Goal: Task Accomplishment & Management: Manage account settings

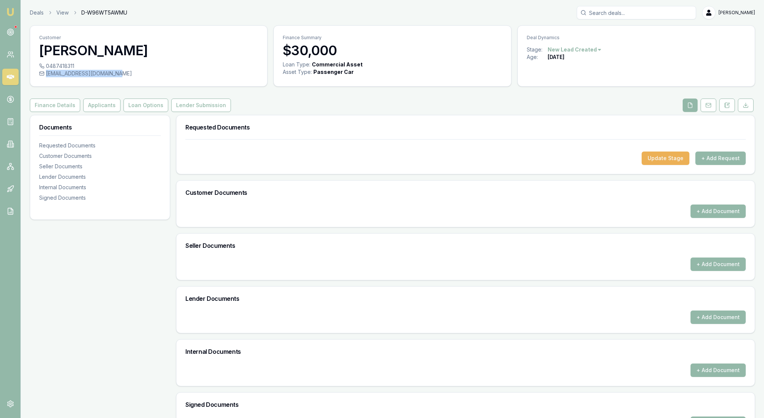
click at [137, 77] on div "leighrisen@outlook.com.au" at bounding box center [148, 73] width 219 height 7
drag, startPoint x: 138, startPoint y: 81, endPoint x: 40, endPoint y: 80, distance: 97.7
click at [40, 80] on div "0487418311 leighrisen@outlook.com.au" at bounding box center [148, 74] width 237 height 24
copy div "leighrisen@outlook.com.au"
click at [654, 165] on button "Update Stage" at bounding box center [666, 157] width 48 height 13
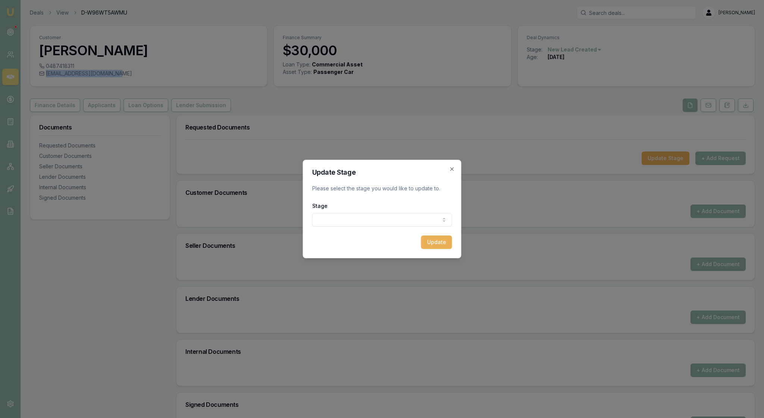
click at [436, 224] on body "Emu Broker Deals View D-W96WT5AWMU Rachael Connors Toggle Menu Customer Lianne …" at bounding box center [382, 209] width 764 height 418
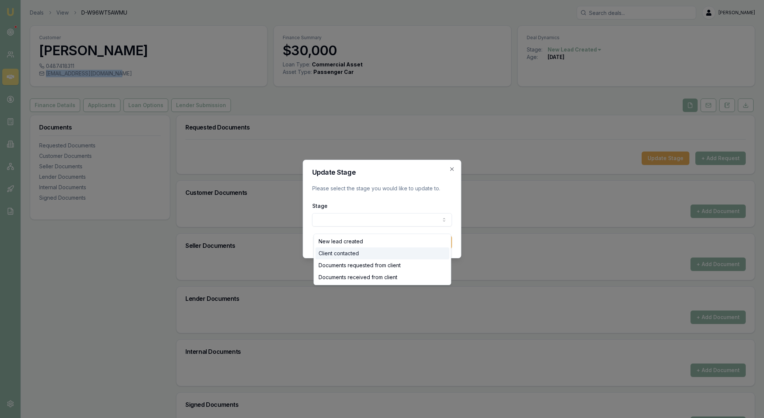
select select "CLIENT_CONTACTED"
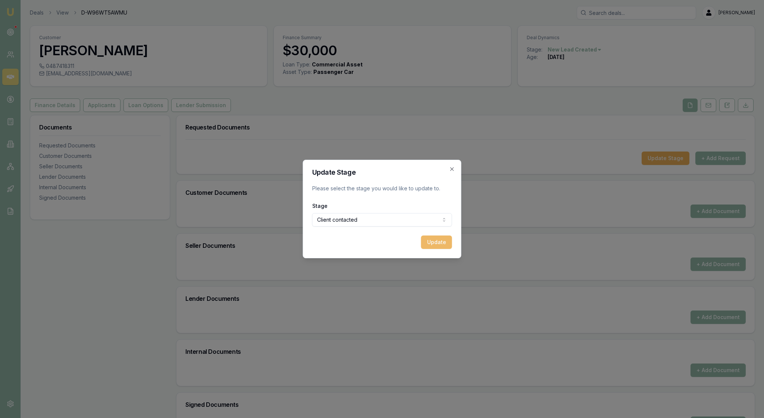
click at [433, 249] on button "Update" at bounding box center [436, 241] width 31 height 13
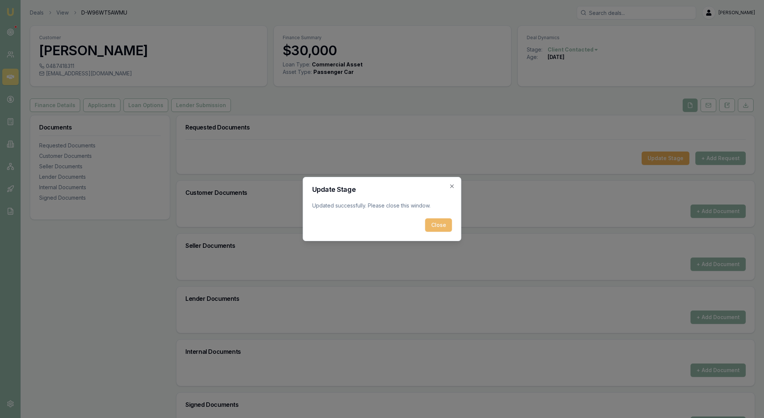
click at [434, 229] on button "Close" at bounding box center [438, 224] width 27 height 13
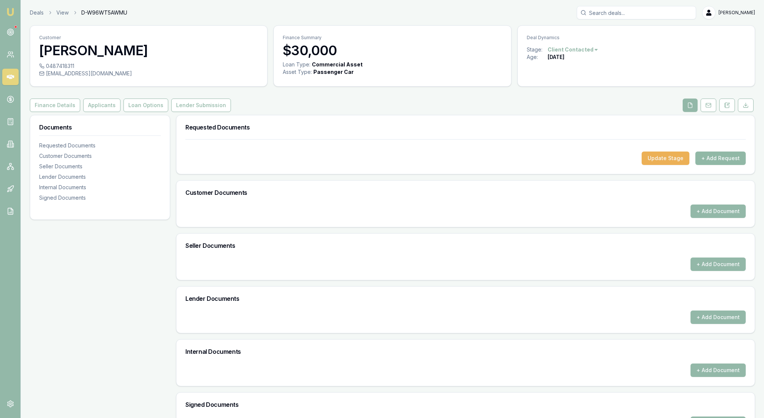
click at [722, 165] on button "+ Add Request" at bounding box center [720, 157] width 50 height 13
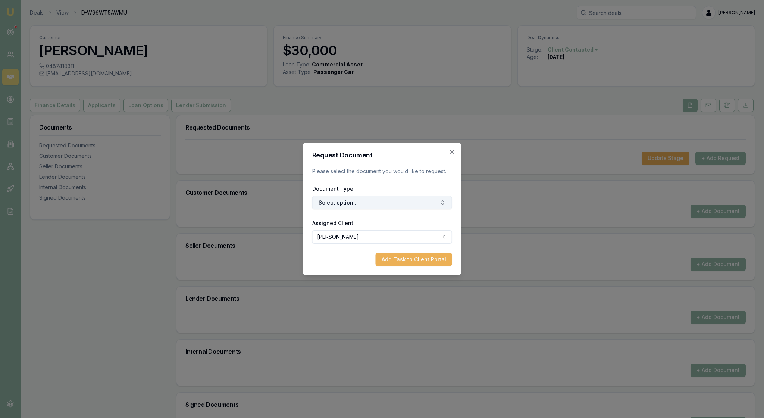
click at [431, 208] on button "Select option..." at bounding box center [382, 202] width 140 height 13
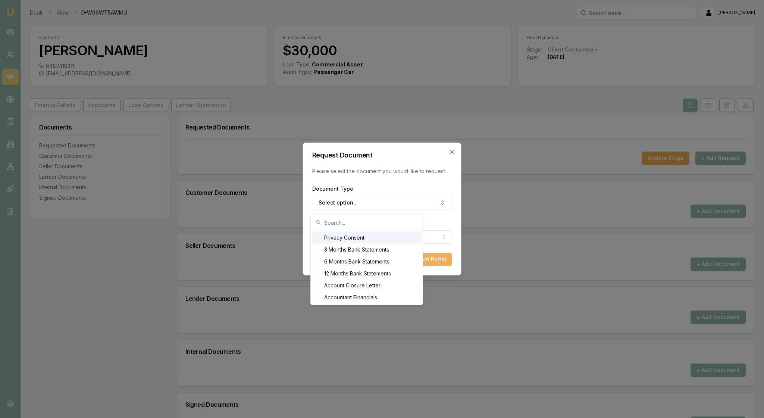
click at [413, 239] on div "Privacy Consent" at bounding box center [366, 238] width 109 height 12
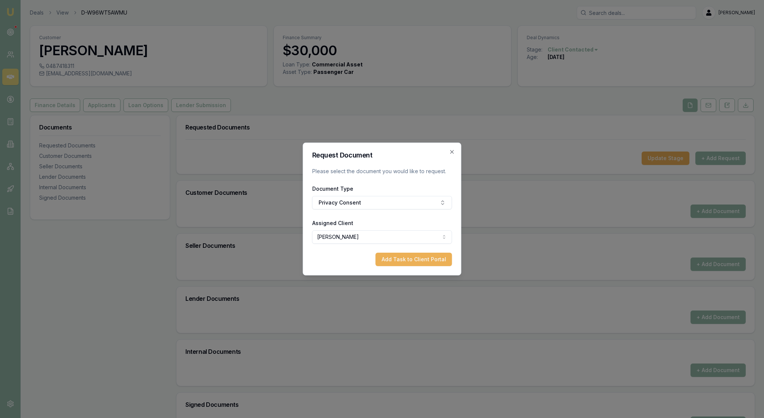
click at [443, 242] on body "Emu Broker Deals View D-W96WT5AWMU Rachael Connors Toggle Menu Customer Lianne …" at bounding box center [382, 209] width 764 height 418
click at [423, 265] on button "Add Task to Client Portal" at bounding box center [414, 259] width 76 height 13
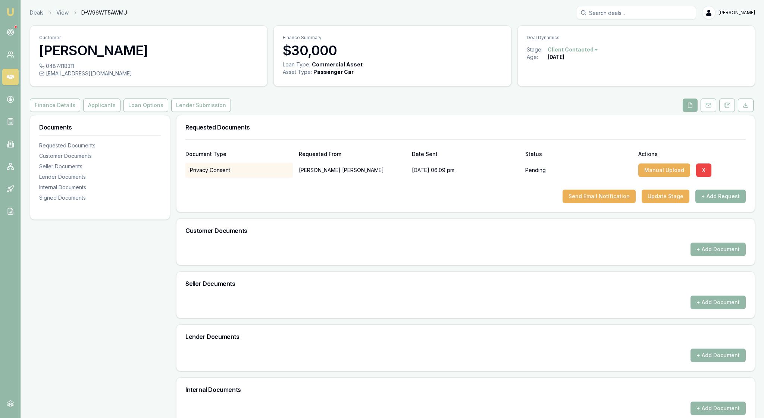
click at [715, 203] on button "+ Add Request" at bounding box center [720, 195] width 50 height 13
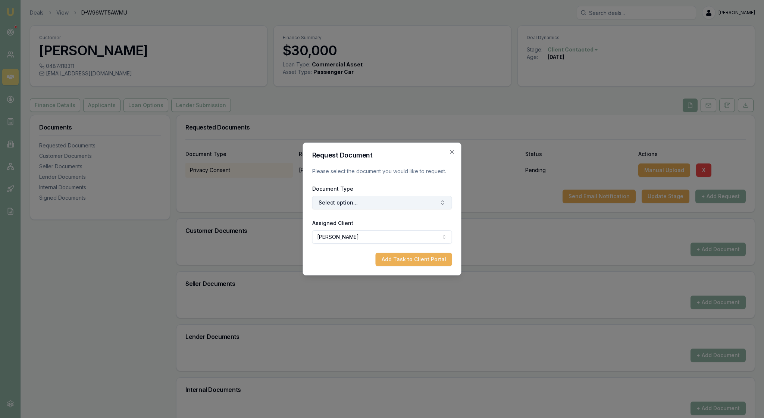
click at [440, 206] on icon "button" at bounding box center [443, 203] width 6 height 6
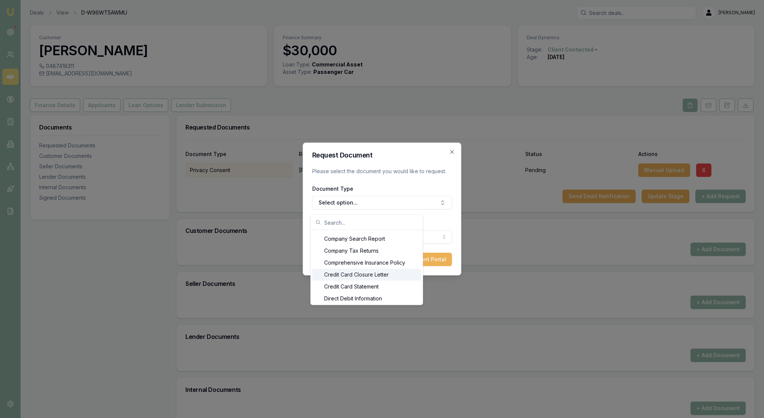
scroll to position [298, 0]
click at [363, 203] on button "Select option..." at bounding box center [382, 202] width 140 height 13
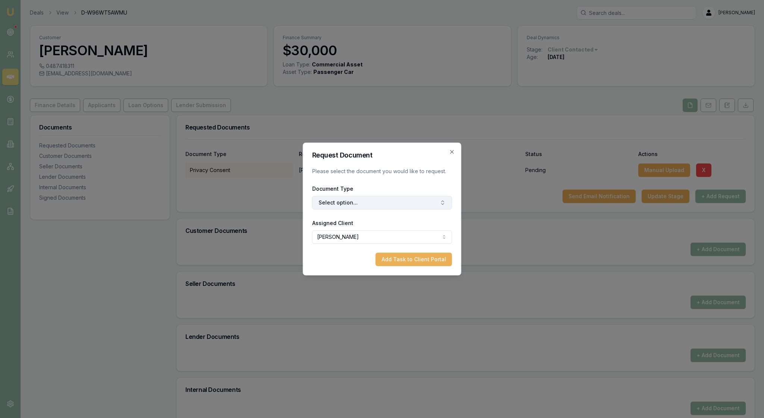
click at [363, 203] on button "Select option..." at bounding box center [382, 202] width 140 height 13
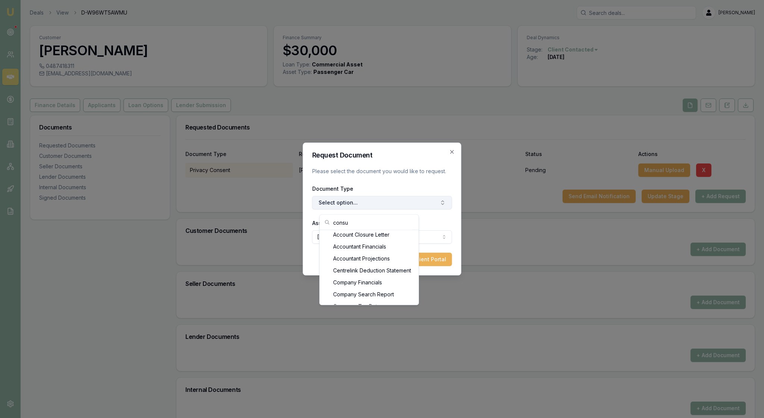
scroll to position [0, 0]
type input "c"
type input "payl"
click at [378, 279] on div "Most Recent Payslip" at bounding box center [374, 273] width 93 height 12
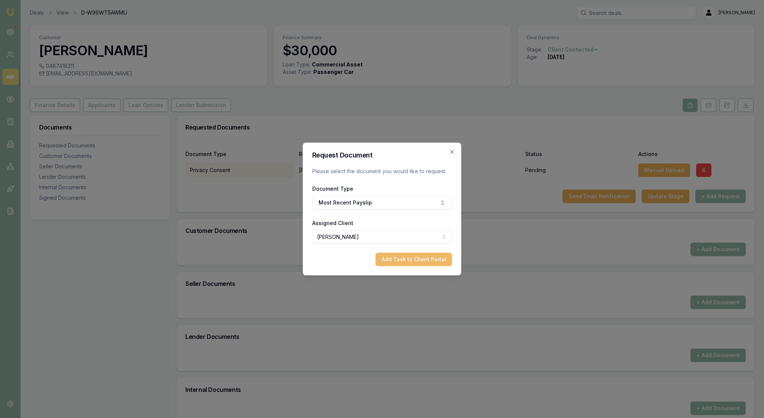
click at [413, 266] on button "Add Task to Client Portal" at bounding box center [414, 259] width 76 height 13
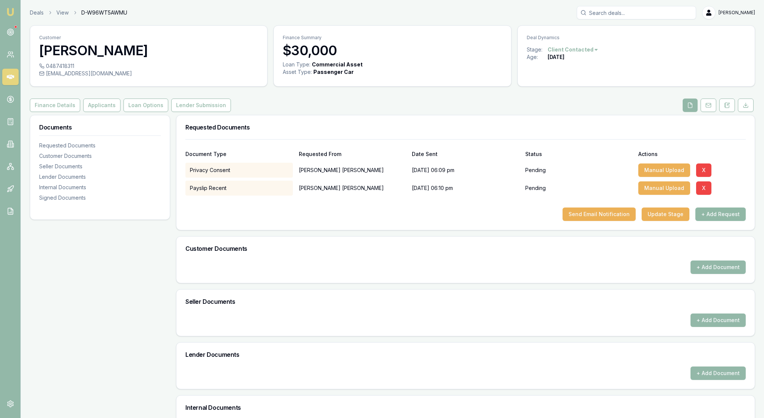
click at [716, 221] on button "+ Add Request" at bounding box center [720, 213] width 50 height 13
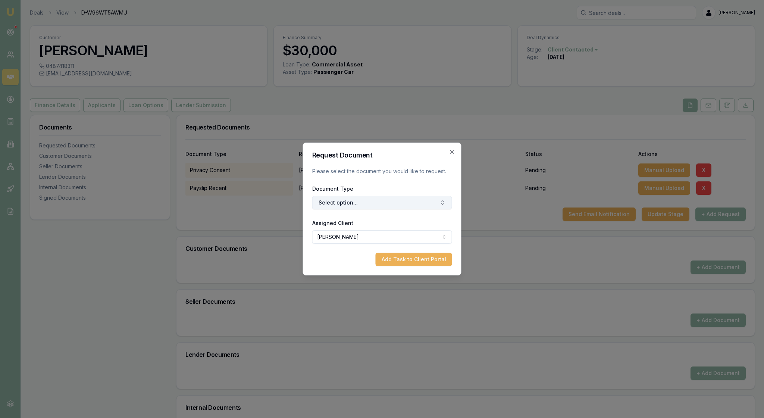
click at [440, 202] on icon "button" at bounding box center [443, 203] width 6 height 6
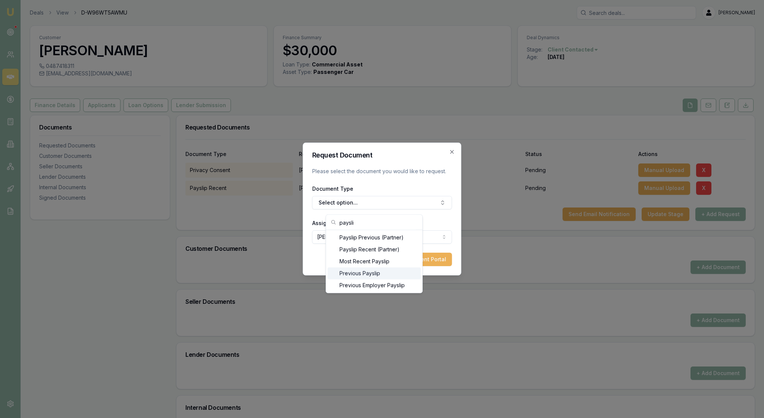
type input "paysli"
click at [388, 279] on div "Previous Payslip" at bounding box center [374, 273] width 93 height 12
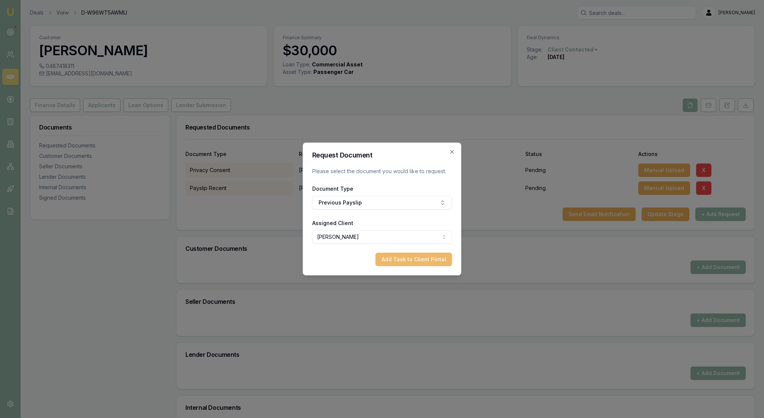
click at [403, 266] on button "Add Task to Client Portal" at bounding box center [414, 259] width 76 height 13
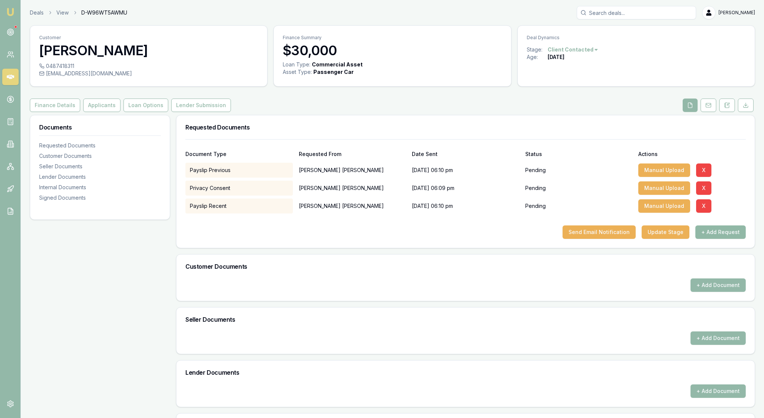
click at [709, 239] on button "+ Add Request" at bounding box center [720, 231] width 50 height 13
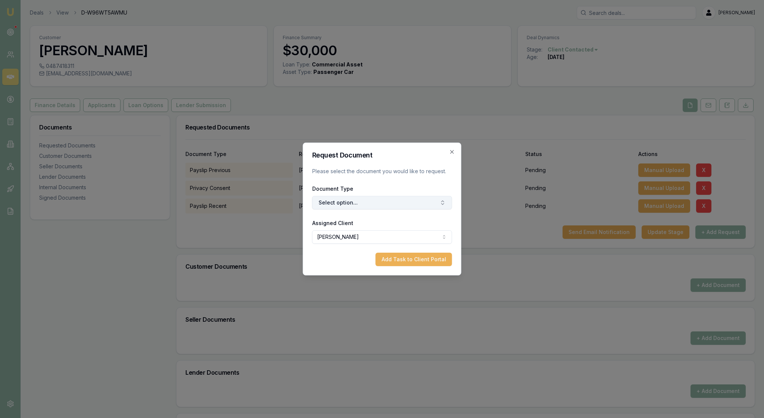
click at [442, 206] on icon "button" at bounding box center [443, 203] width 6 height 6
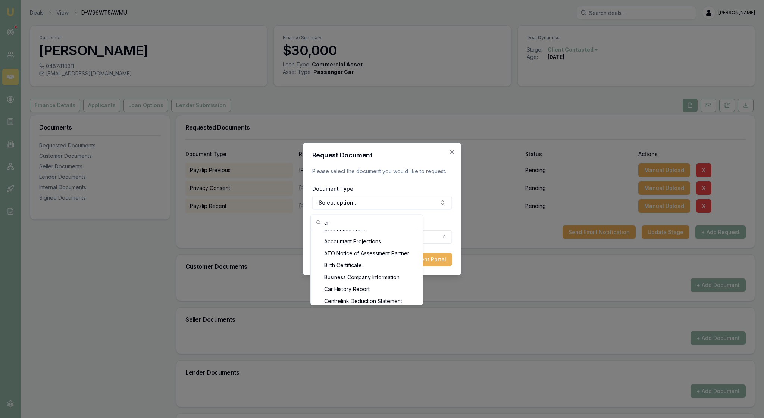
type input "c"
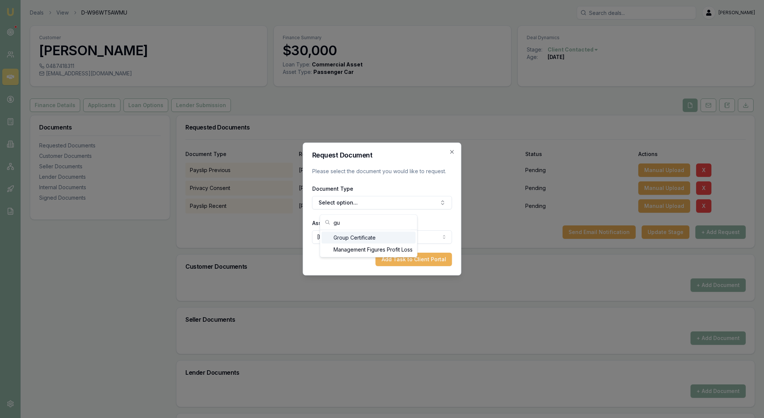
type input "g"
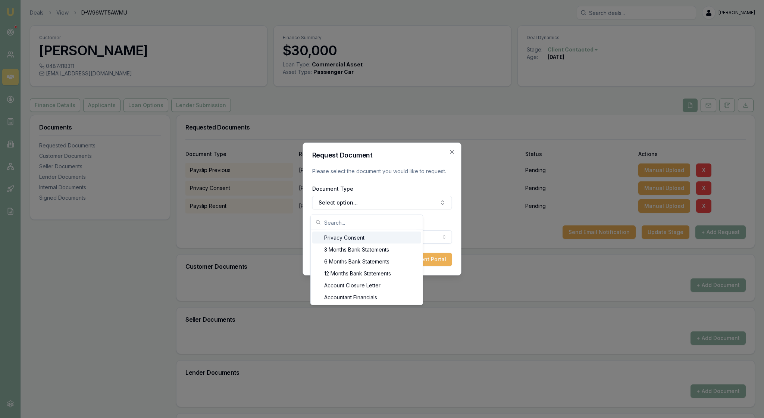
scroll to position [338, 0]
click at [451, 149] on icon "button" at bounding box center [452, 152] width 6 height 6
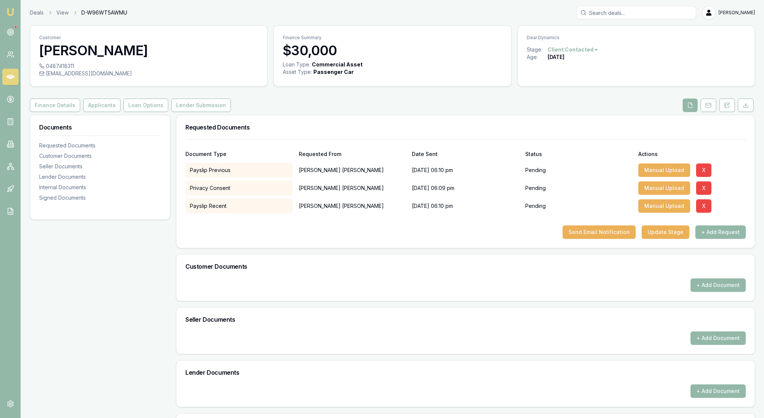
click at [13, 12] on img at bounding box center [10, 11] width 9 height 9
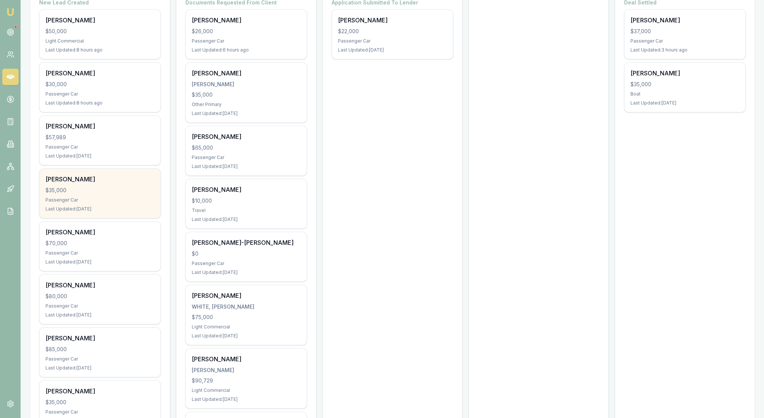
scroll to position [149, 0]
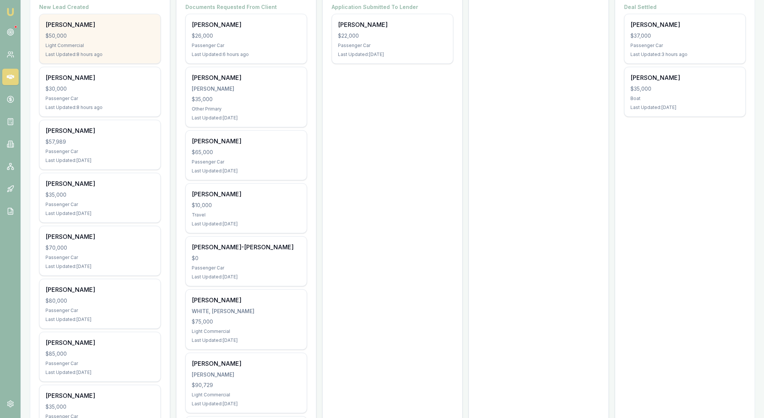
click at [119, 40] on div "$50,000" at bounding box center [100, 35] width 109 height 7
click at [126, 40] on div "$50,000" at bounding box center [100, 35] width 109 height 7
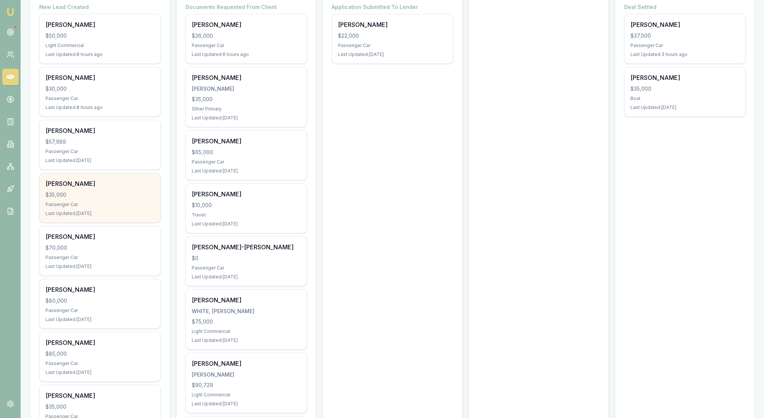
click at [119, 222] on div "Brendan Pereira $35,000 Passenger Car Last Updated: 3 days ago" at bounding box center [100, 197] width 121 height 49
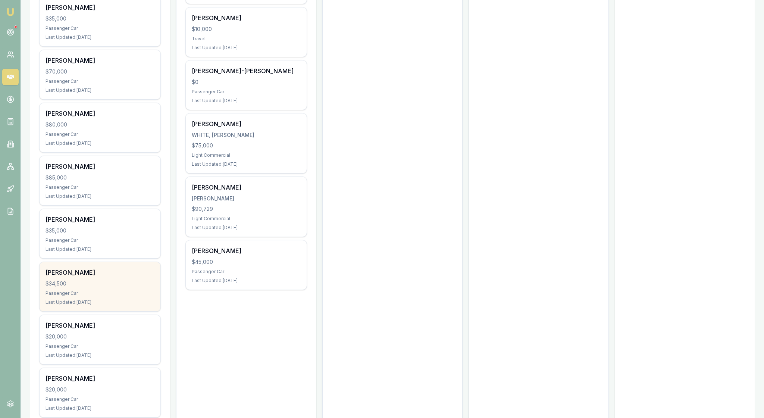
scroll to position [327, 0]
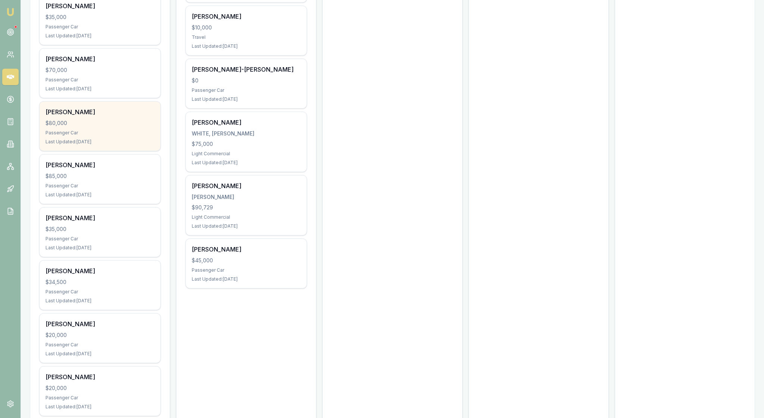
click at [107, 127] on div "$80,000" at bounding box center [100, 122] width 109 height 7
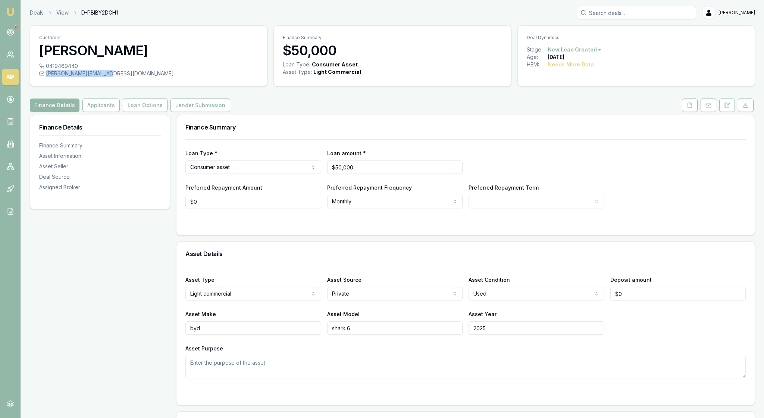
drag, startPoint x: 136, startPoint y: 81, endPoint x: 51, endPoint y: 84, distance: 85.1
click at [51, 77] on div "[PERSON_NAME][EMAIL_ADDRESS][DOMAIN_NAME]" at bounding box center [148, 73] width 219 height 7
copy div "[PERSON_NAME][EMAIL_ADDRESS][DOMAIN_NAME]"
click at [724, 108] on icon at bounding box center [727, 105] width 6 height 6
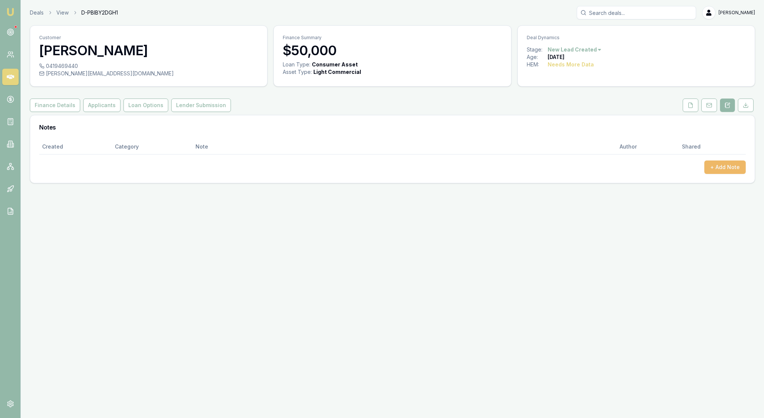
click at [713, 174] on button "+ Add Note" at bounding box center [724, 166] width 41 height 13
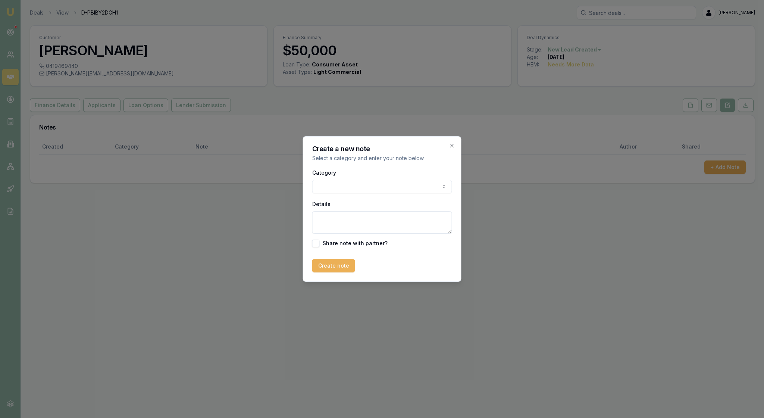
click at [445, 187] on body "Emu Broker Deals View D-PBIBY2DGH1 [PERSON_NAME] Toggle Menu Customer [PERSON_N…" at bounding box center [382, 209] width 764 height 418
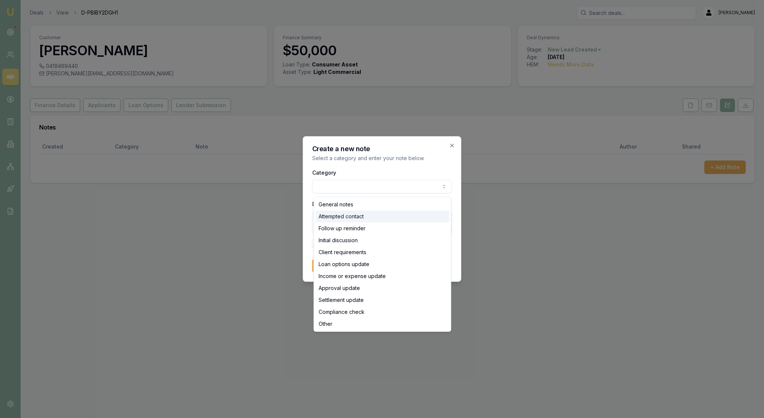
select select "ATTEMPTED_CONTACT"
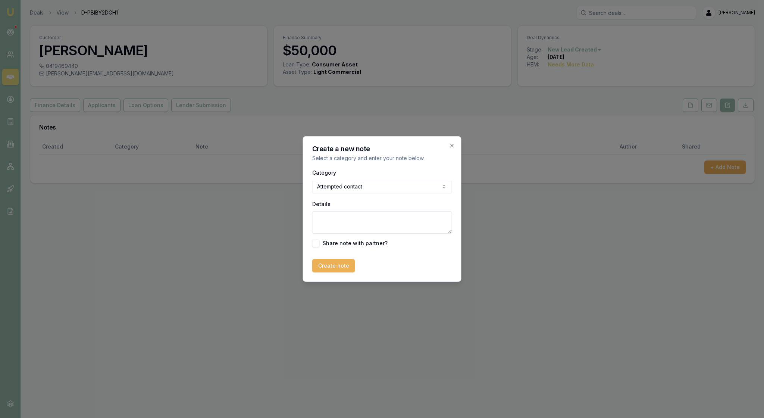
click at [339, 220] on textarea "Details" at bounding box center [382, 222] width 140 height 22
type textarea "LMTC on mobile"
click at [334, 269] on button "Create note" at bounding box center [333, 265] width 43 height 13
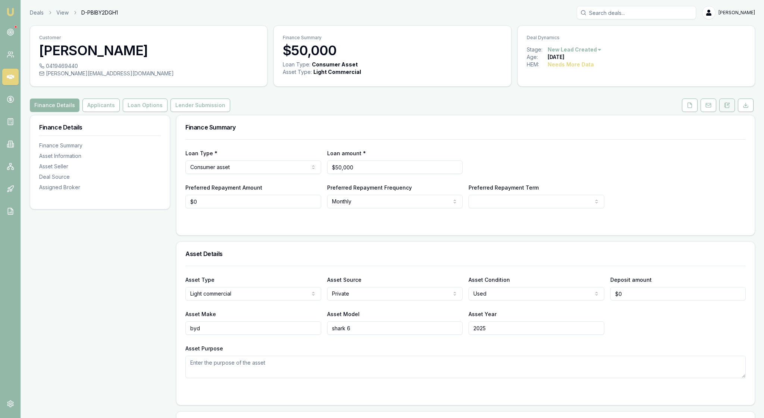
click at [724, 105] on icon at bounding box center [724, 105] width 1 height 0
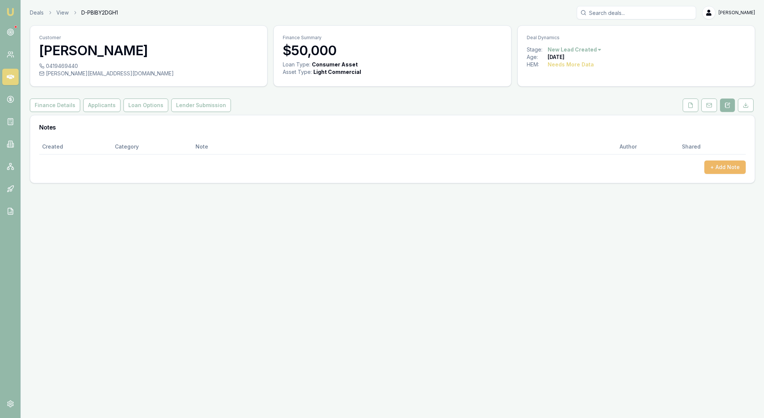
click at [716, 174] on button "+ Add Note" at bounding box center [724, 166] width 41 height 13
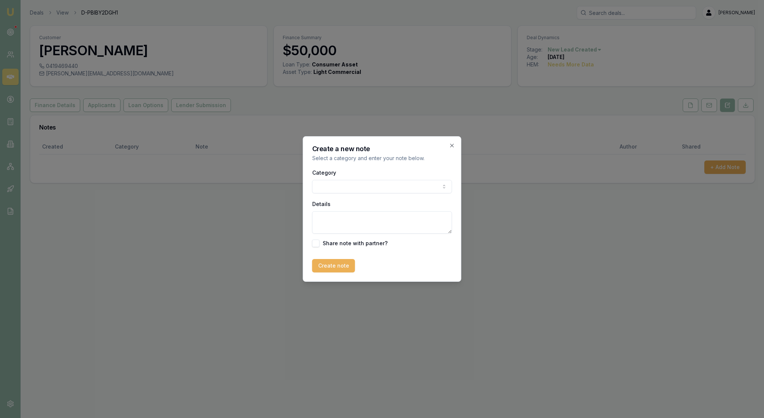
click at [441, 189] on body "Emu Broker Deals View D-PBIBY2DGH1 [PERSON_NAME] Toggle Menu Customer [PERSON_N…" at bounding box center [382, 209] width 764 height 418
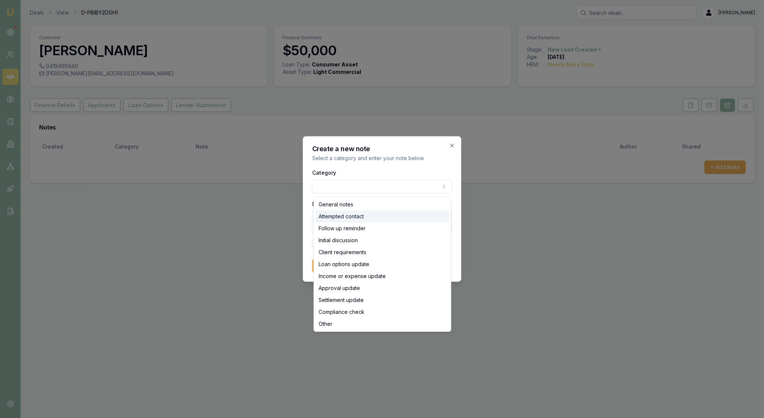
select select "ATTEMPTED_CONTACT"
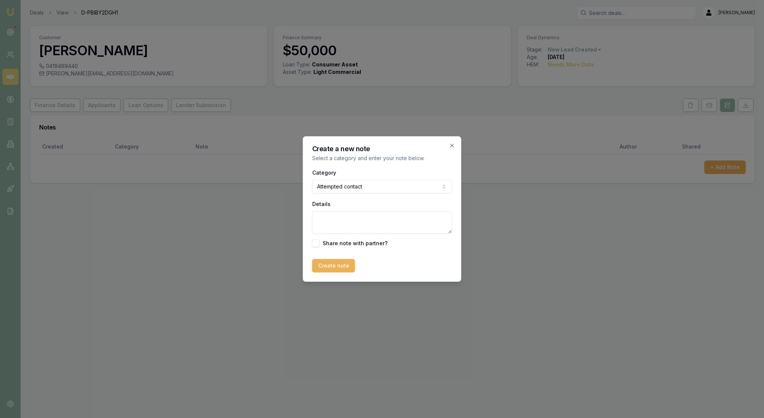
click at [366, 227] on textarea "Details" at bounding box center [382, 222] width 140 height 22
type textarea "LMTC on mobile"
click at [354, 272] on button "Create note" at bounding box center [333, 265] width 43 height 13
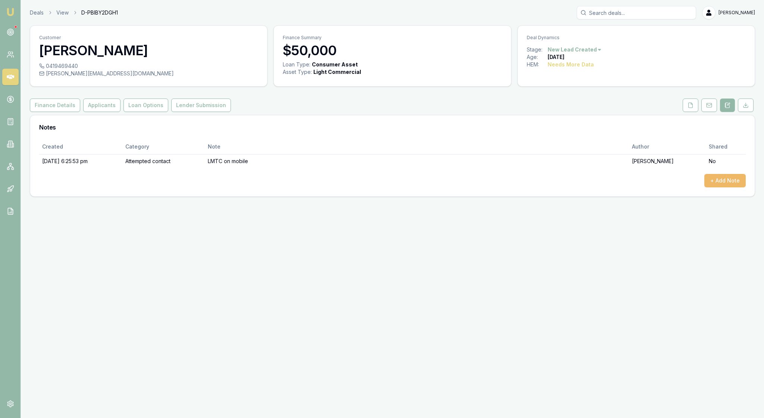
click at [721, 187] on button "+ Add Note" at bounding box center [724, 180] width 41 height 13
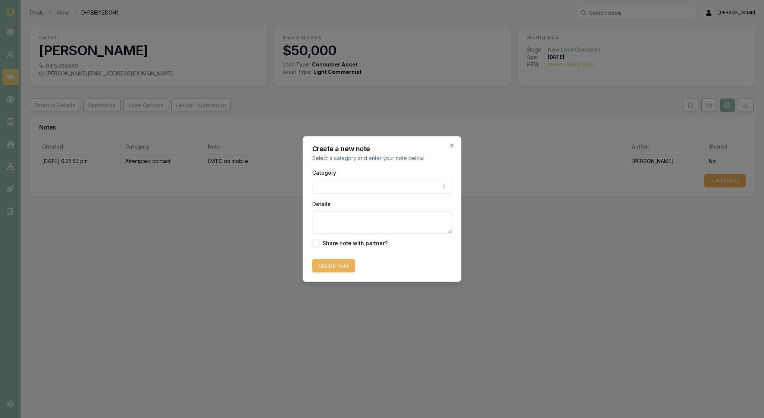
click at [445, 186] on body "Emu Broker Deals View D-PBIBY2DGH1 Rachael Connors Toggle Menu Customer Andrew …" at bounding box center [382, 209] width 764 height 418
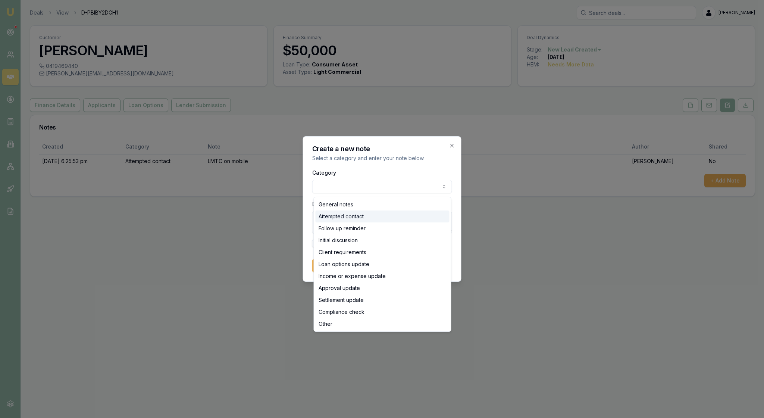
select select "ATTEMPTED_CONTACT"
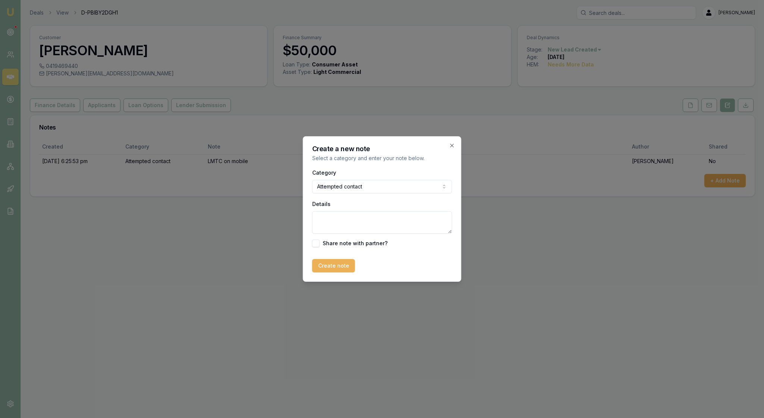
click at [336, 225] on textarea "Details" at bounding box center [382, 222] width 140 height 22
type textarea "Sent client an email re call and enquiry"
click at [337, 272] on button "Create note" at bounding box center [333, 265] width 43 height 13
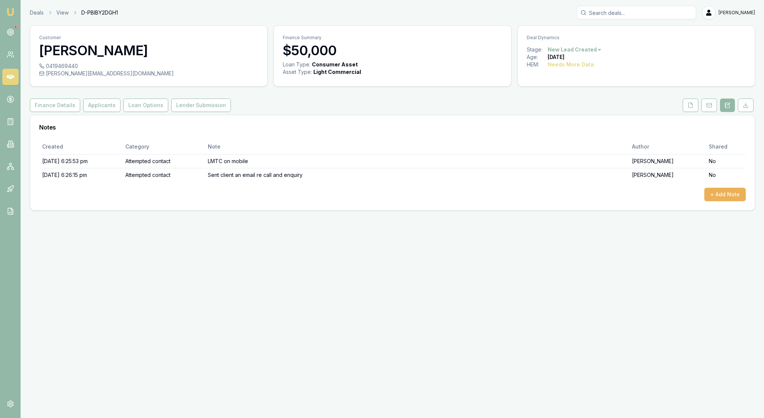
click at [7, 11] on img at bounding box center [10, 11] width 9 height 9
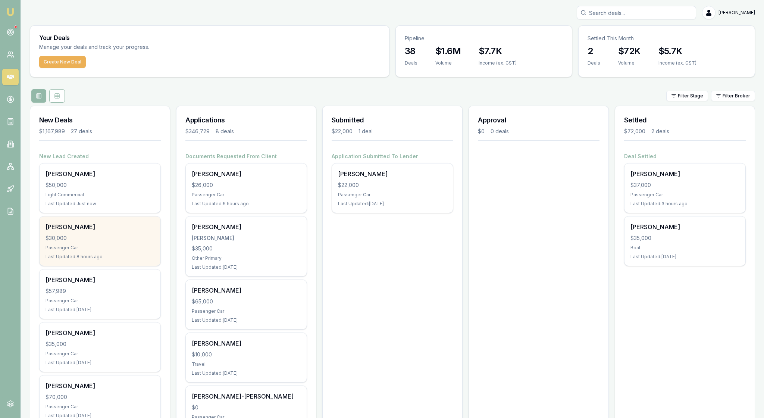
click at [117, 242] on div "$30,000" at bounding box center [100, 237] width 109 height 7
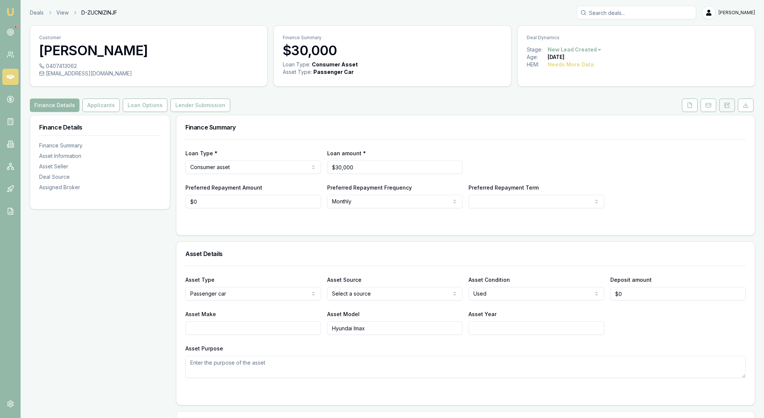
click at [720, 112] on button at bounding box center [727, 104] width 16 height 13
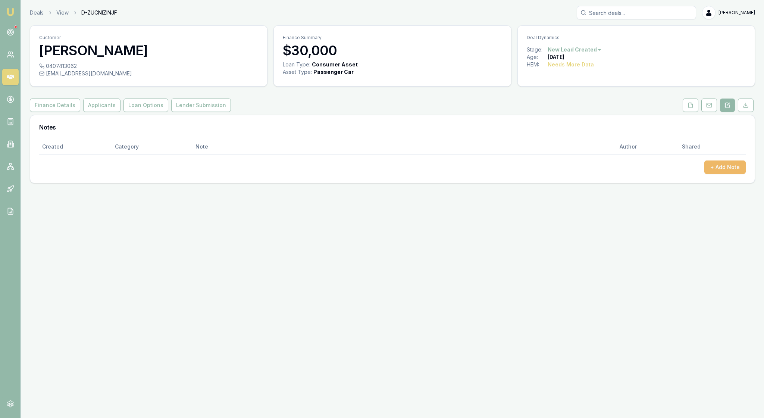
click at [724, 174] on button "+ Add Note" at bounding box center [724, 166] width 41 height 13
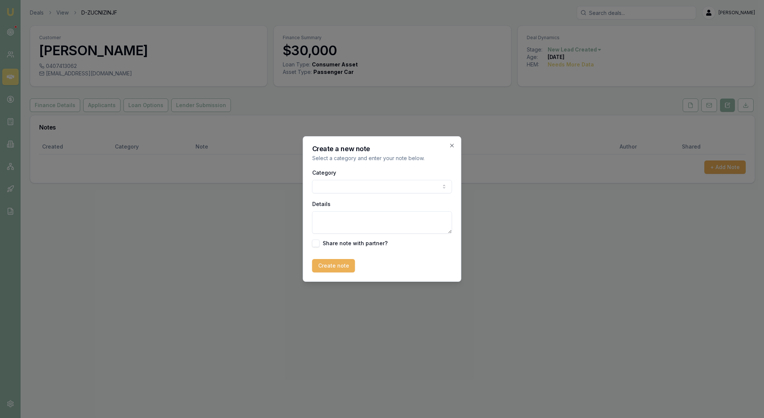
click at [442, 187] on body "Emu Broker Deals View D-ZUCNIZINJF Rachael Connors Toggle Menu Customer Janene …" at bounding box center [382, 209] width 764 height 418
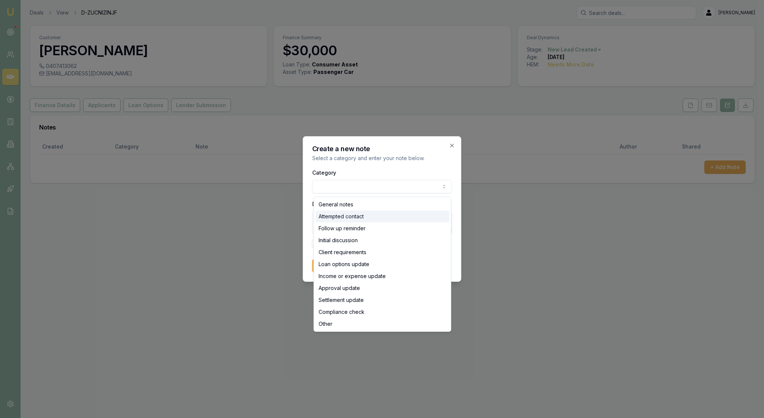
select select "ATTEMPTED_CONTACT"
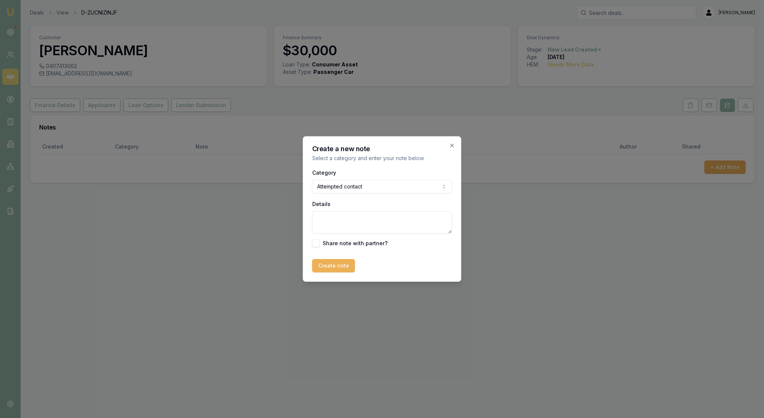
click at [380, 232] on textarea "Details" at bounding box center [382, 222] width 140 height 22
type textarea "LMTC on obile"
click at [346, 270] on button "Create note" at bounding box center [333, 265] width 43 height 13
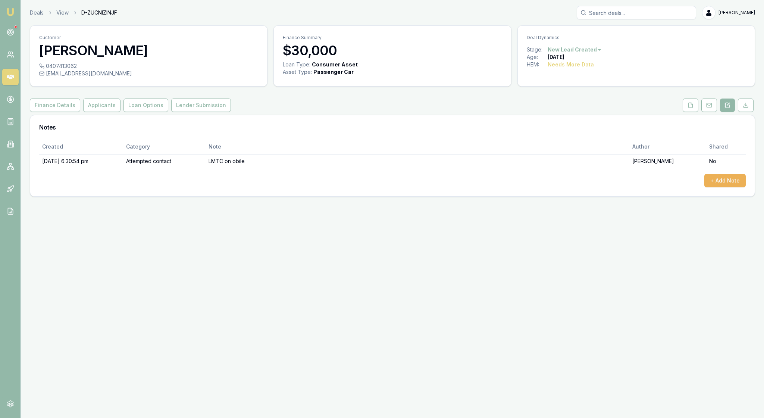
click at [12, 12] on img at bounding box center [10, 11] width 9 height 9
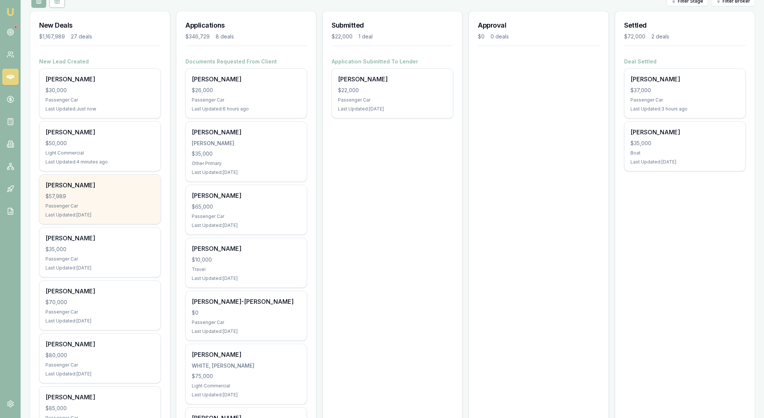
scroll to position [95, 0]
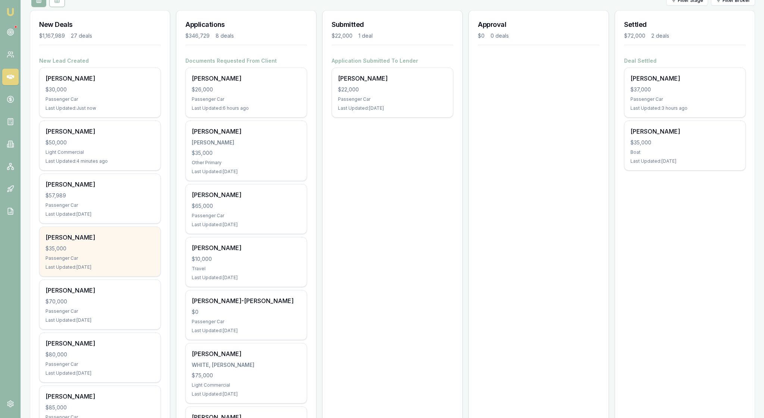
click at [129, 252] on div "$35,000" at bounding box center [100, 248] width 109 height 7
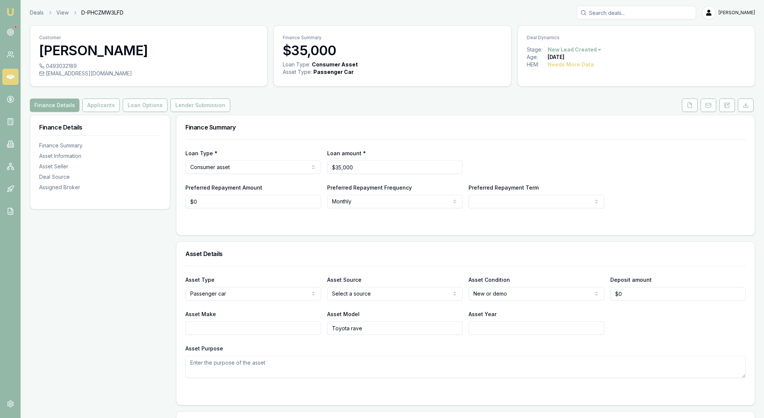
click at [724, 108] on icon at bounding box center [727, 105] width 6 height 6
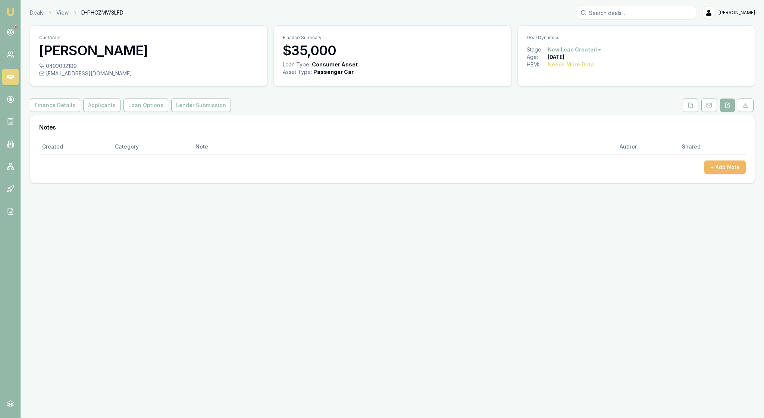
click at [725, 174] on button "+ Add Note" at bounding box center [724, 166] width 41 height 13
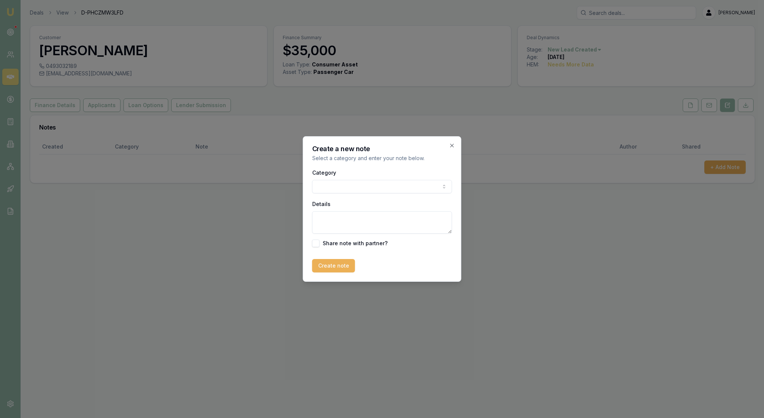
click at [442, 187] on body "Emu Broker Deals View D-PHCZMW3LFD [PERSON_NAME] Toggle Menu Customer [PERSON_N…" at bounding box center [382, 209] width 764 height 418
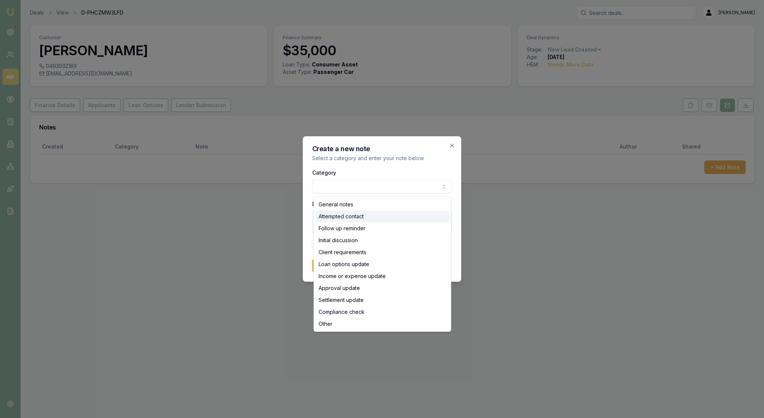
select select "ATTEMPTED_CONTACT"
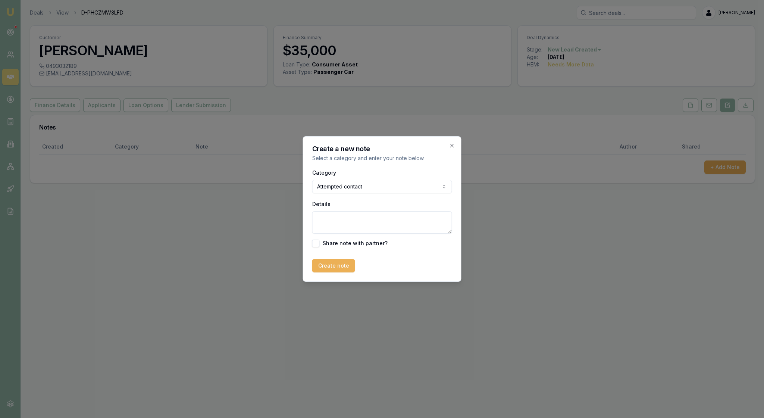
click at [342, 222] on textarea "Details" at bounding box center [382, 222] width 140 height 22
type textarea "LMTC on m mobile"
click at [349, 270] on button "Create note" at bounding box center [333, 265] width 43 height 13
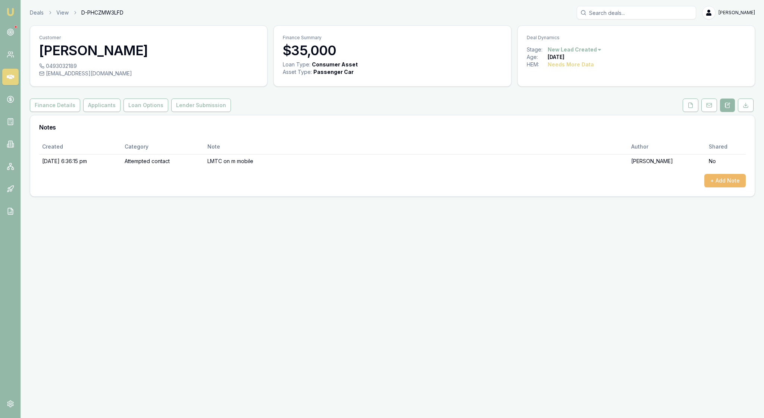
click at [718, 187] on button "+ Add Note" at bounding box center [724, 180] width 41 height 13
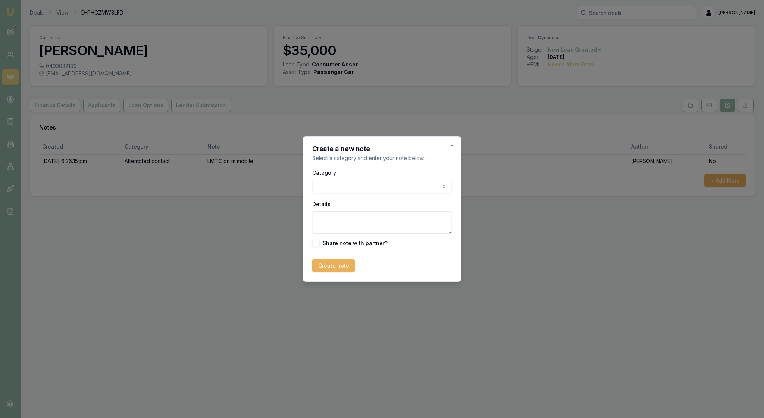
click at [441, 188] on body "Emu Broker Deals View D-PHCZMW3LFD [PERSON_NAME] Toggle Menu Customer [PERSON_N…" at bounding box center [382, 209] width 764 height 418
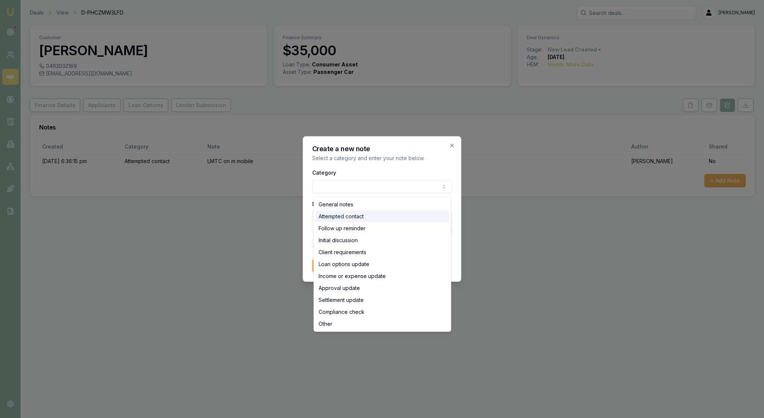
select select "ATTEMPTED_CONTACT"
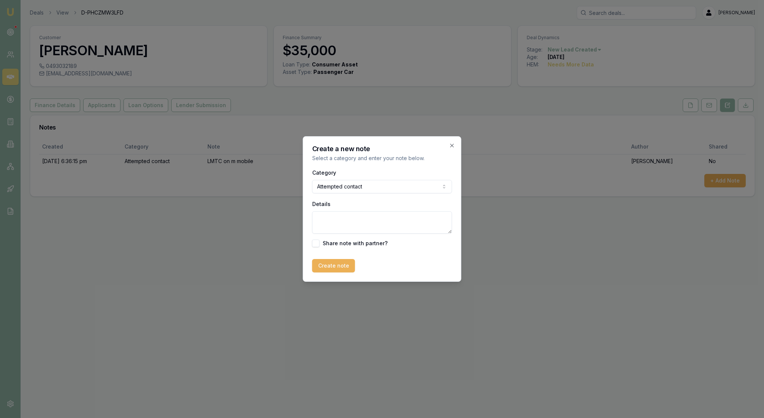
click at [333, 231] on textarea "Details" at bounding box center [382, 222] width 140 height 22
type textarea "Sent email with my contact details"
click at [343, 272] on button "Create note" at bounding box center [333, 265] width 43 height 13
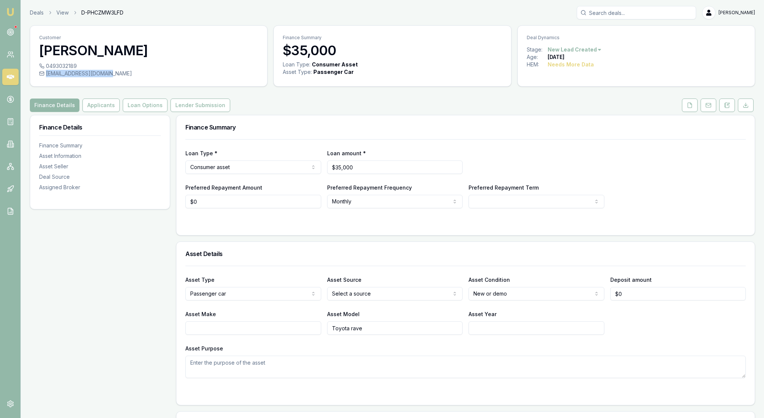
drag, startPoint x: 134, startPoint y: 80, endPoint x: 51, endPoint y: 84, distance: 82.1
click at [51, 77] on div "[EMAIL_ADDRESS][DOMAIN_NAME]" at bounding box center [148, 73] width 219 height 7
copy div "[EMAIL_ADDRESS][DOMAIN_NAME]"
drag, startPoint x: 152, startPoint y: 82, endPoint x: 53, endPoint y: 83, distance: 99.2
click at [53, 77] on div "[EMAIL_ADDRESS][DOMAIN_NAME]" at bounding box center [148, 73] width 219 height 7
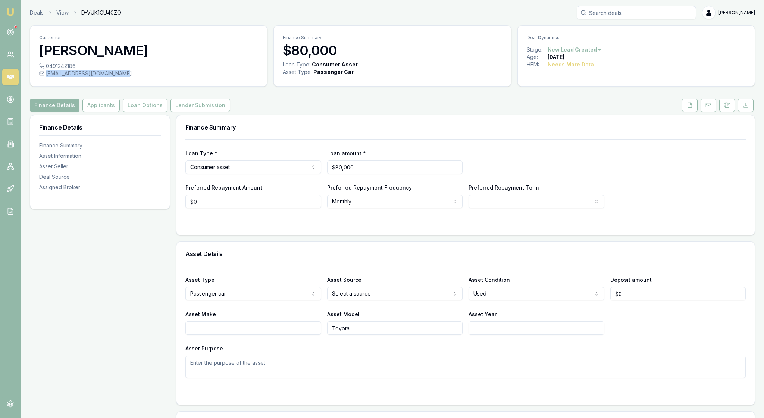
copy div "[EMAIL_ADDRESS][DOMAIN_NAME]"
click at [724, 108] on icon at bounding box center [727, 105] width 6 height 6
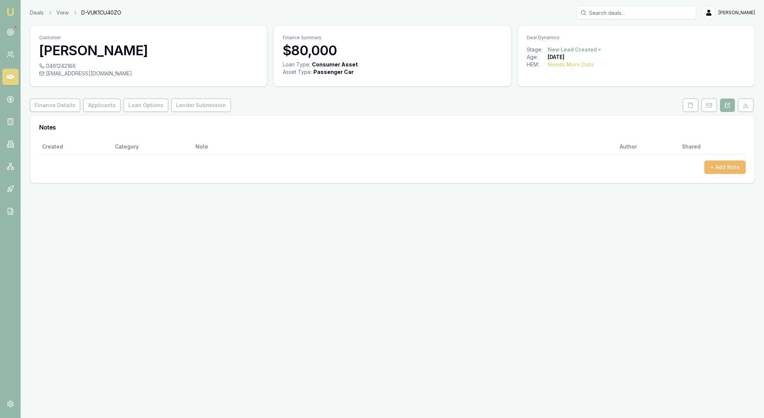
click at [704, 174] on button "+ Add Note" at bounding box center [724, 166] width 41 height 13
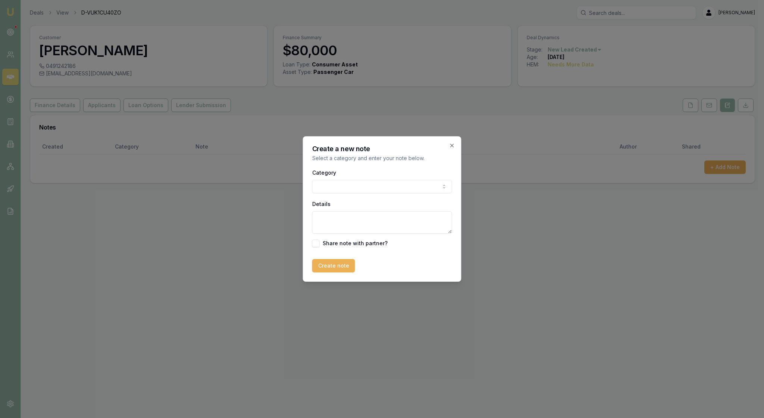
click at [443, 185] on body "Emu Broker Deals View D-VUK1CU40ZO Rachael Connors Toggle Menu Customer Brodie …" at bounding box center [382, 209] width 764 height 418
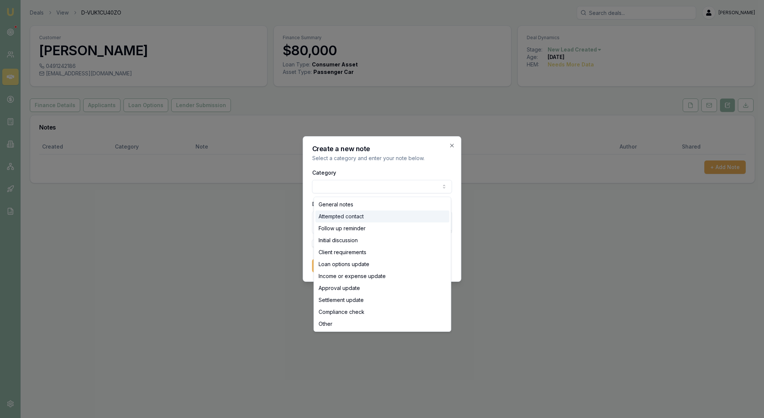
select select "ATTEMPTED_CONTACT"
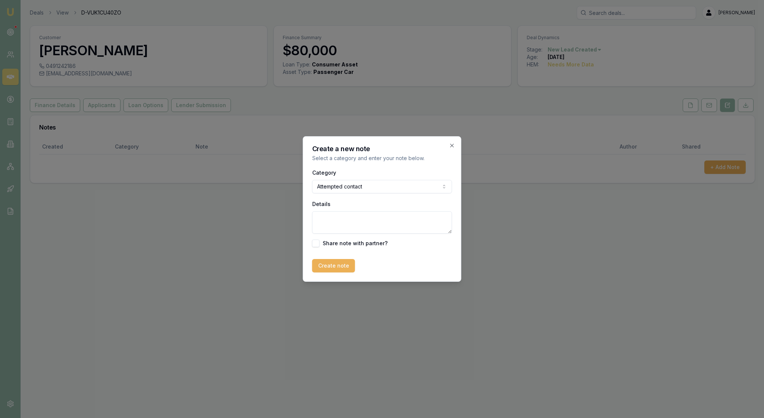
click at [359, 223] on textarea "Details" at bounding box center [382, 222] width 140 height 22
type textarea "LMTC on mobile"
click at [344, 271] on button "Create note" at bounding box center [333, 265] width 43 height 13
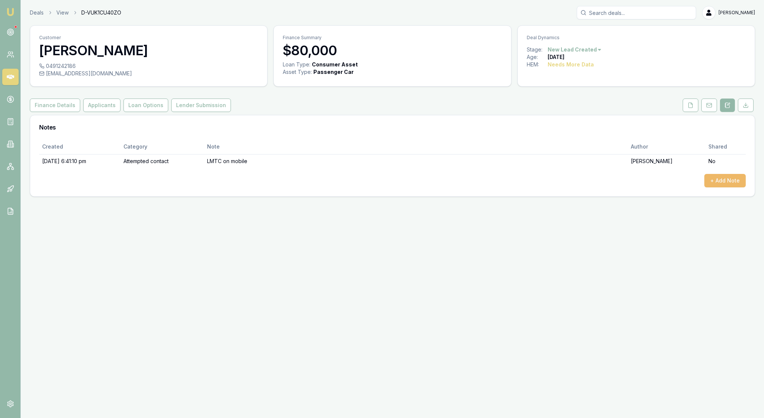
click at [718, 187] on button "+ Add Note" at bounding box center [724, 180] width 41 height 13
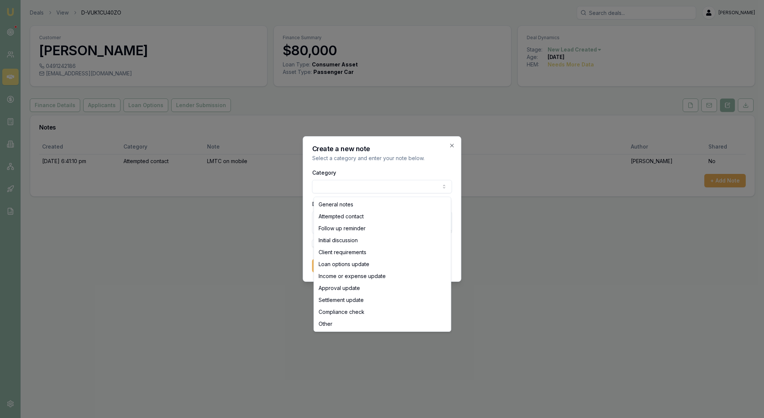
click at [435, 186] on body "Emu Broker Deals View D-VUK1CU40ZO Rachael Connors Toggle Menu Customer Brodie …" at bounding box center [382, 209] width 764 height 418
select select "ATTEMPTED_CONTACT"
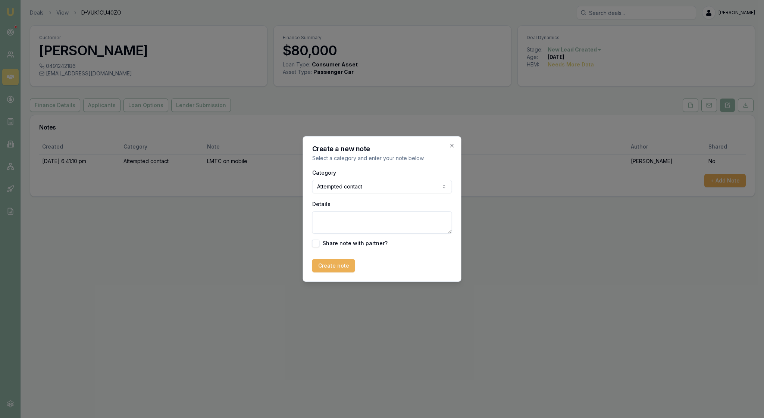
click at [325, 222] on textarea "Details" at bounding box center [382, 222] width 140 height 22
type textarea "Sent an email re: contact details"
click at [348, 272] on button "Create note" at bounding box center [333, 265] width 43 height 13
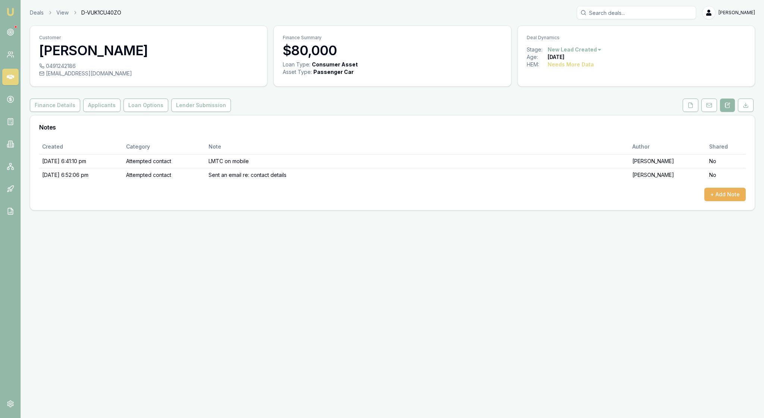
click at [11, 13] on img at bounding box center [10, 11] width 9 height 9
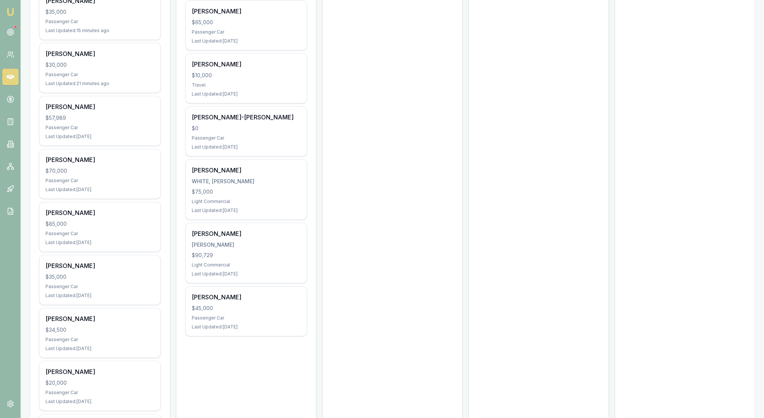
scroll to position [280, 0]
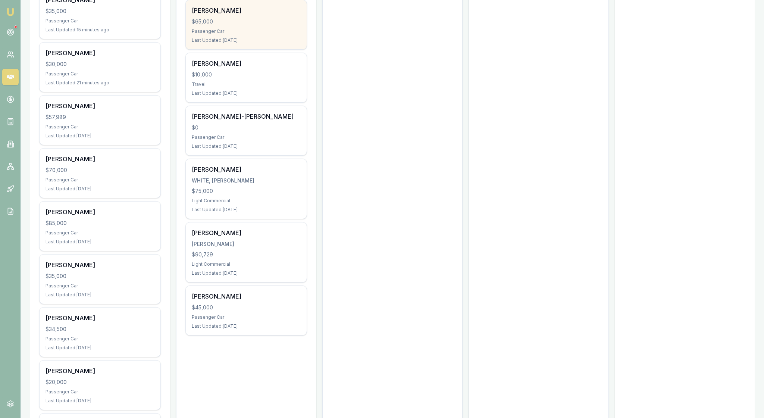
click at [259, 34] on div "Passenger Car" at bounding box center [246, 31] width 109 height 6
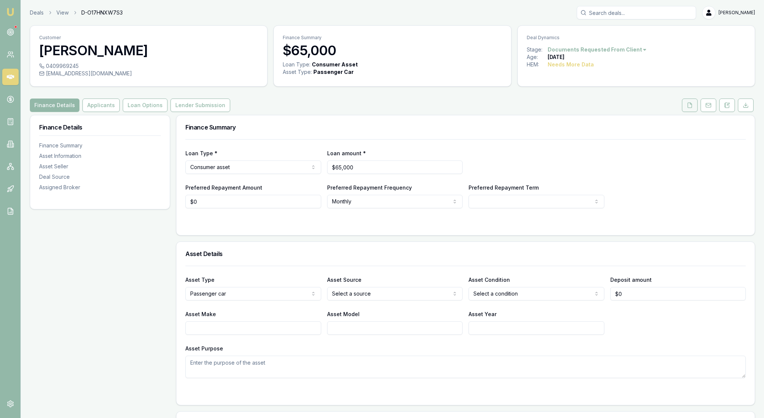
click at [687, 108] on icon at bounding box center [690, 105] width 6 height 6
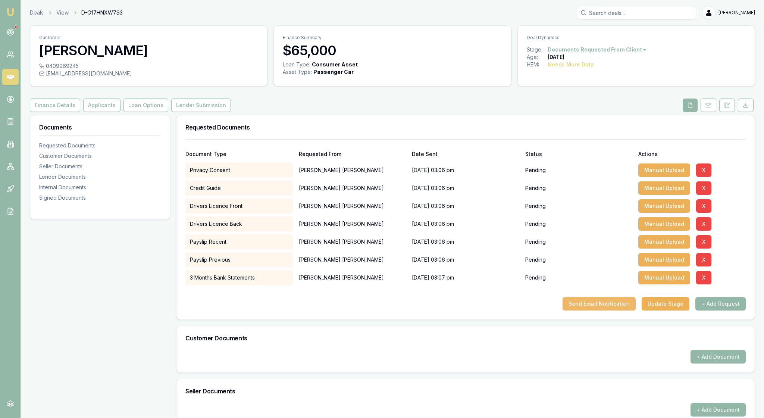
click at [570, 310] on button "Send Email Notification" at bounding box center [599, 303] width 73 height 13
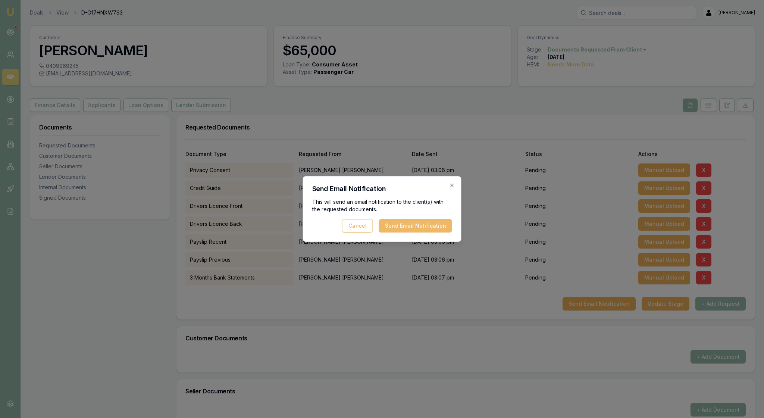
click at [419, 225] on button "Send Email Notification" at bounding box center [415, 225] width 73 height 13
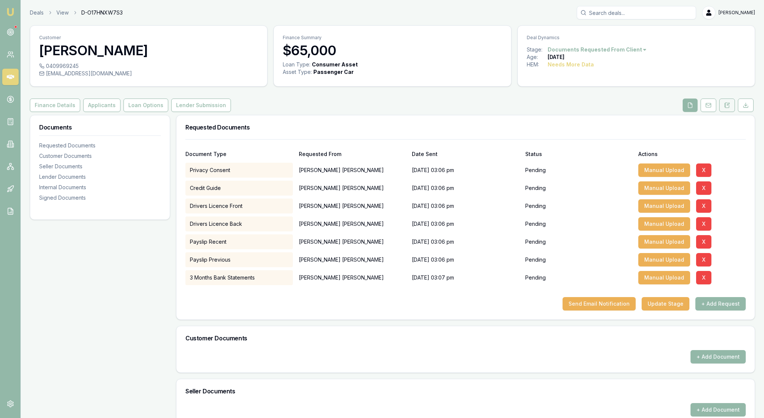
click at [724, 105] on icon at bounding box center [724, 105] width 1 height 0
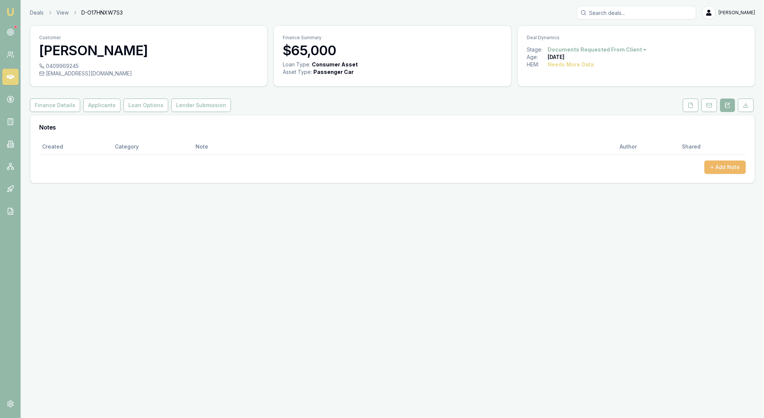
click at [718, 174] on button "+ Add Note" at bounding box center [724, 166] width 41 height 13
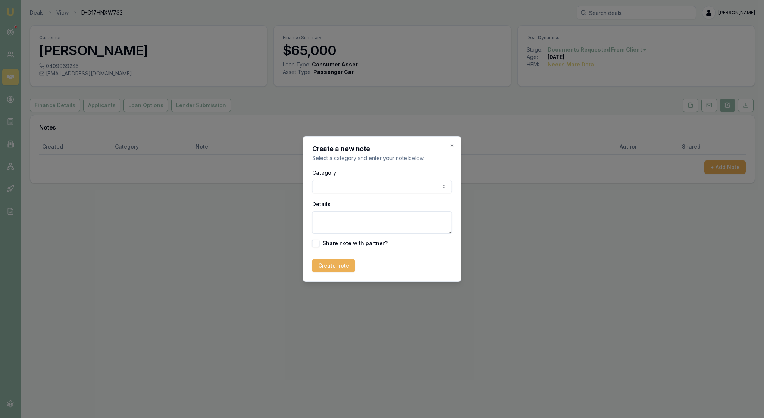
click at [448, 187] on body "Emu Broker Deals View D-O17HNXW7S3 Rachael Connors Toggle Menu Customer David N…" at bounding box center [382, 209] width 764 height 418
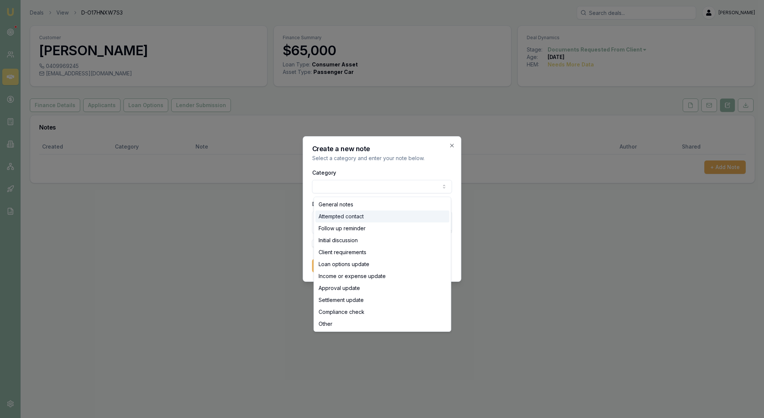
select select "ATTEMPTED_CONTACT"
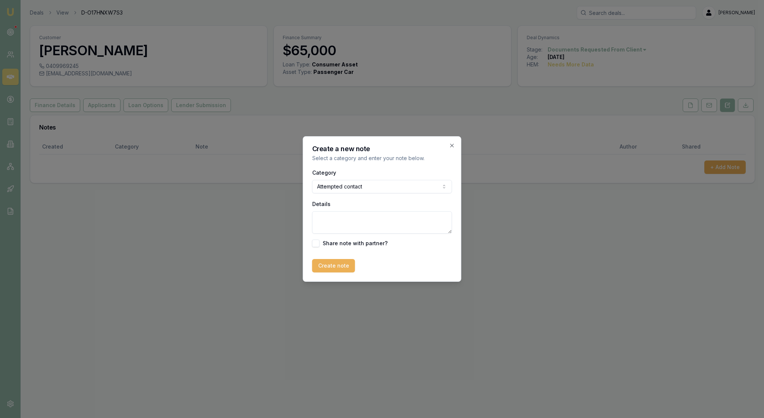
click at [358, 231] on textarea "Details" at bounding box center [382, 222] width 140 height 22
type textarea "Sent client the docs request"
click at [351, 272] on button "Create note" at bounding box center [333, 265] width 43 height 13
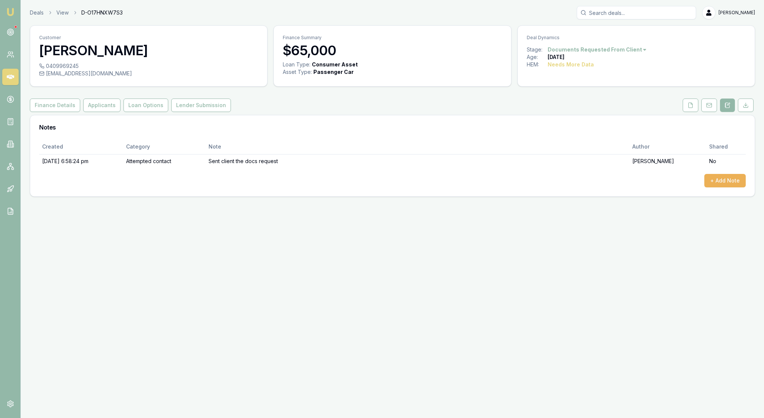
click at [13, 8] on img at bounding box center [10, 11] width 9 height 9
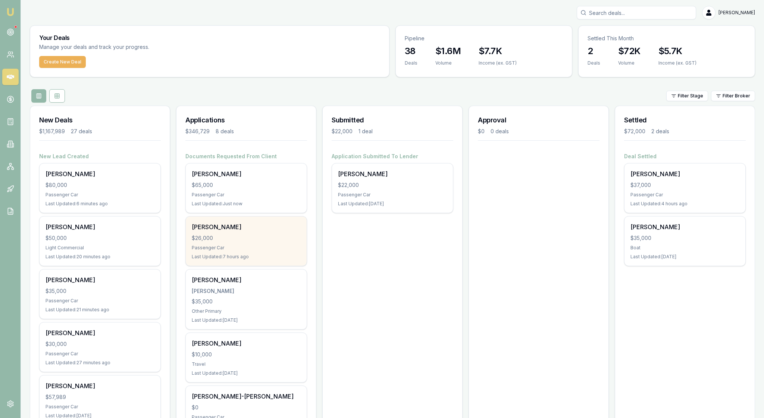
click at [265, 251] on div "Passenger Car" at bounding box center [246, 248] width 109 height 6
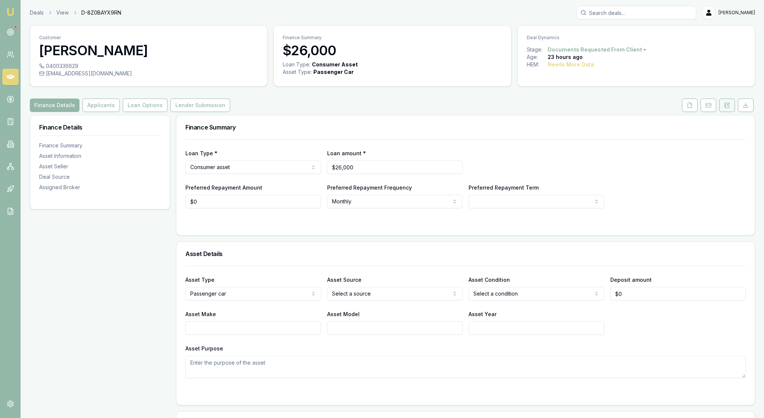
click at [719, 112] on button at bounding box center [727, 104] width 16 height 13
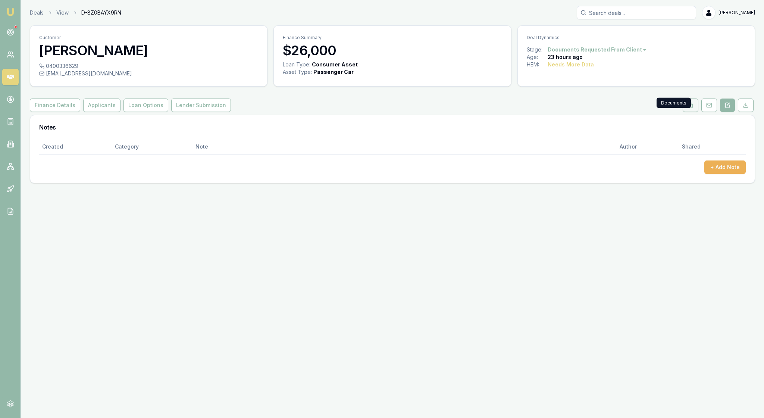
click at [687, 108] on icon at bounding box center [690, 105] width 6 height 6
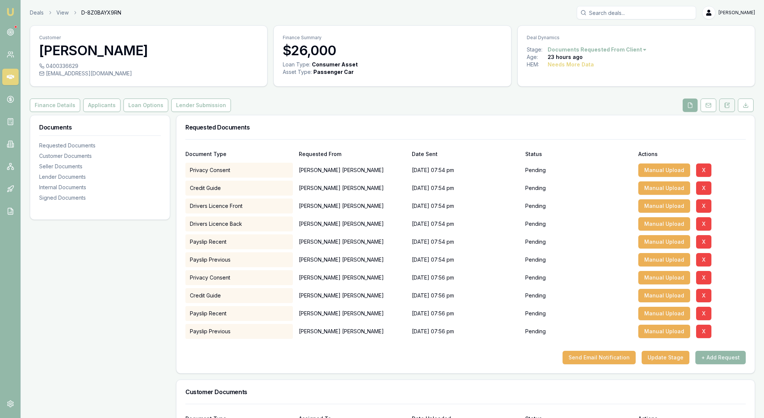
click at [724, 108] on icon at bounding box center [727, 105] width 6 height 6
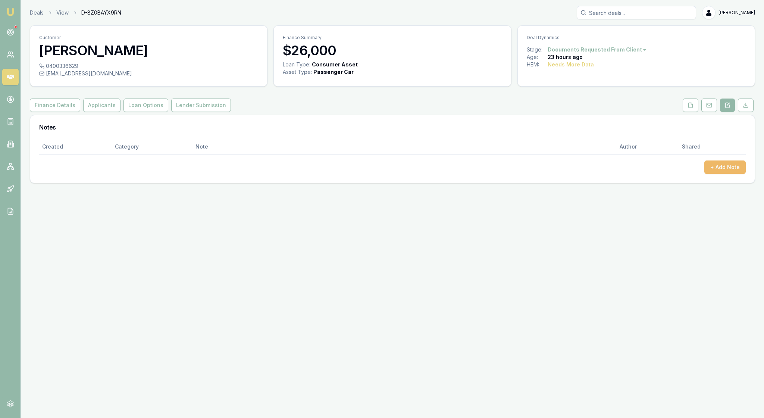
click at [716, 174] on button "+ Add Note" at bounding box center [724, 166] width 41 height 13
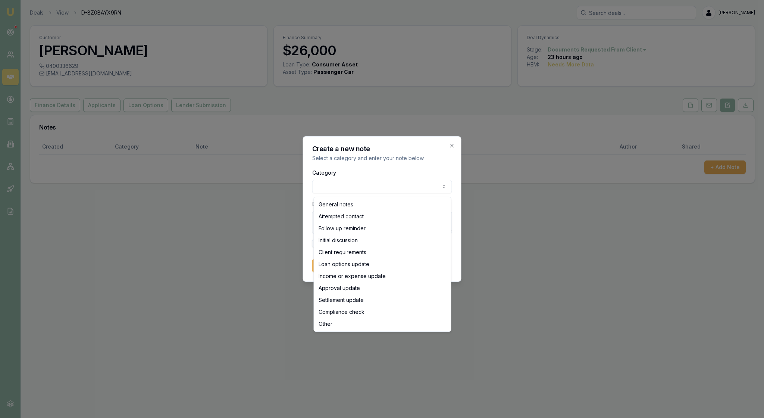
click at [438, 186] on body "Emu Broker Deals View D-8Z0BAYX9RN [PERSON_NAME] Toggle Menu Customer [PERSON_N…" at bounding box center [382, 209] width 764 height 418
select select "INITIAL_DISCUSSION"
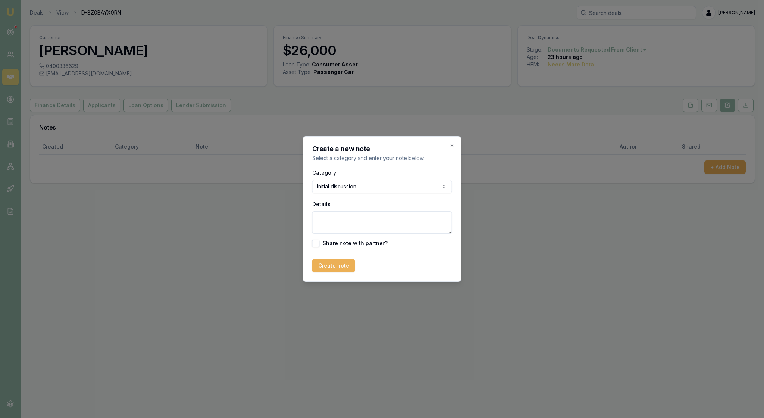
click at [337, 226] on textarea "Details" at bounding box center [382, 222] width 140 height 22
type textarea "Clioent is looking for a new ute for her husband"
click at [349, 272] on button "Create note" at bounding box center [333, 265] width 43 height 13
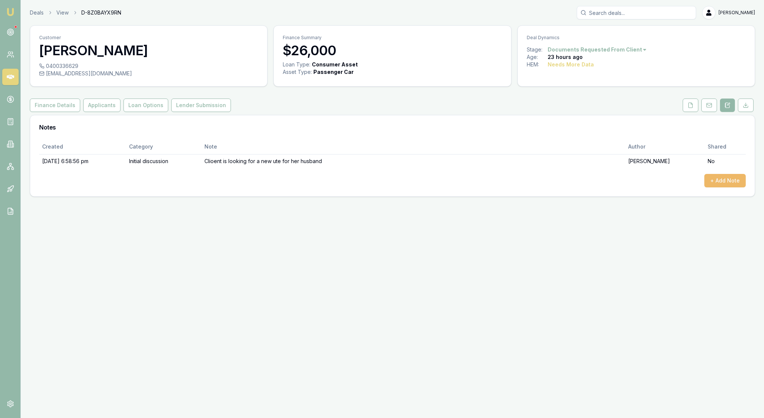
click at [727, 187] on button "+ Add Note" at bounding box center [724, 180] width 41 height 13
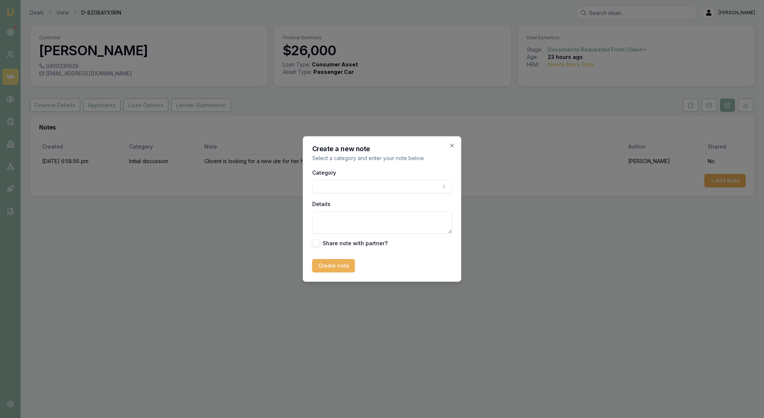
click at [439, 186] on body "Emu Broker Deals View D-8Z0BAYX9RN [PERSON_NAME] Toggle Menu Customer [PERSON_N…" at bounding box center [382, 209] width 764 height 418
click at [338, 220] on textarea "Details" at bounding box center [382, 222] width 140 height 22
type textarea "Sent client the docs request"
click at [341, 272] on button "Create note" at bounding box center [333, 265] width 43 height 13
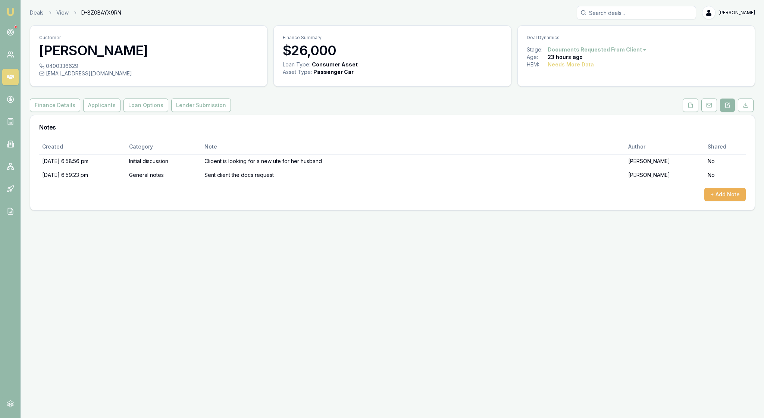
click at [8, 10] on img at bounding box center [10, 11] width 9 height 9
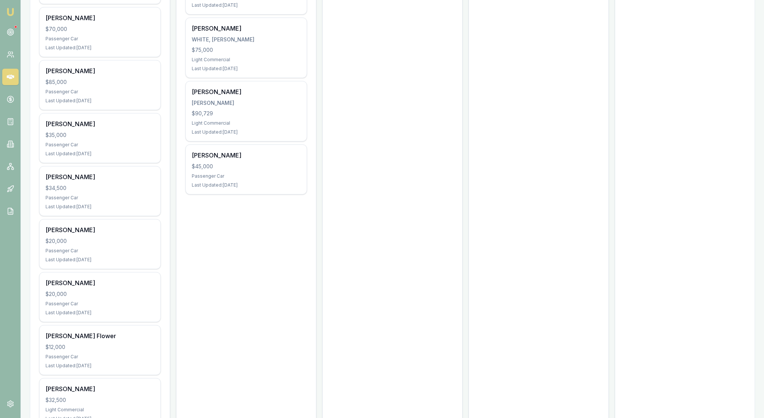
scroll to position [422, 0]
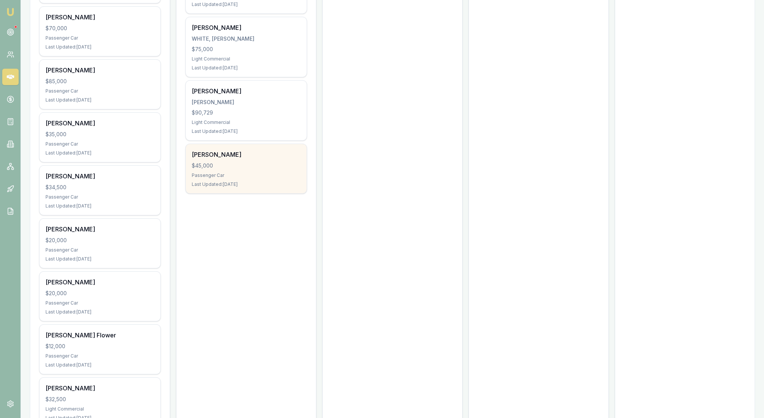
click at [272, 169] on div "$45,000" at bounding box center [246, 165] width 109 height 7
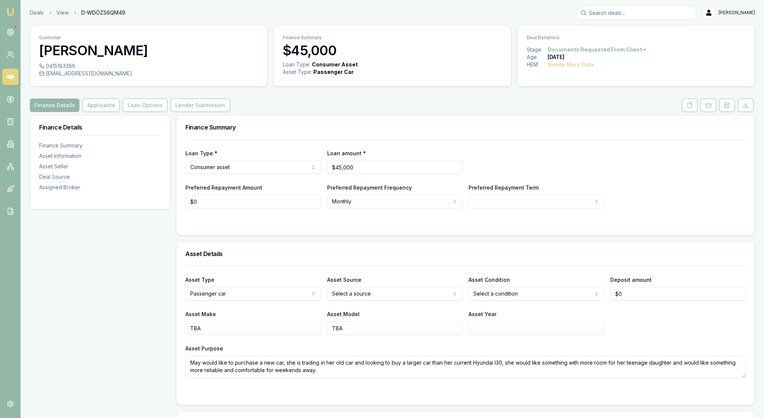
click at [668, 55] on html "Emu Broker Deals View D-WDOZS6QM49 [PERSON_NAME] Toggle Menu Customer May [PERS…" at bounding box center [382, 209] width 764 height 418
click at [628, 122] on div "- Not Interested" at bounding box center [606, 118] width 44 height 12
click at [12, 13] on img at bounding box center [10, 11] width 9 height 9
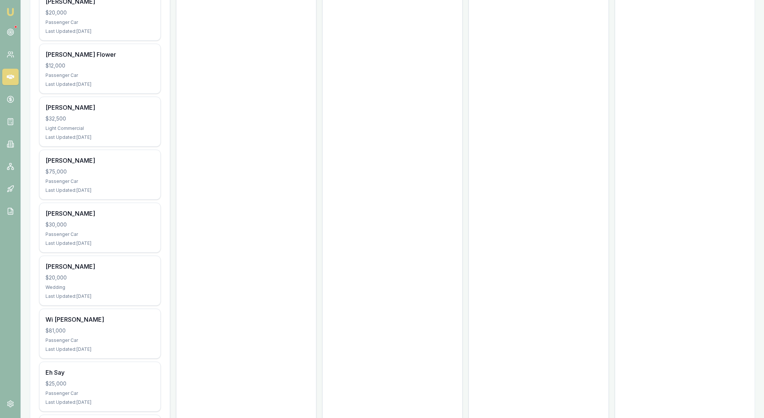
scroll to position [715, 0]
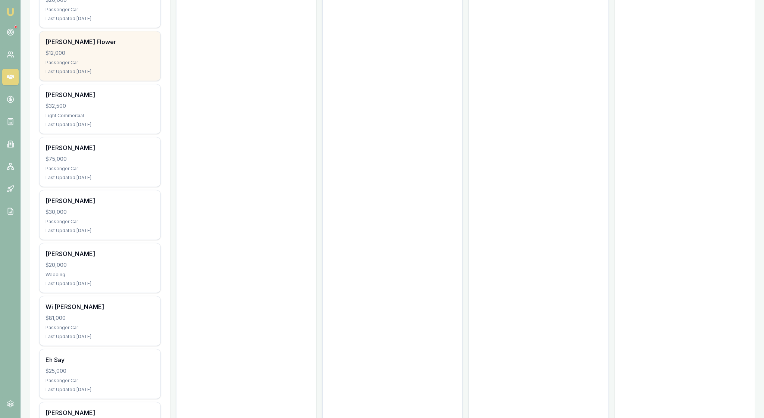
click at [134, 46] on div "[PERSON_NAME] Flower" at bounding box center [100, 41] width 109 height 9
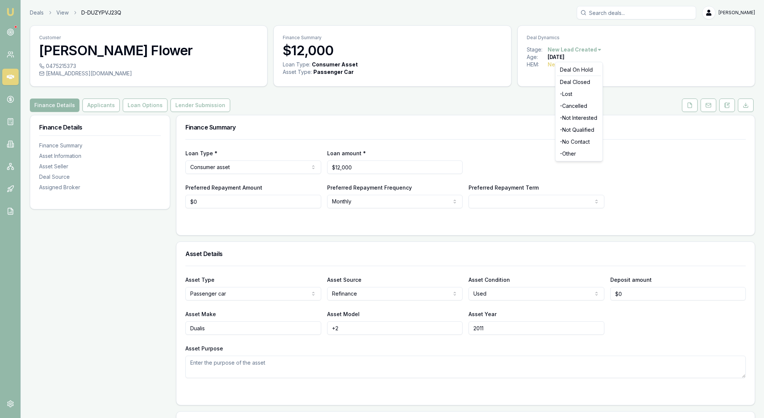
click at [614, 54] on html "Emu Broker Deals View D-DUZYPVJ23Q [PERSON_NAME] Toggle Menu Customer [PERSON_N…" at bounding box center [382, 209] width 764 height 418
click at [601, 122] on div "- Not Interested" at bounding box center [579, 118] width 44 height 12
click at [16, 18] on link "Emu Broker" at bounding box center [10, 12] width 12 height 12
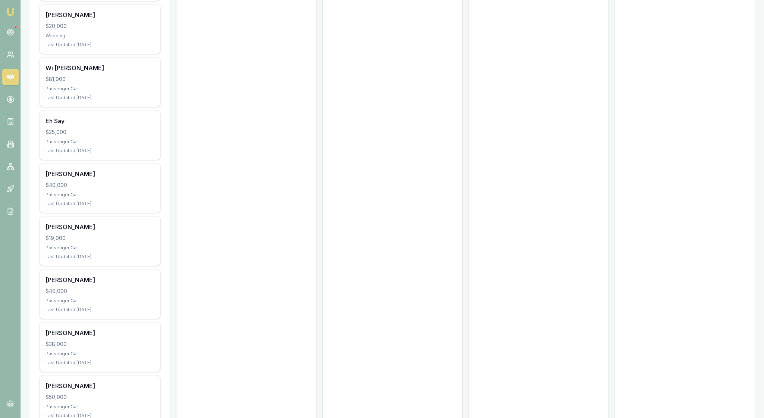
scroll to position [903, 0]
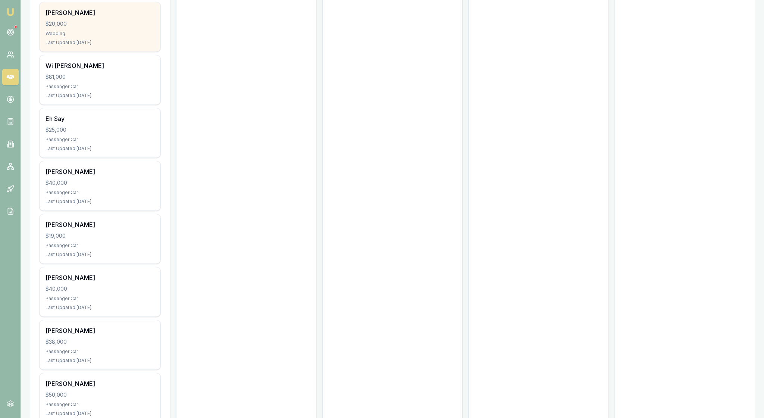
click at [135, 28] on div "$20,000" at bounding box center [100, 23] width 109 height 7
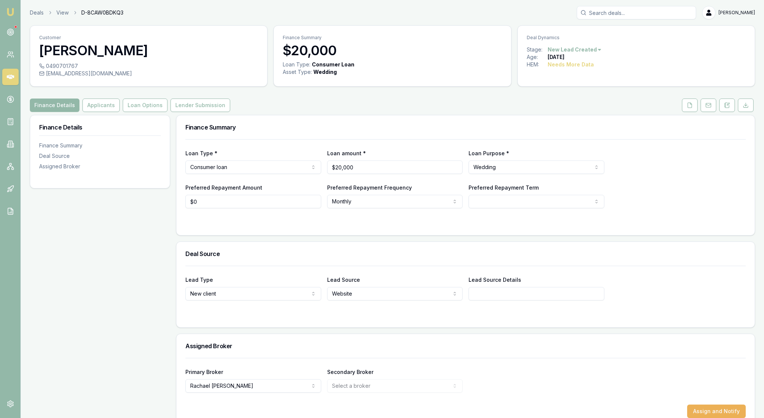
click at [615, 57] on html "Emu Broker Deals View D-8CAW0BDKQ3 Rachael Connors Toggle Menu Customer Amarath…" at bounding box center [382, 209] width 764 height 418
click at [601, 148] on div "- No Contact" at bounding box center [579, 142] width 44 height 12
click at [13, 13] on img at bounding box center [10, 11] width 9 height 9
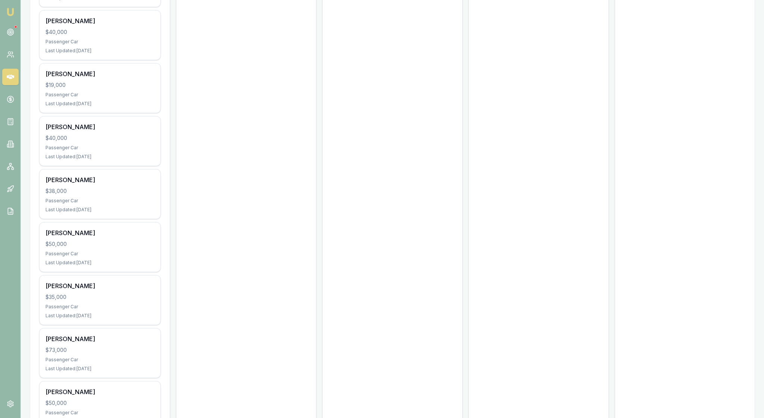
scroll to position [1001, 0]
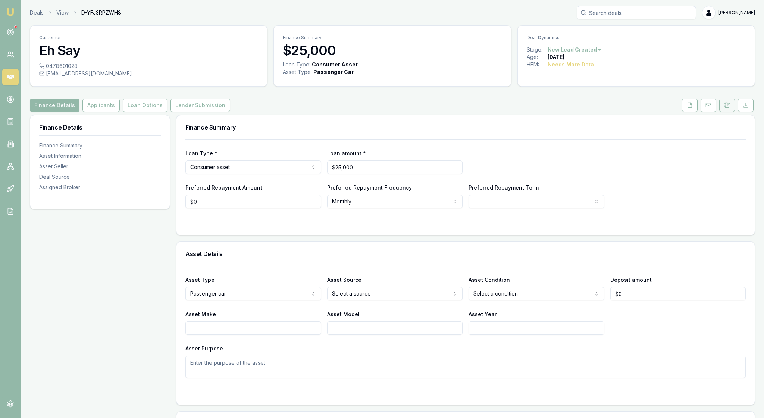
click at [724, 108] on icon at bounding box center [727, 105] width 6 height 6
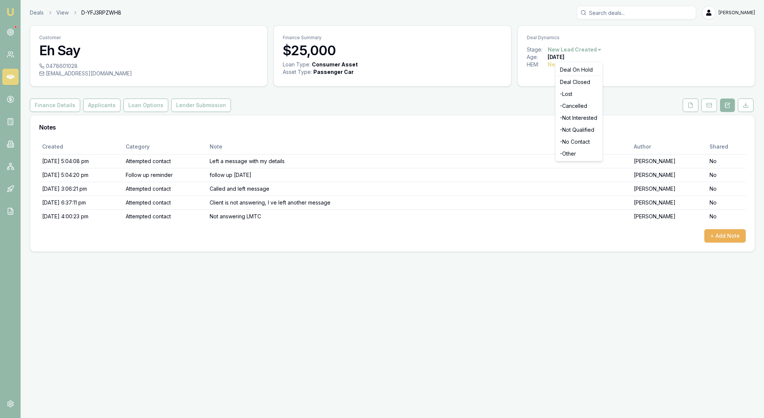
click at [617, 53] on html "Emu Broker Deals View D-YFJ3RPZWH8 [PERSON_NAME] Toggle Menu Customer Eh Say 04…" at bounding box center [382, 209] width 764 height 418
click at [596, 148] on div "- No Contact" at bounding box center [579, 142] width 44 height 12
click at [11, 12] on img at bounding box center [10, 11] width 9 height 9
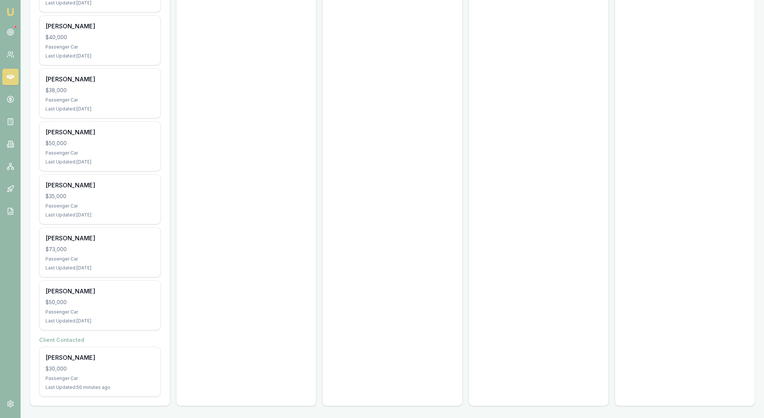
scroll to position [1083, 0]
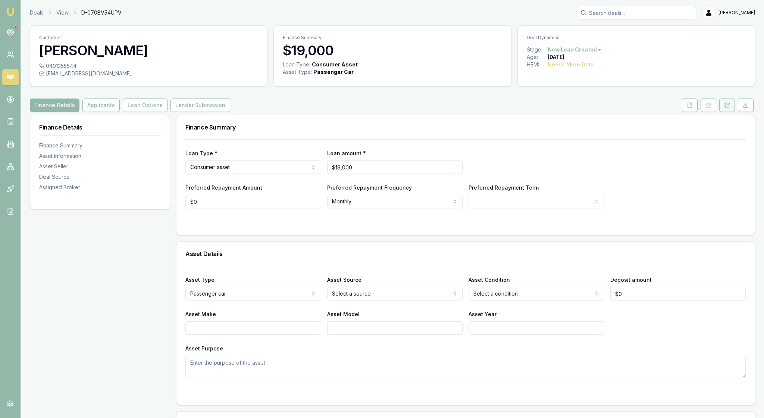
click at [727, 105] on icon at bounding box center [728, 104] width 2 height 2
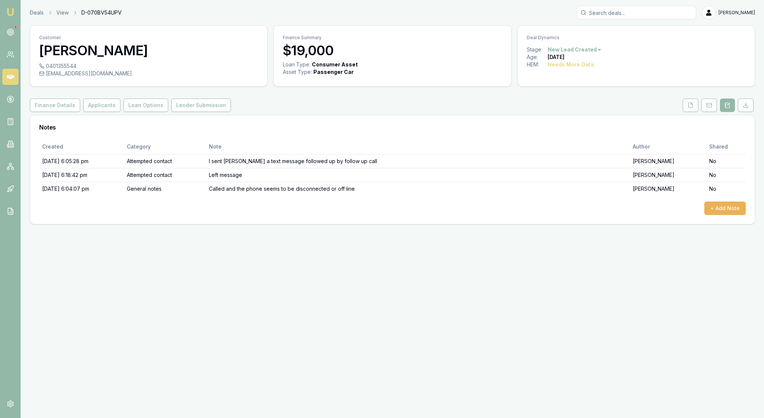
click at [616, 56] on html "Emu Broker Deals View D-070BV54UPV [PERSON_NAME] Toggle Menu Customer [PERSON_N…" at bounding box center [382, 209] width 764 height 418
click at [594, 148] on div "- No Contact" at bounding box center [579, 142] width 44 height 12
click at [11, 11] on img at bounding box center [10, 11] width 9 height 9
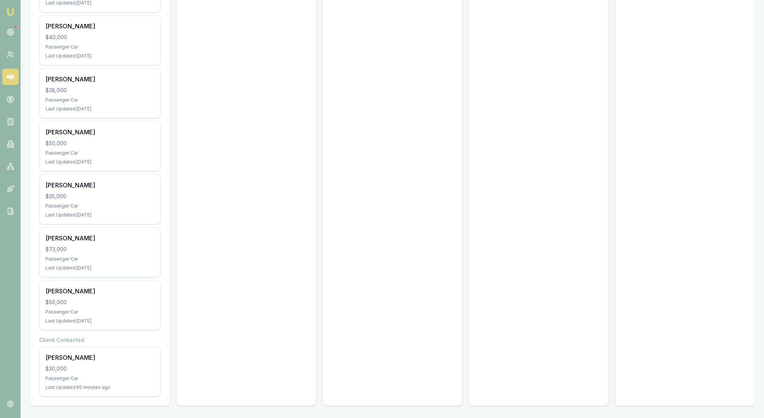
scroll to position [1175, 0]
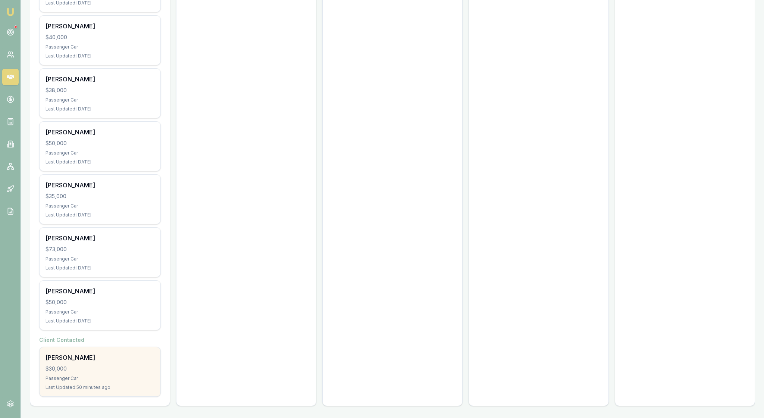
click at [131, 368] on div "Lianne Moore $30,000 Passenger Car Last Updated: 50 minutes ago" at bounding box center [100, 371] width 121 height 49
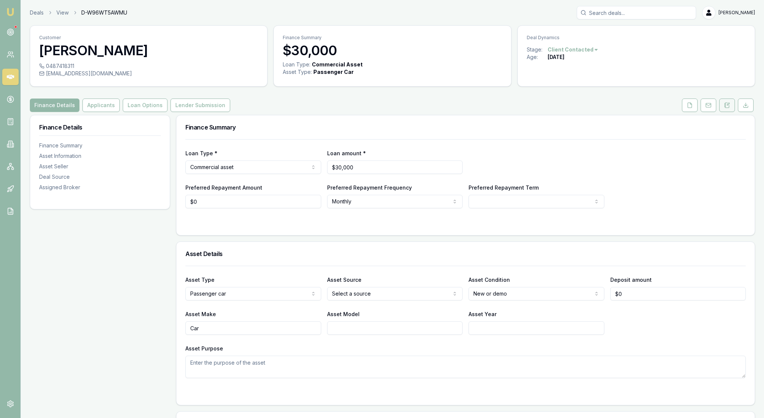
click at [724, 108] on icon at bounding box center [727, 105] width 6 height 6
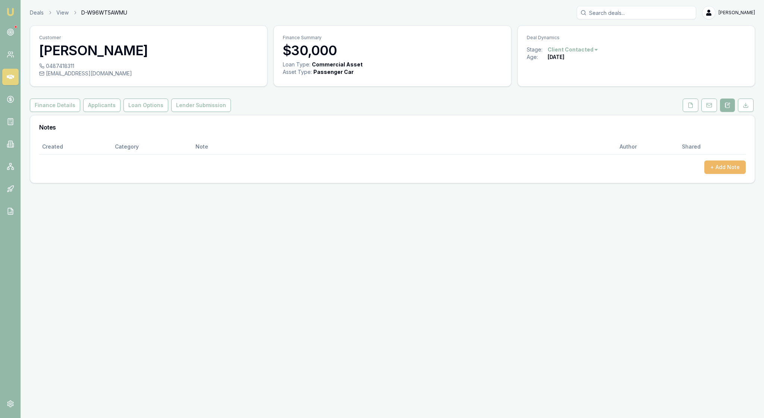
click at [712, 174] on button "+ Add Note" at bounding box center [724, 166] width 41 height 13
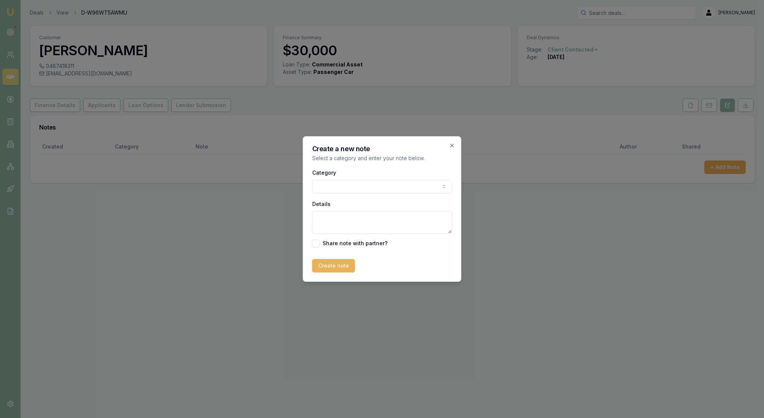
click at [437, 187] on body "Emu Broker Deals View D-W96WT5AWMU [PERSON_NAME] Toggle Menu Customer [PERSON_N…" at bounding box center [382, 209] width 764 height 418
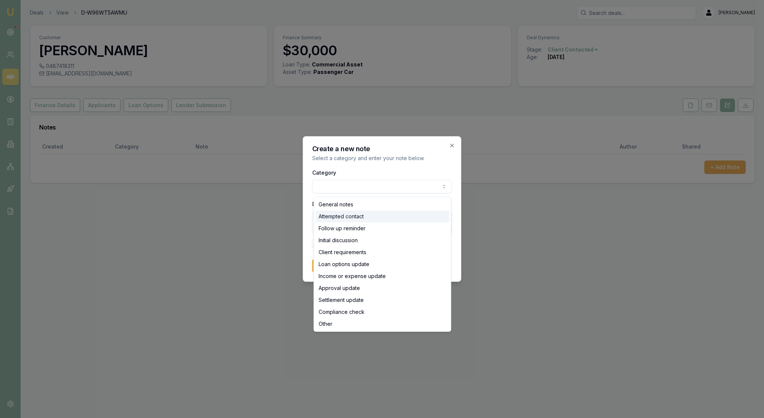
select select "ATTEMPTED_CONTACT"
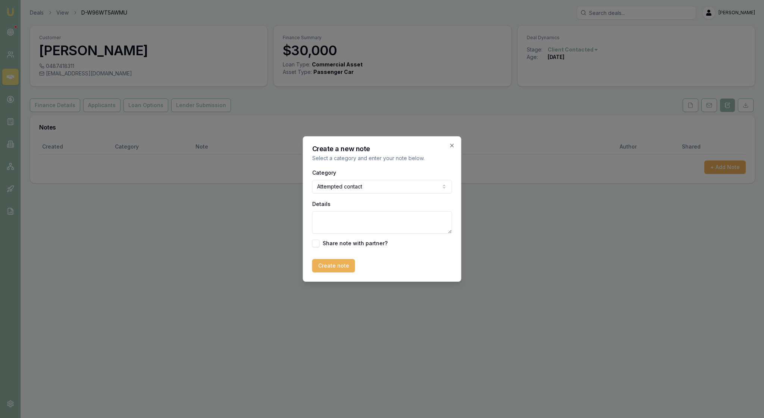
click at [383, 230] on textarea "Details" at bounding box center [382, 222] width 140 height 22
type textarea "LMTC on mobile"
click at [335, 272] on button "Create note" at bounding box center [333, 265] width 43 height 13
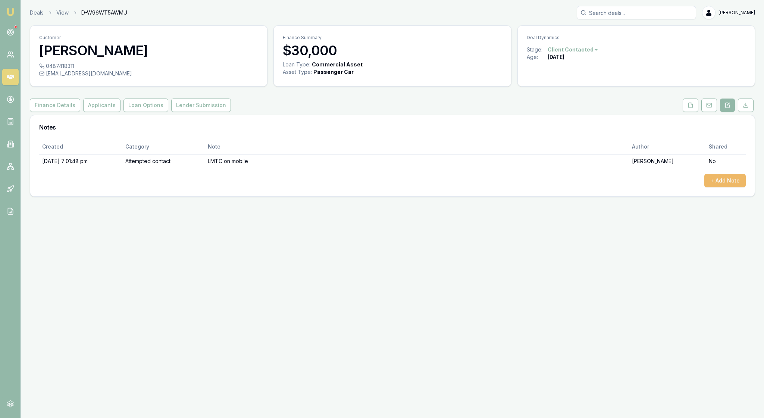
click at [724, 187] on button "+ Add Note" at bounding box center [724, 180] width 41 height 13
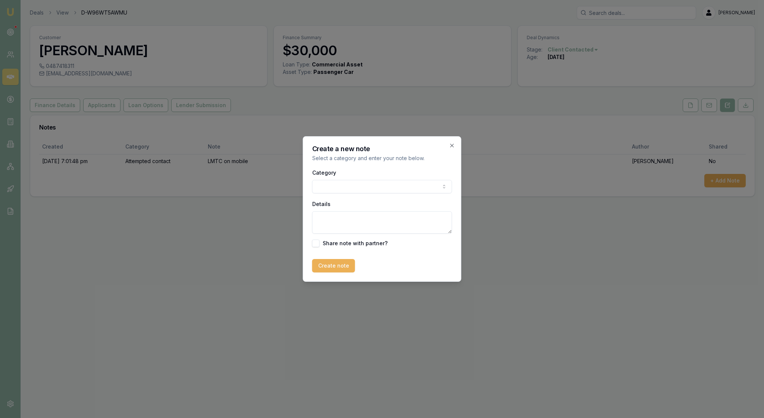
click at [442, 186] on body "Emu Broker Deals View D-W96WT5AWMU Rachael Connors Toggle Menu Customer Lianne …" at bounding box center [382, 209] width 764 height 418
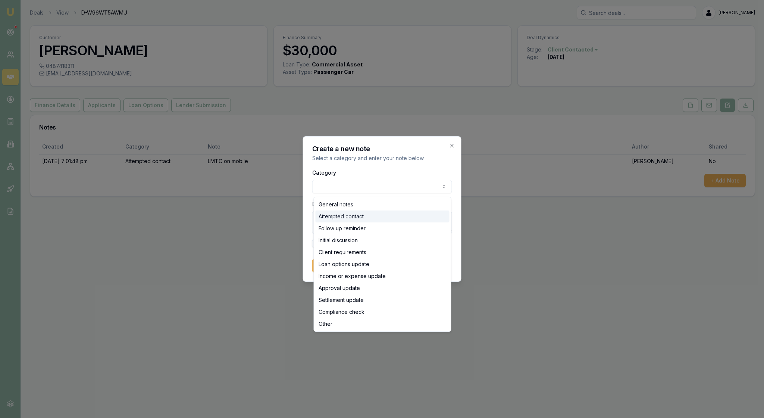
select select "ATTEMPTED_CONTACT"
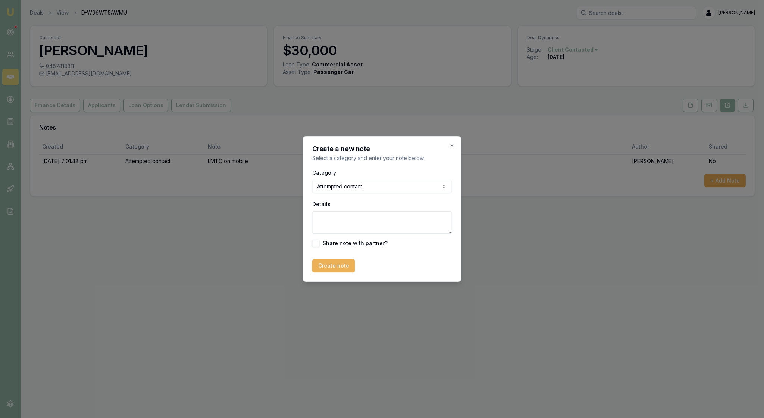
click at [320, 222] on textarea "Details" at bounding box center [382, 222] width 140 height 22
type textarea "Sent email to the client with my contact details"
click at [347, 272] on button "Create note" at bounding box center [333, 265] width 43 height 13
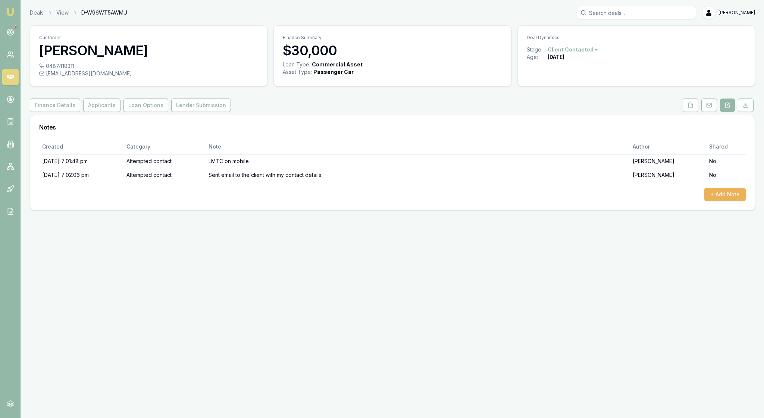
click at [12, 16] on img at bounding box center [10, 11] width 9 height 9
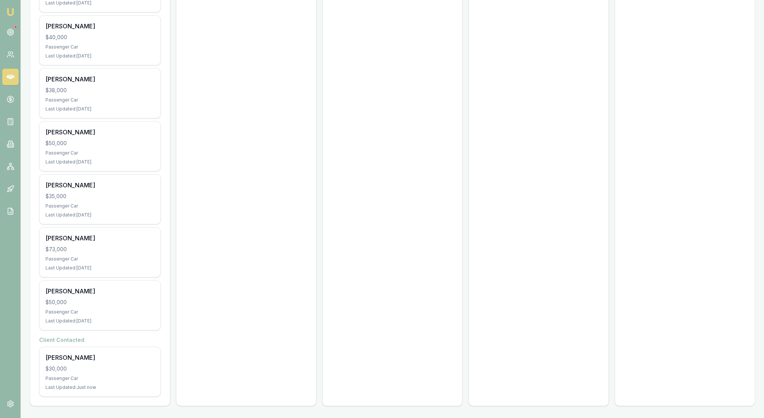
scroll to position [1141, 0]
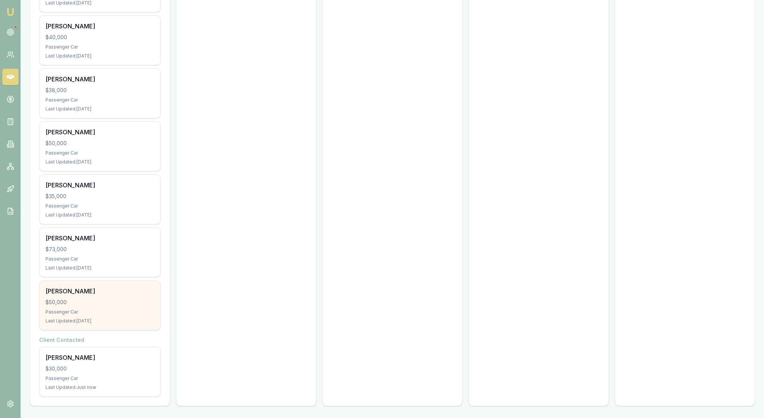
click at [127, 306] on div "$50,000" at bounding box center [100, 301] width 109 height 7
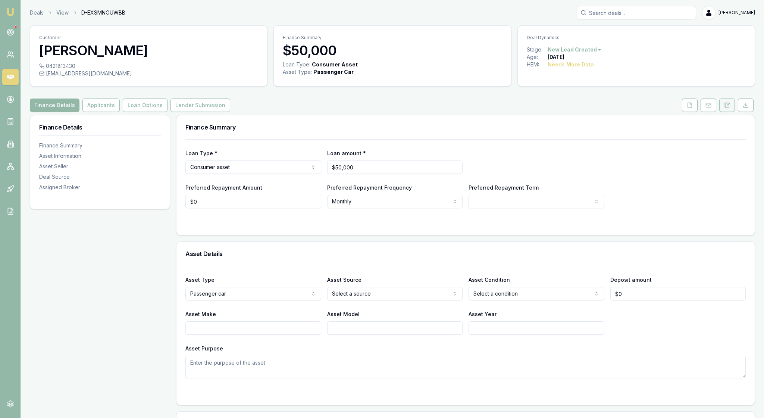
click at [727, 105] on icon at bounding box center [728, 104] width 2 height 2
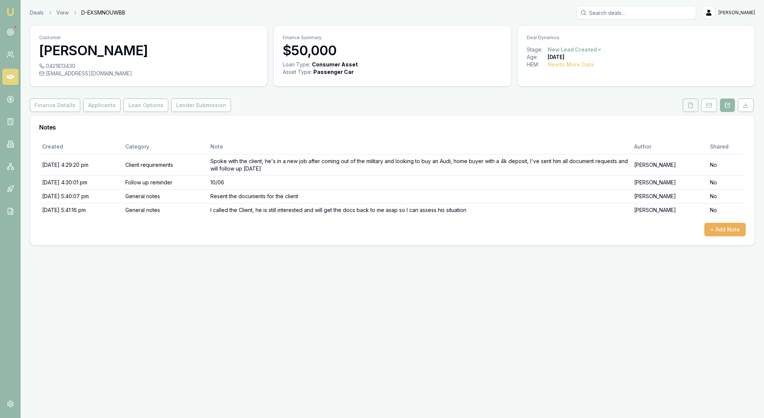
click at [687, 108] on icon at bounding box center [690, 105] width 6 height 6
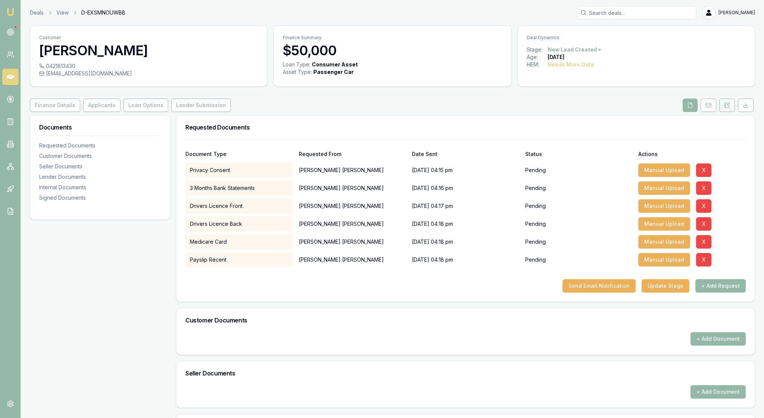
click at [724, 108] on icon at bounding box center [727, 105] width 6 height 6
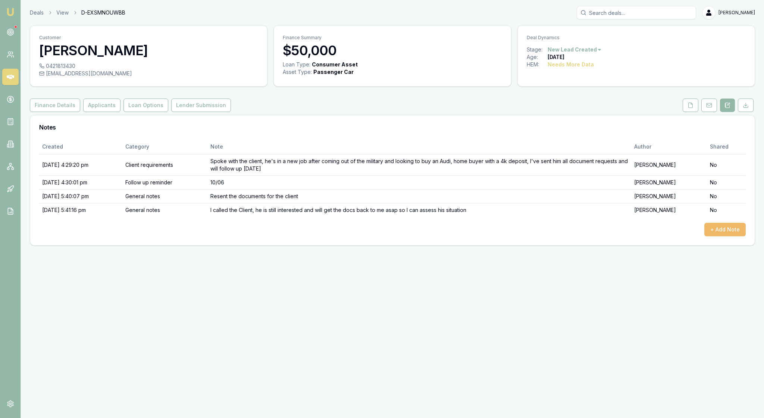
click at [724, 236] on button "+ Add Note" at bounding box center [724, 229] width 41 height 13
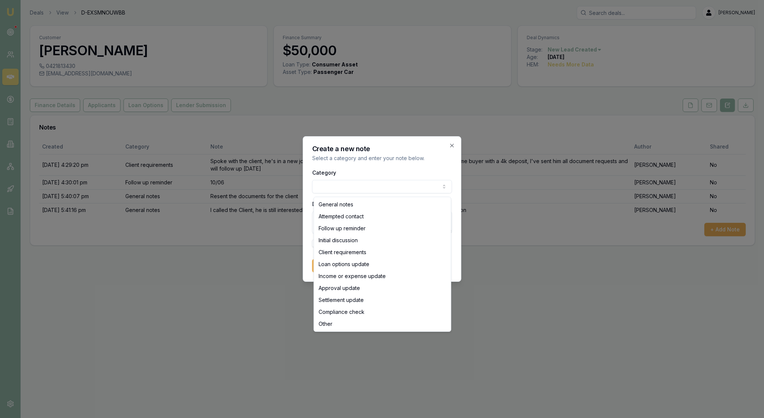
click at [439, 188] on body "Emu Broker Deals View D-EXSMNOUWBB [PERSON_NAME] Toggle Menu Customer [PERSON_N…" at bounding box center [382, 209] width 764 height 418
select select "ATTEMPTED_CONTACT"
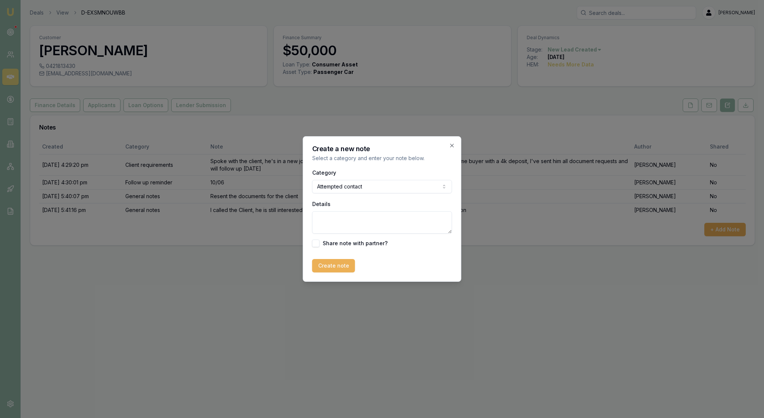
click at [333, 224] on textarea "Details" at bounding box center [382, 222] width 140 height 22
type textarea "L"
click at [365, 255] on form "Category Attempted contact General notes Attempted contact Follow up reminder I…" at bounding box center [382, 220] width 140 height 104
click at [349, 220] on textarea "Client" at bounding box center [382, 222] width 140 height 22
type textarea "Client has gone with Savvy finance but will let me know if they still need help"
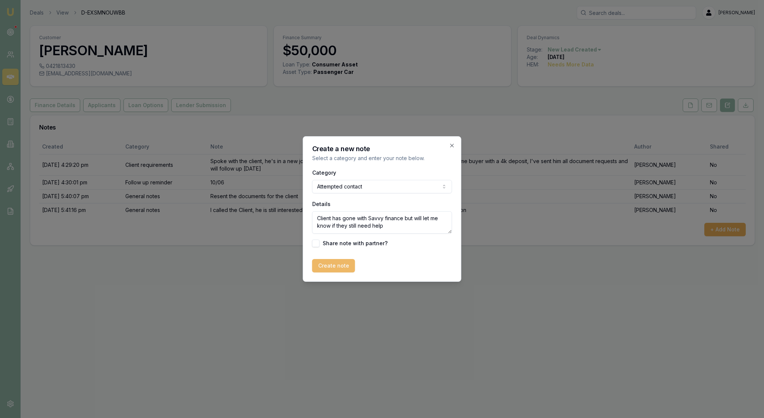
click at [345, 272] on button "Create note" at bounding box center [333, 265] width 43 height 13
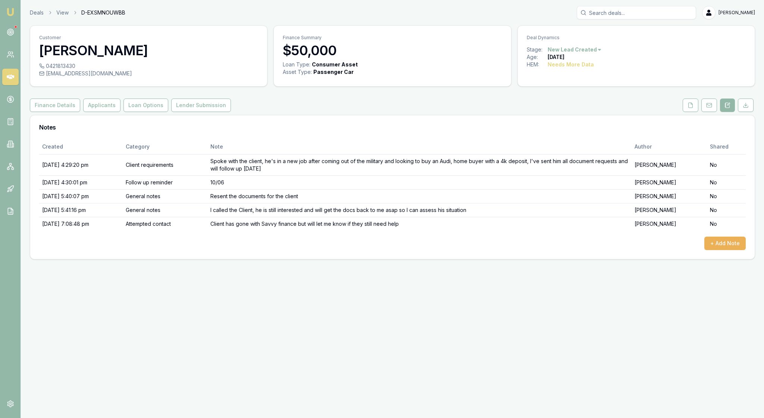
click at [11, 13] on img at bounding box center [10, 11] width 9 height 9
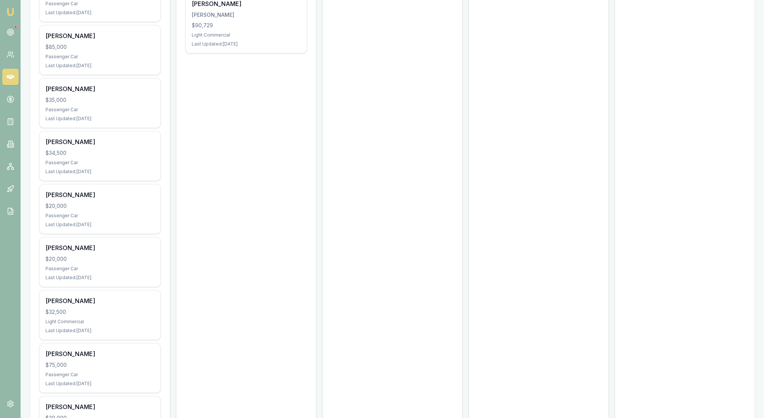
scroll to position [507, 0]
click at [116, 8] on div "Passenger Car" at bounding box center [100, 5] width 109 height 6
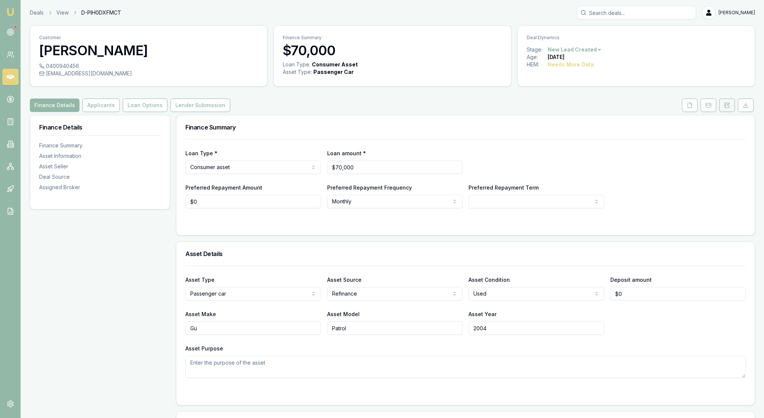
click at [724, 108] on icon at bounding box center [727, 105] width 6 height 6
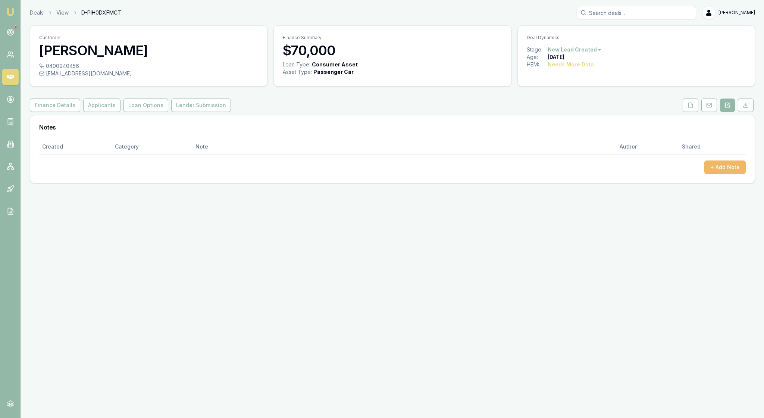
click at [724, 174] on button "+ Add Note" at bounding box center [724, 166] width 41 height 13
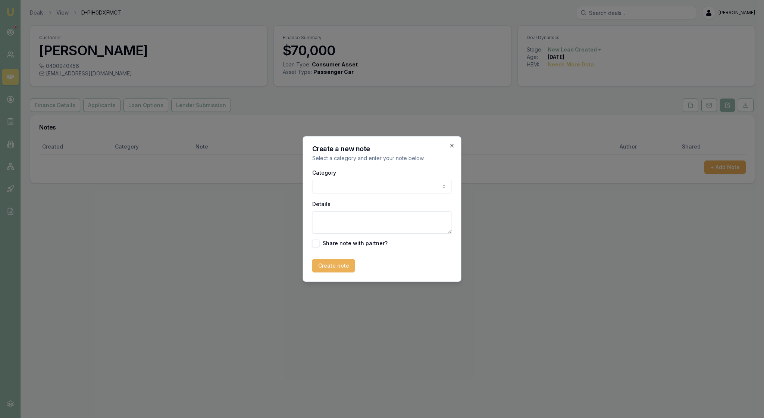
click at [449, 142] on icon "button" at bounding box center [452, 145] width 6 height 6
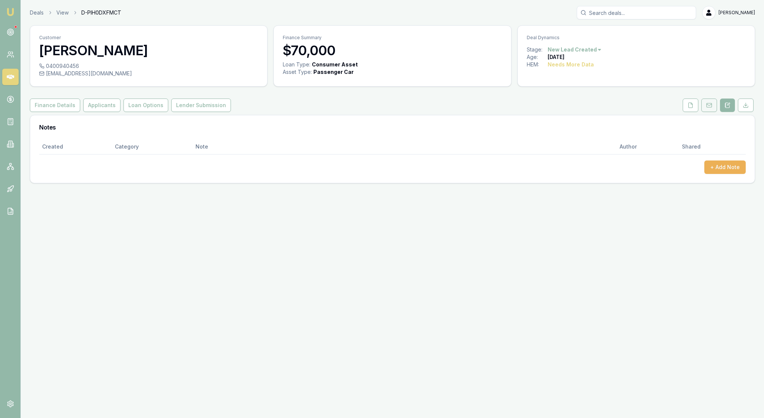
click at [706, 108] on icon at bounding box center [709, 105] width 6 height 6
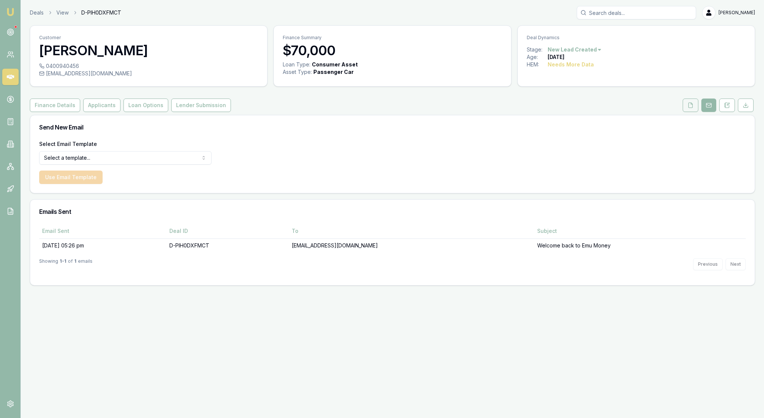
click at [687, 108] on icon at bounding box center [690, 105] width 6 height 6
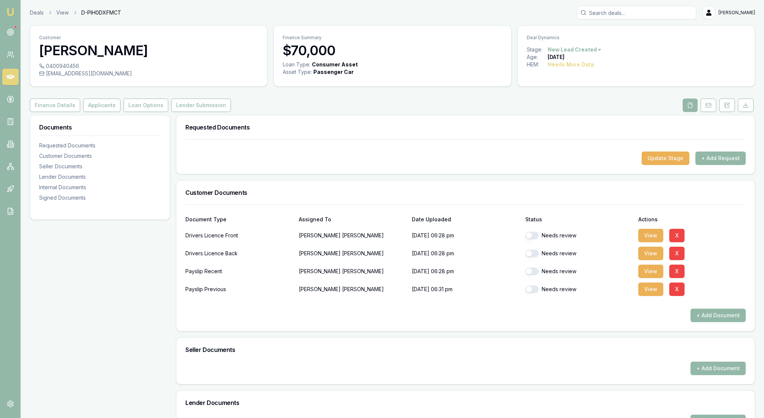
click at [563, 204] on div "Customer Documents" at bounding box center [465, 193] width 578 height 24
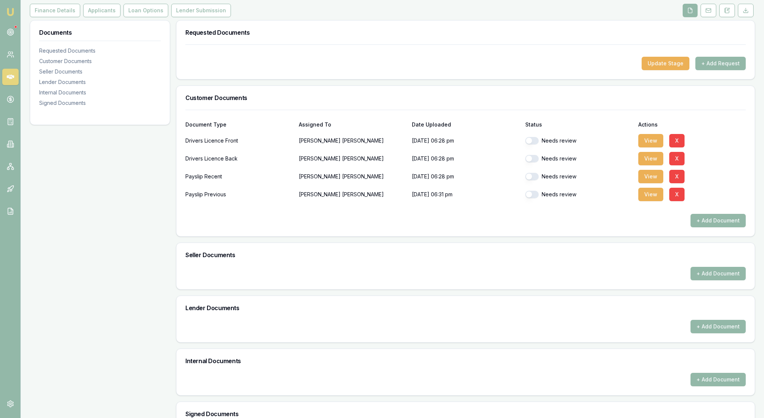
scroll to position [97, 0]
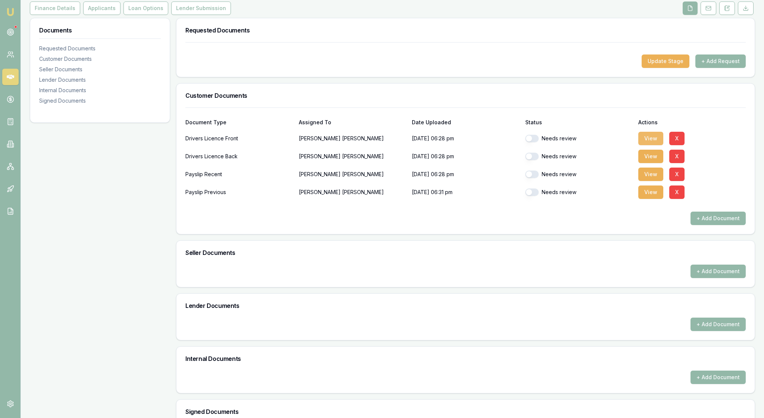
click at [653, 145] on button "View" at bounding box center [650, 138] width 25 height 13
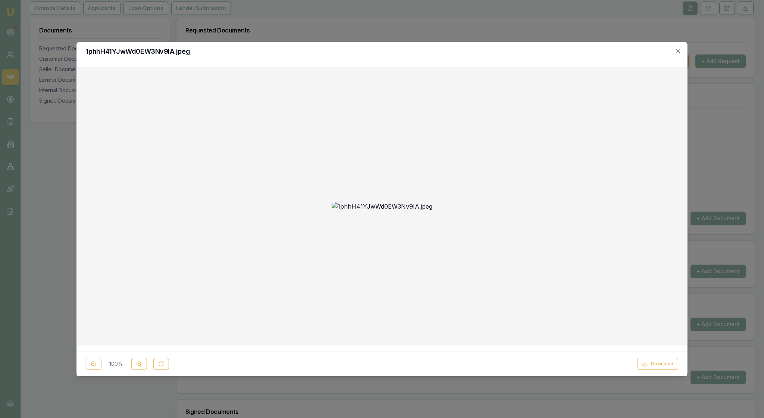
click at [645, 207] on div at bounding box center [382, 206] width 598 height 266
click at [652, 358] on button "Download" at bounding box center [657, 364] width 41 height 12
click at [677, 49] on icon "button" at bounding box center [678, 51] width 6 height 6
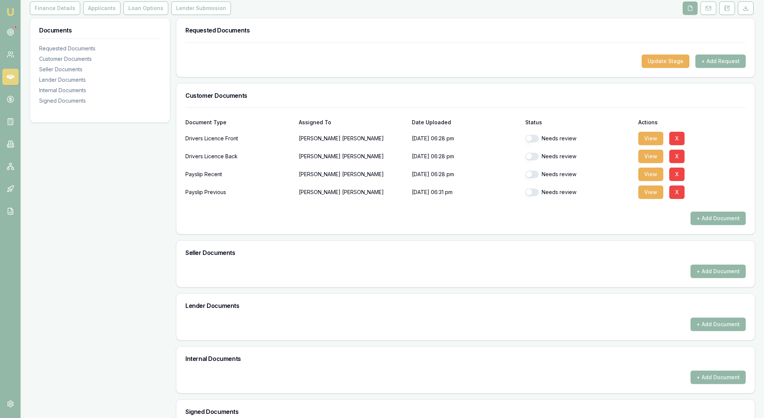
click at [532, 142] on button "button" at bounding box center [531, 138] width 13 height 7
click at [653, 163] on button "View" at bounding box center [650, 156] width 25 height 13
checkbox input "false"
checkbox input "true"
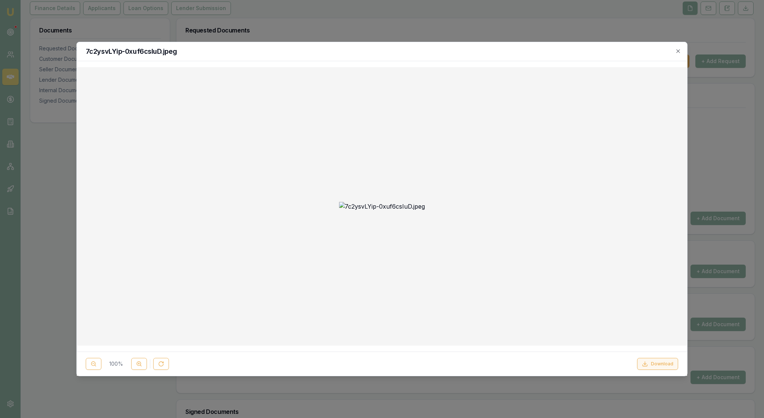
click at [659, 363] on button "Download" at bounding box center [657, 364] width 41 height 12
click at [677, 50] on icon "button" at bounding box center [678, 51] width 6 height 6
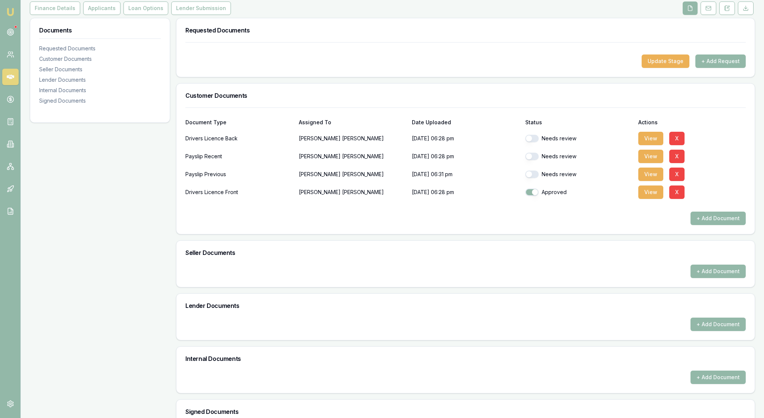
click at [534, 142] on button "button" at bounding box center [531, 138] width 13 height 7
click at [652, 163] on button "View" at bounding box center [650, 156] width 25 height 13
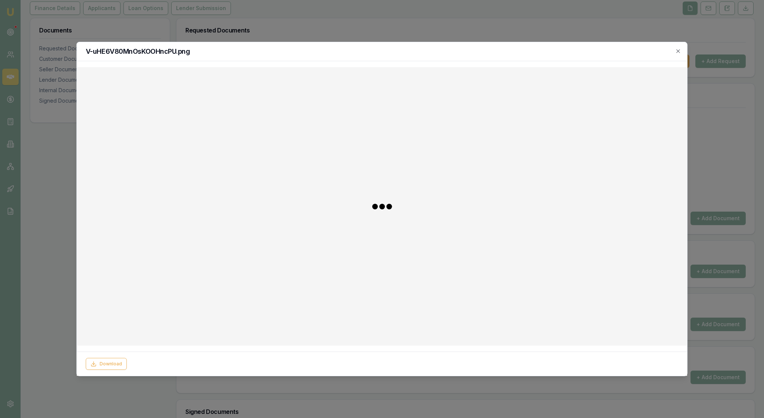
checkbox input "false"
checkbox input "true"
click at [660, 360] on button "Download" at bounding box center [657, 364] width 41 height 12
click at [677, 51] on icon "button" at bounding box center [678, 51] width 6 height 6
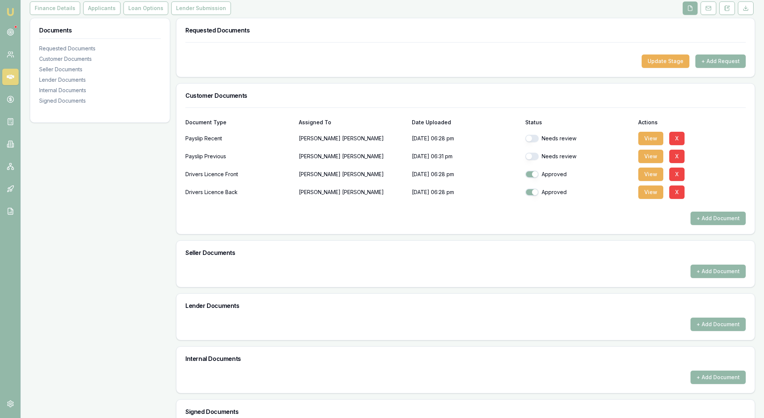
click at [530, 142] on button "button" at bounding box center [531, 138] width 13 height 7
click at [650, 163] on button "View" at bounding box center [650, 156] width 25 height 13
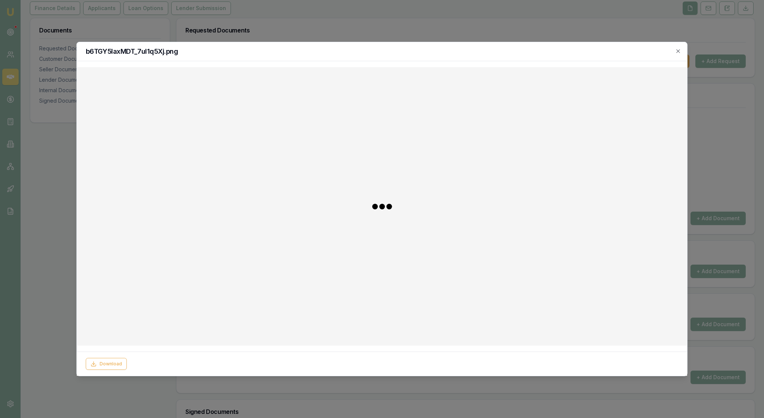
checkbox input "false"
checkbox input "true"
click at [668, 360] on button "Download" at bounding box center [657, 364] width 41 height 12
click at [677, 52] on icon "button" at bounding box center [677, 50] width 3 height 3
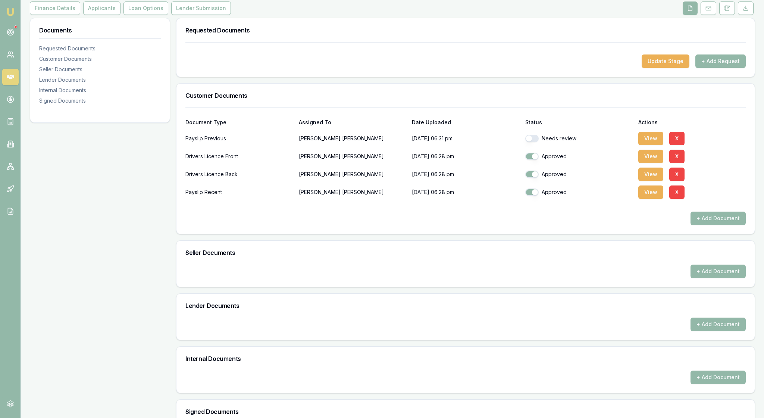
click at [533, 142] on button "button" at bounding box center [531, 138] width 13 height 7
checkbox input "true"
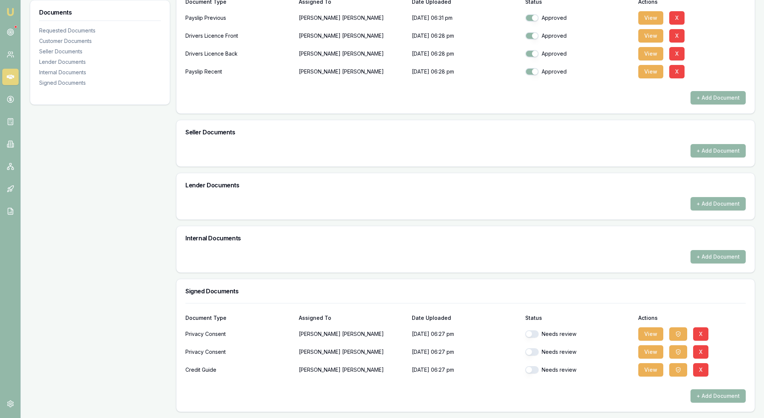
scroll to position [302, 0]
click at [650, 327] on button "View" at bounding box center [650, 333] width 25 height 13
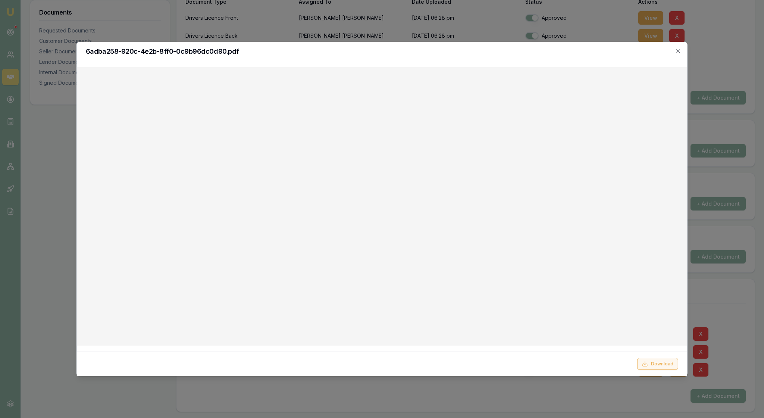
click at [656, 358] on button "Download" at bounding box center [657, 364] width 41 height 12
click at [677, 48] on div "6adba258-920c-4e2b-8ff0-0c9b96dc0d90.pdf" at bounding box center [382, 51] width 610 height 19
click at [676, 52] on icon "button" at bounding box center [678, 51] width 6 height 6
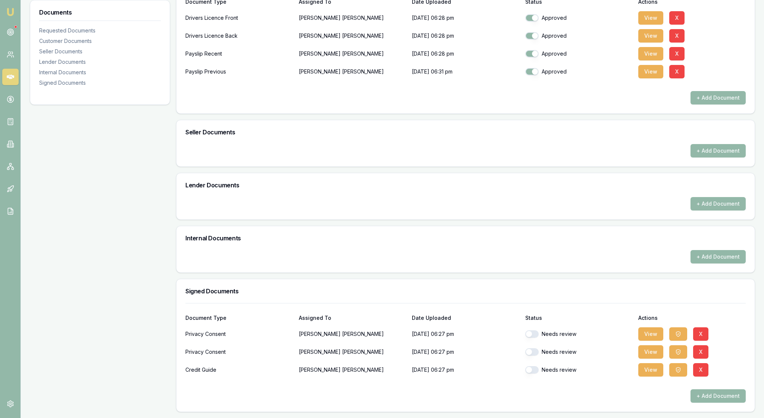
click at [539, 330] on button "button" at bounding box center [531, 333] width 13 height 7
checkbox input "true"
click at [537, 348] on button "button" at bounding box center [531, 351] width 13 height 7
checkbox input "true"
click at [533, 366] on button "button" at bounding box center [531, 369] width 13 height 7
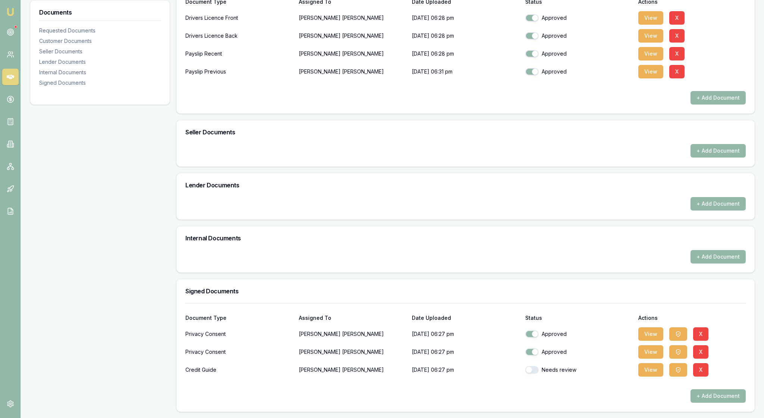
checkbox input "true"
click at [544, 226] on div "Internal Documents" at bounding box center [465, 238] width 578 height 24
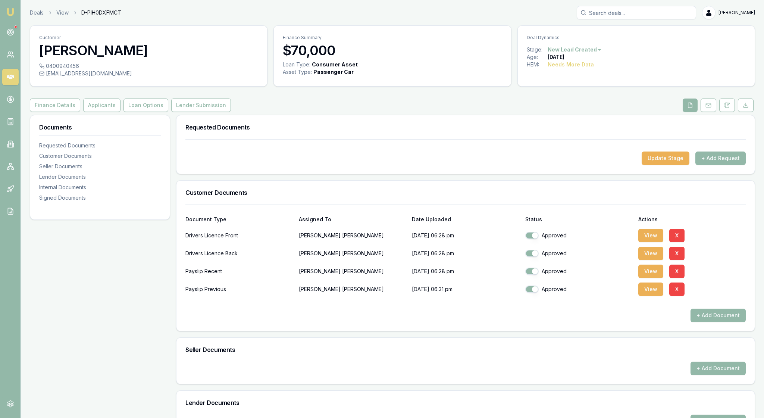
scroll to position [0, 0]
click at [120, 112] on button "Applicants" at bounding box center [101, 104] width 37 height 13
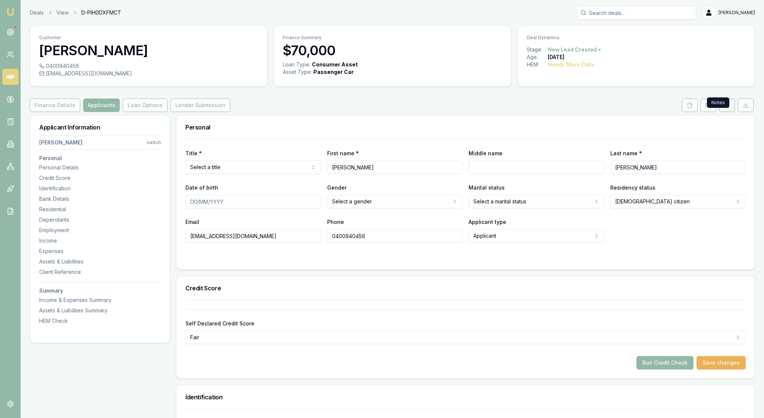
click at [724, 108] on icon at bounding box center [727, 105] width 6 height 6
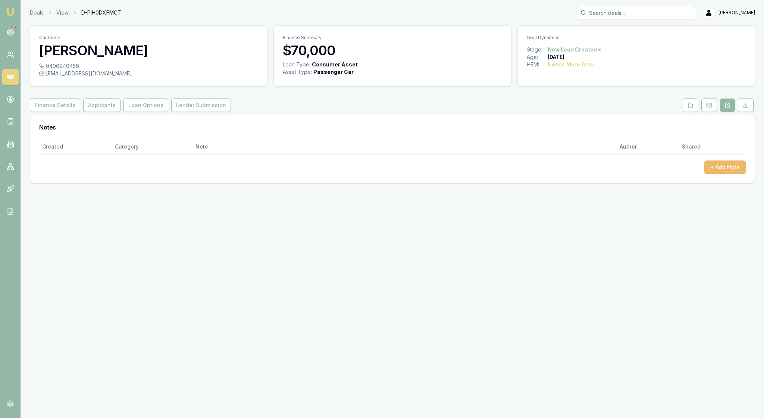
click at [724, 174] on button "+ Add Note" at bounding box center [724, 166] width 41 height 13
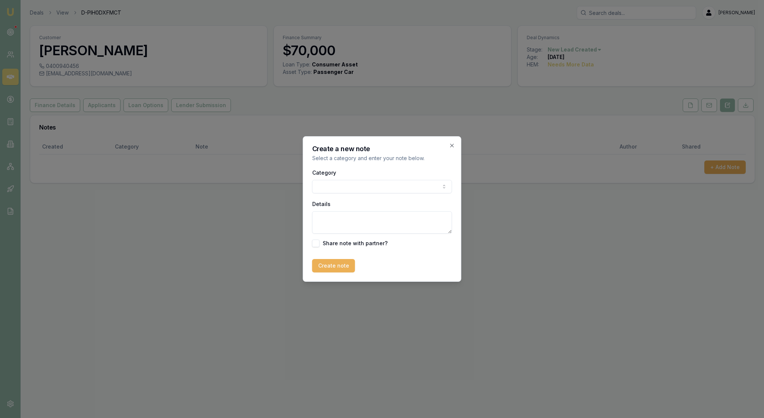
click at [439, 186] on body "Emu Broker Deals View D-PIH0DXFMCT Rachael Connors Toggle Menu Customer Cole De…" at bounding box center [382, 209] width 764 height 418
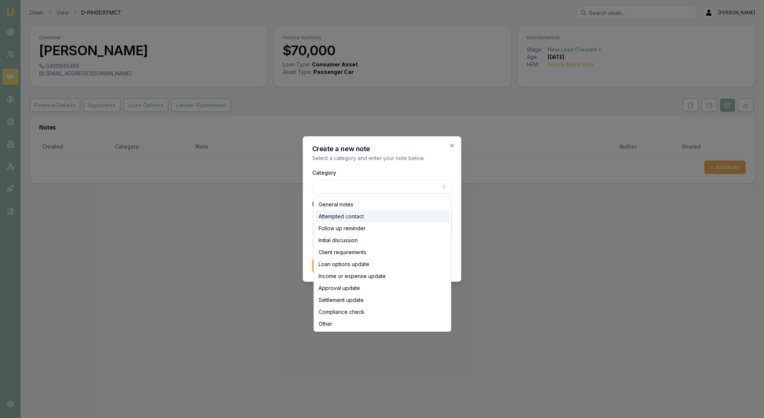
select select "ATTEMPTED_CONTACT"
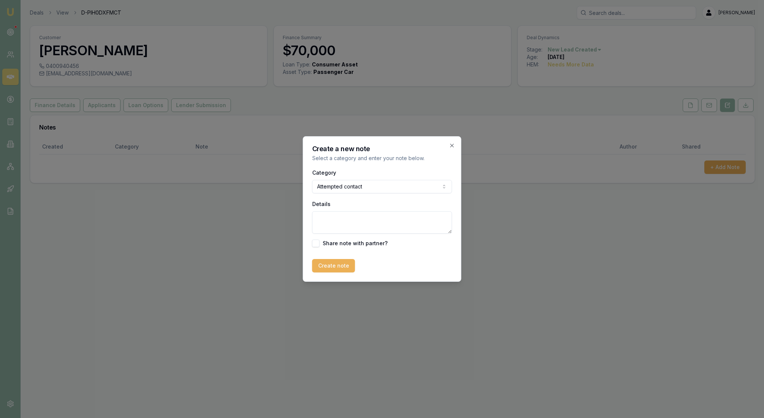
click at [340, 221] on textarea "Details" at bounding box center [382, 222] width 140 height 22
type textarea "LMTC on mobile"
click at [343, 272] on button "Create note" at bounding box center [333, 265] width 43 height 13
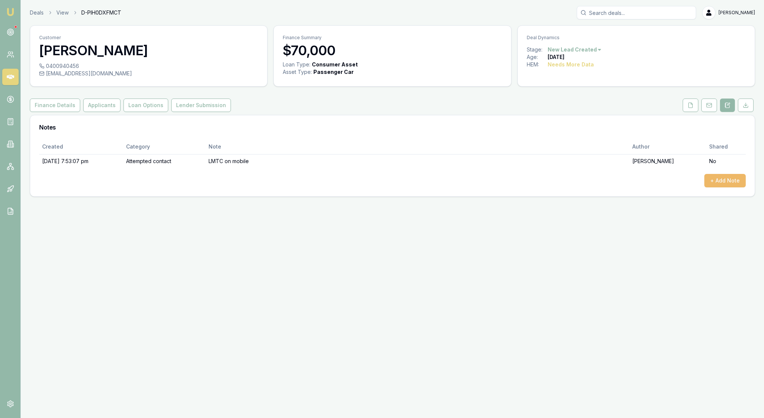
click at [718, 187] on button "+ Add Note" at bounding box center [724, 180] width 41 height 13
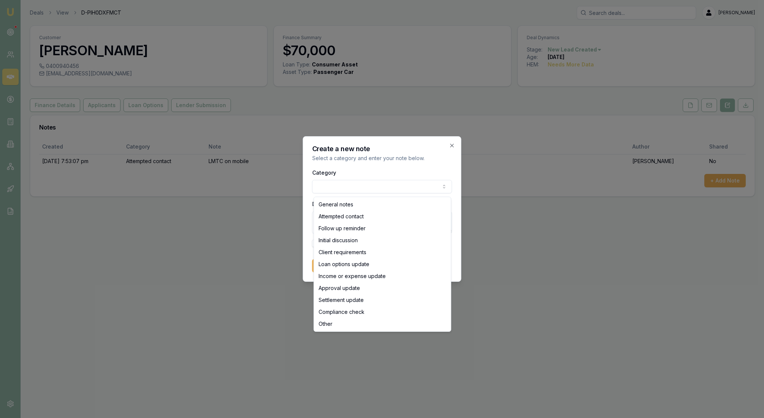
click at [444, 184] on body "Emu Broker Deals View D-PIH0DXFMCT Rachael Connors Toggle Menu Customer Cole De…" at bounding box center [382, 209] width 764 height 418
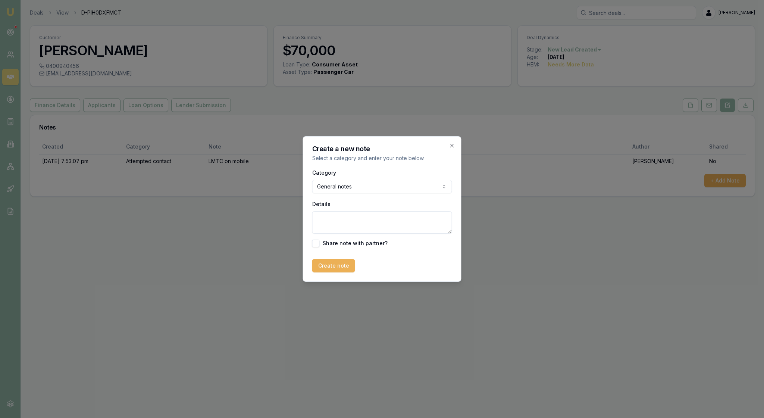
click at [358, 234] on textarea "Details" at bounding box center [382, 222] width 140 height 22
type textarea "Sent email to the client"
click at [355, 270] on button "Create note" at bounding box center [333, 265] width 43 height 13
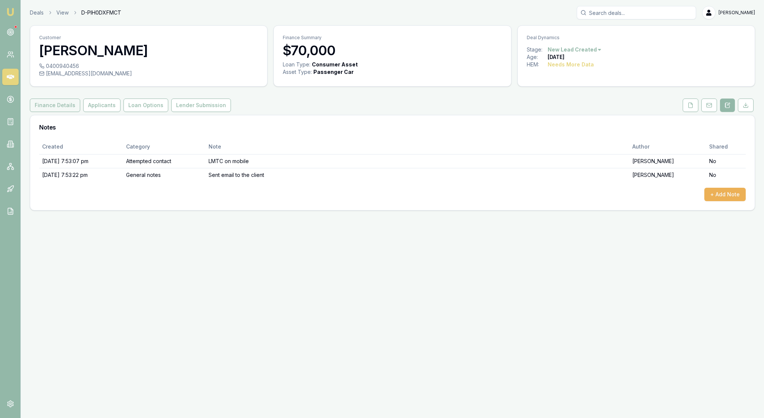
click at [68, 112] on button "Finance Details" at bounding box center [55, 104] width 50 height 13
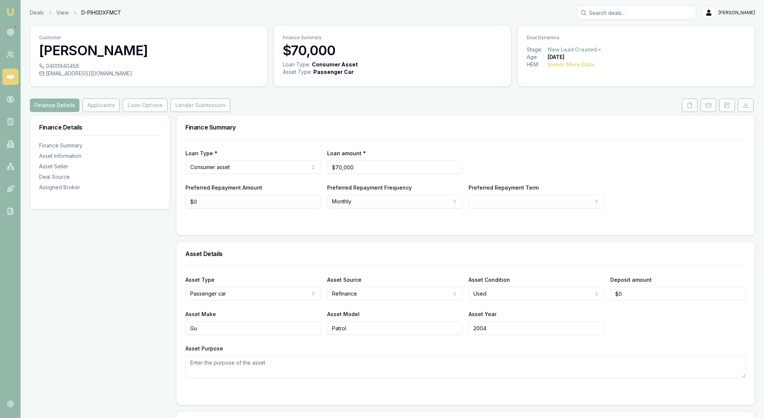
click at [13, 16] on img at bounding box center [10, 11] width 9 height 9
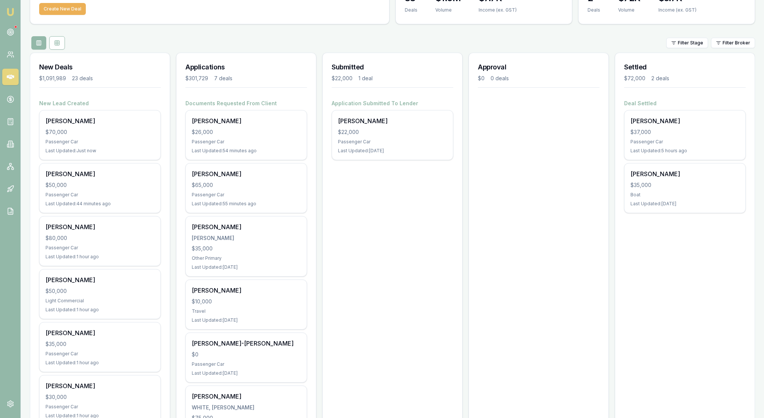
scroll to position [47, 0]
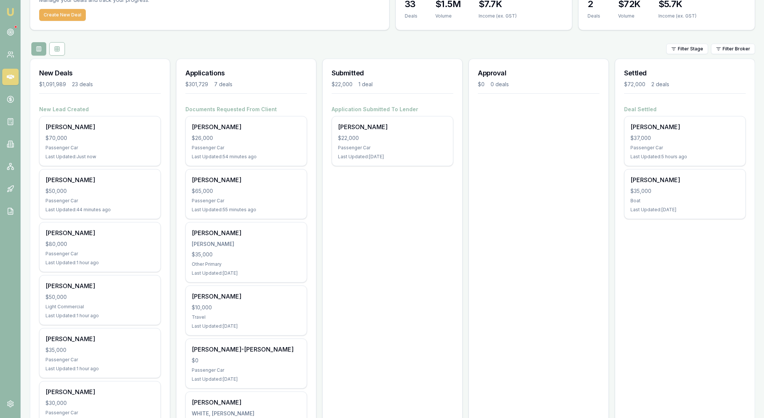
click at [11, 10] on img at bounding box center [10, 11] width 9 height 9
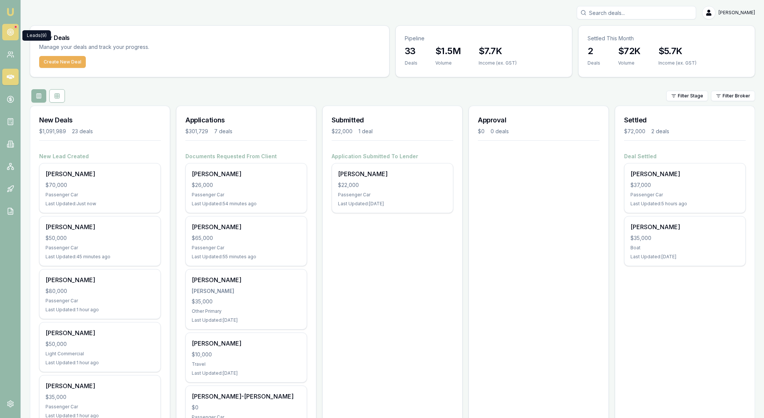
click at [11, 34] on icon at bounding box center [10, 31] width 7 height 7
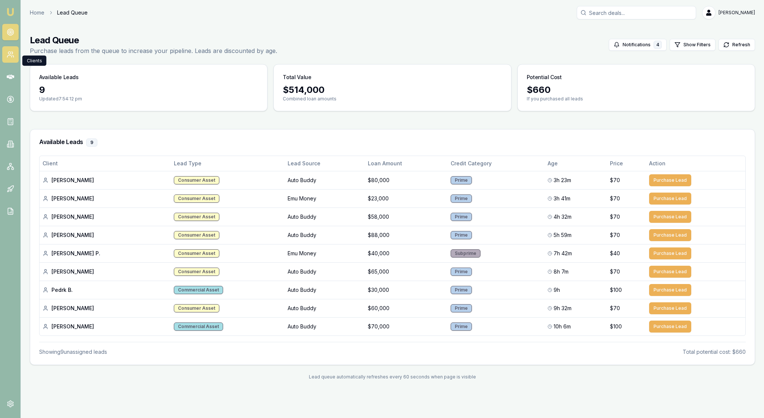
click at [12, 58] on icon at bounding box center [10, 54] width 7 height 7
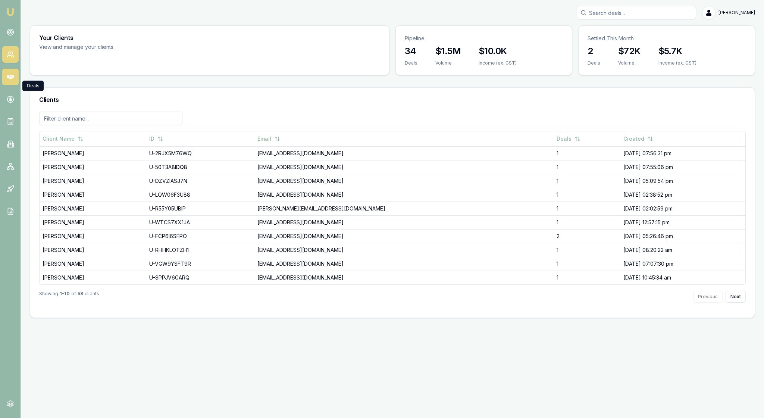
click at [13, 79] on icon at bounding box center [10, 77] width 7 height 4
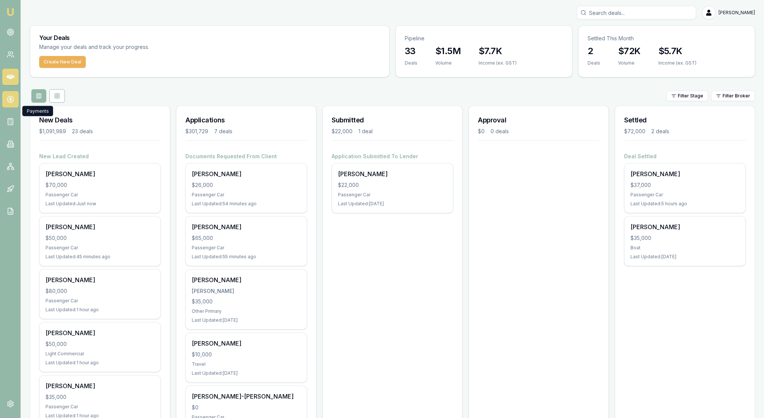
click at [11, 107] on link at bounding box center [10, 99] width 16 height 16
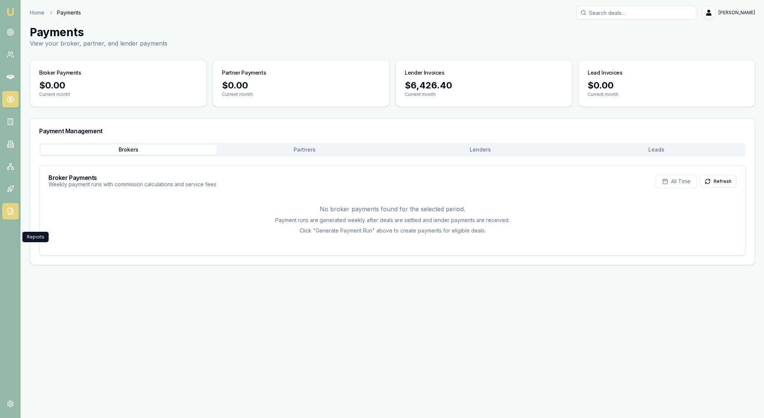
click at [12, 215] on icon at bounding box center [10, 210] width 7 height 7
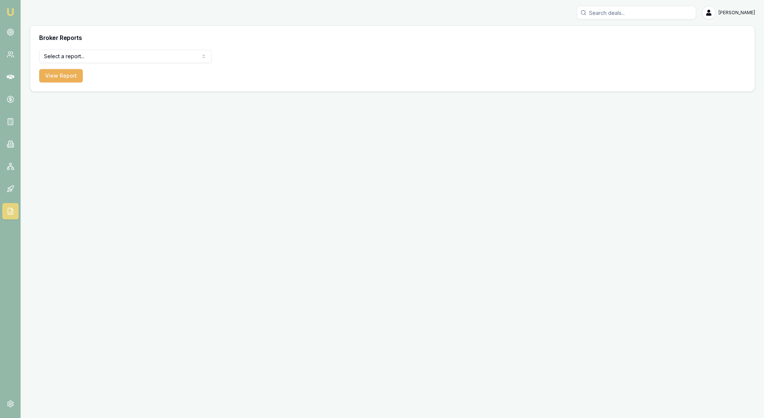
click at [206, 63] on html "Emu Broker Rachael Connors Toggle Menu Broker Reports Select a report... All De…" at bounding box center [382, 209] width 764 height 418
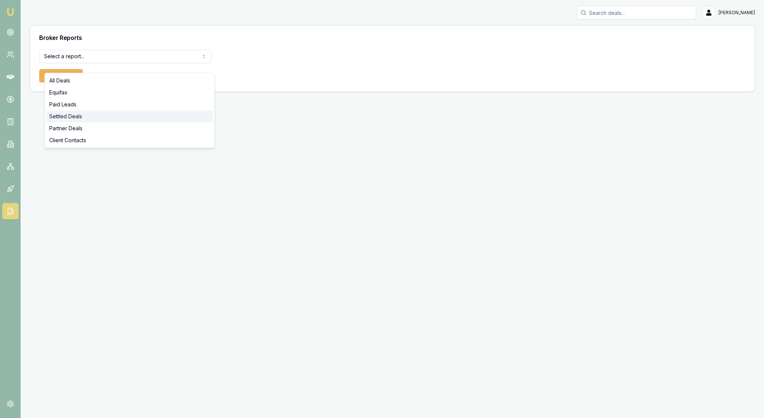
select select "settled-deals"
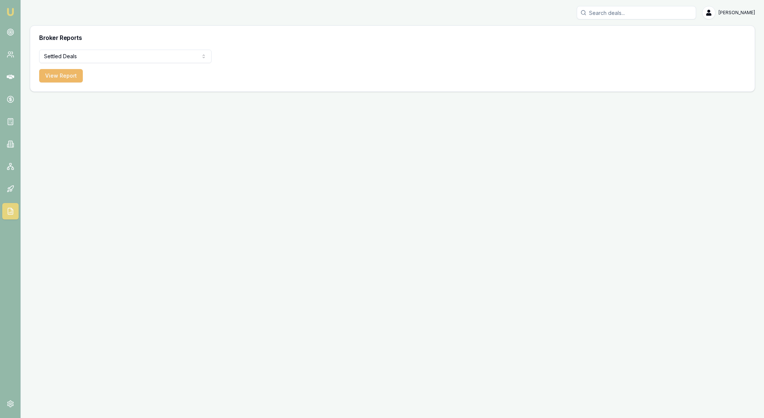
click at [74, 82] on button "View Report" at bounding box center [61, 75] width 44 height 13
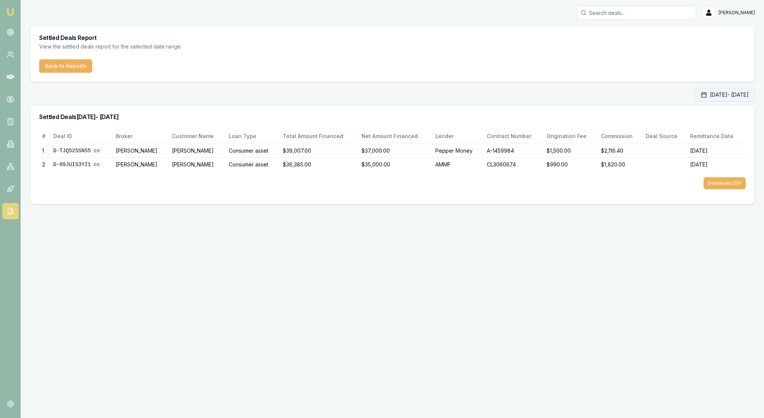
click at [695, 101] on button "Oct 01, 2025 - Oct 31, 2025" at bounding box center [725, 94] width 60 height 13
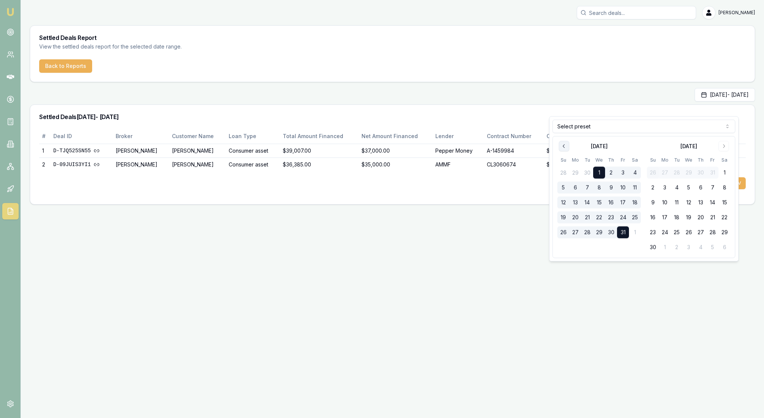
click at [565, 148] on icon "Go to previous month" at bounding box center [564, 146] width 2 height 4
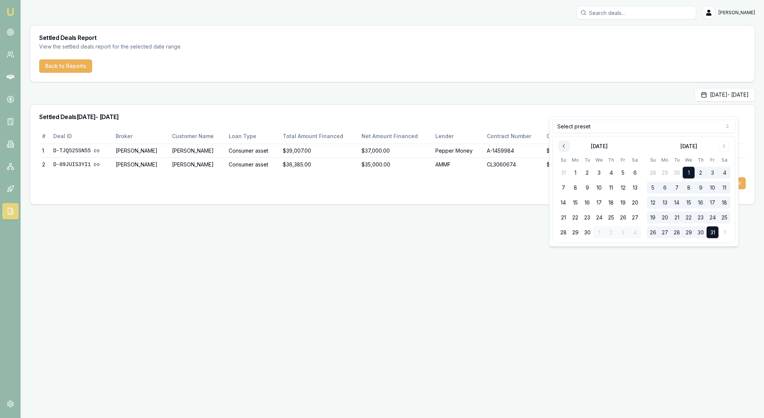
click at [565, 148] on icon "Go to previous month" at bounding box center [564, 146] width 2 height 4
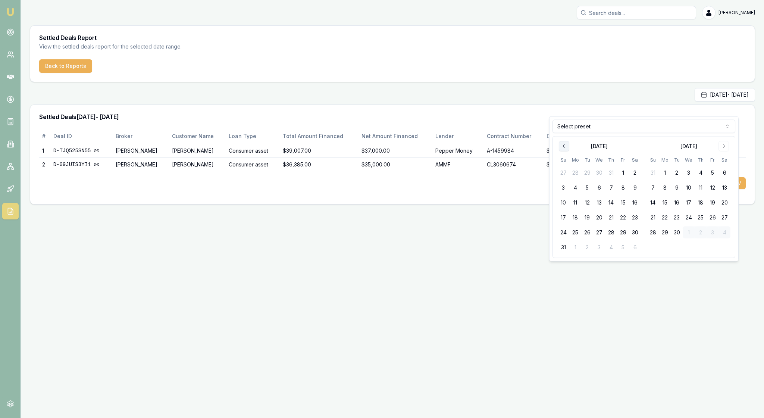
click at [565, 148] on icon "Go to previous month" at bounding box center [564, 146] width 2 height 4
click at [578, 179] on button "2" at bounding box center [575, 173] width 12 height 12
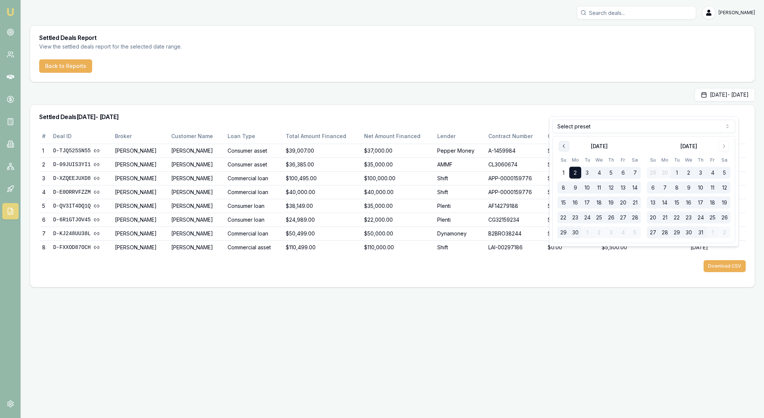
click at [567, 149] on icon "Go to previous month" at bounding box center [564, 146] width 6 height 6
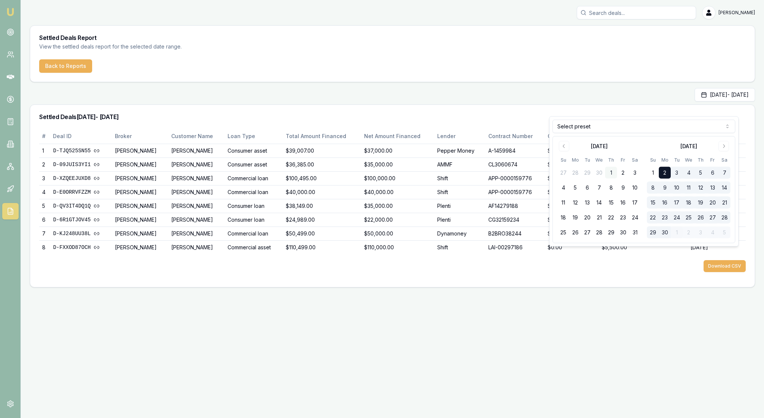
click at [617, 179] on button "1" at bounding box center [611, 173] width 12 height 12
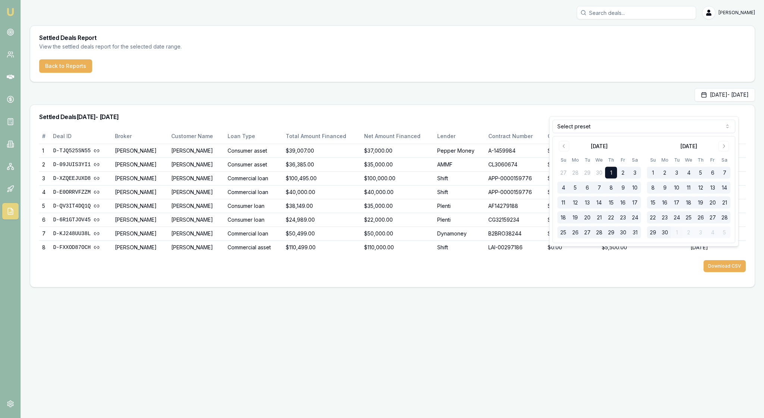
click at [507, 120] on div "Settled Deals 1/5/2025 - 31/10/2025" at bounding box center [392, 117] width 724 height 24
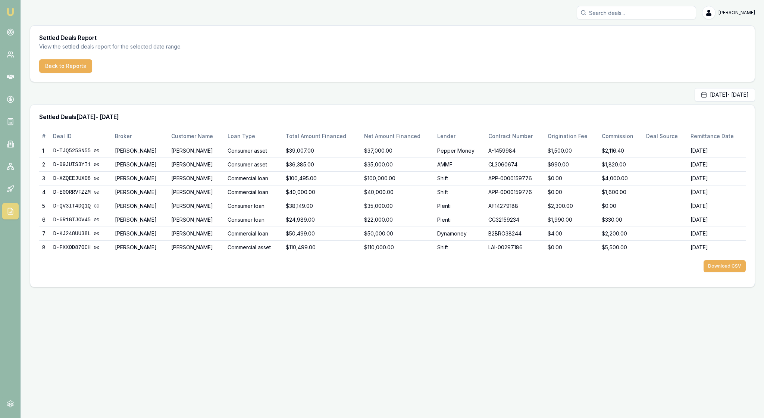
click at [11, 13] on img at bounding box center [10, 11] width 9 height 9
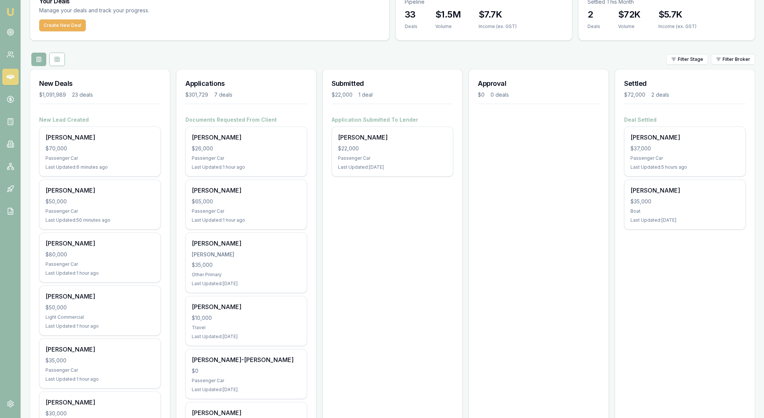
scroll to position [34, 0]
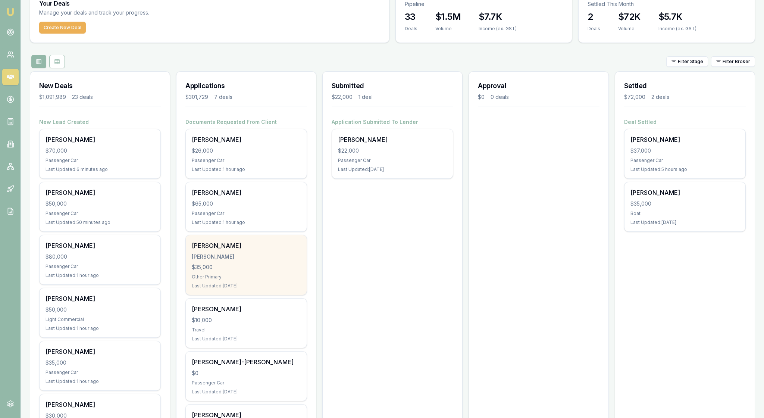
click at [273, 271] on div "$35,000" at bounding box center [246, 266] width 109 height 7
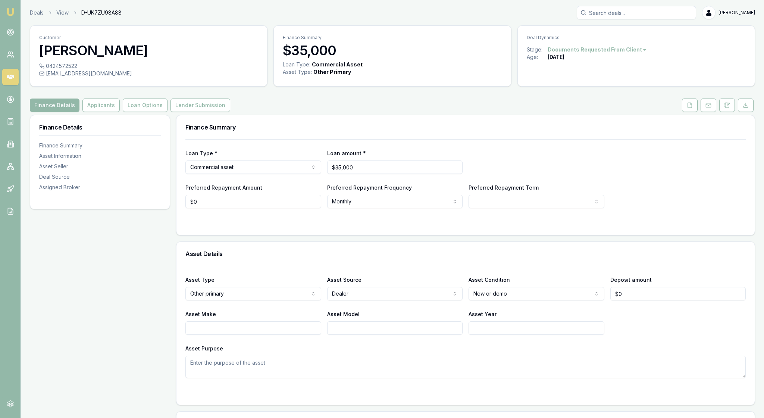
click at [361, 128] on div "Customer [PERSON_NAME] 0424572522 [EMAIL_ADDRESS][DOMAIN_NAME] Finance Summary …" at bounding box center [392, 424] width 725 height 798
click at [14, 13] on img at bounding box center [10, 11] width 9 height 9
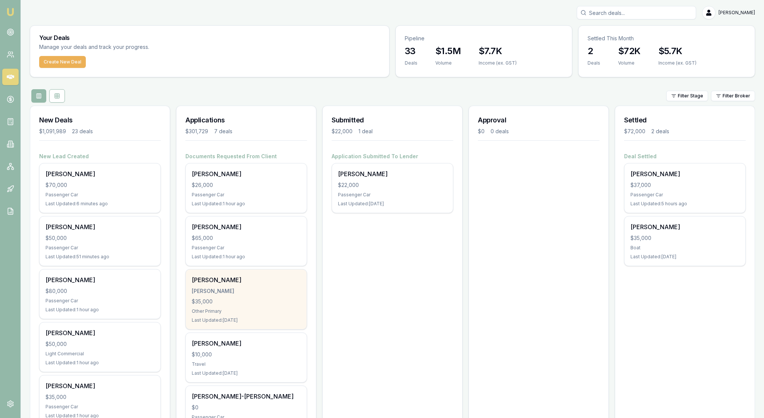
click at [248, 329] on div "Scott turner TURNER, SCOTT ANDREW $35,000 Other Primary Last Updated: 3 days ago" at bounding box center [246, 299] width 121 height 60
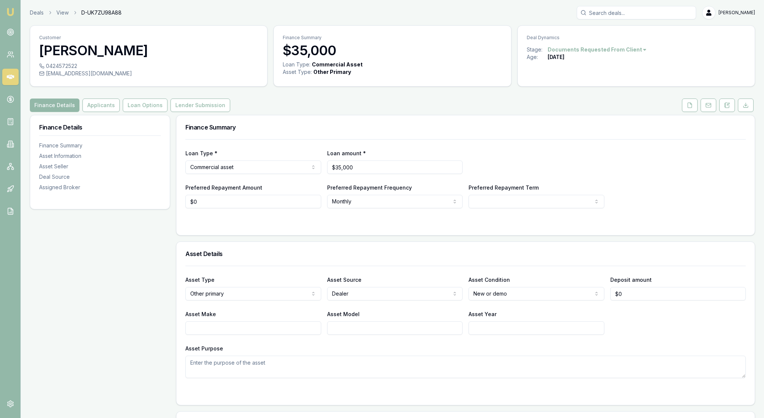
click at [333, 226] on div at bounding box center [465, 223] width 560 height 6
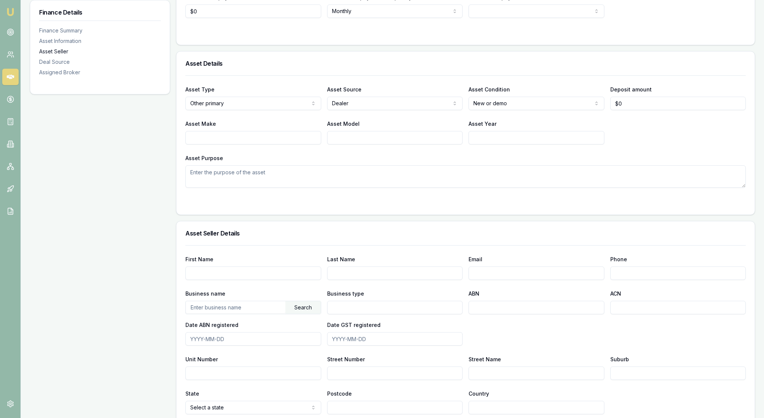
scroll to position [191, 0]
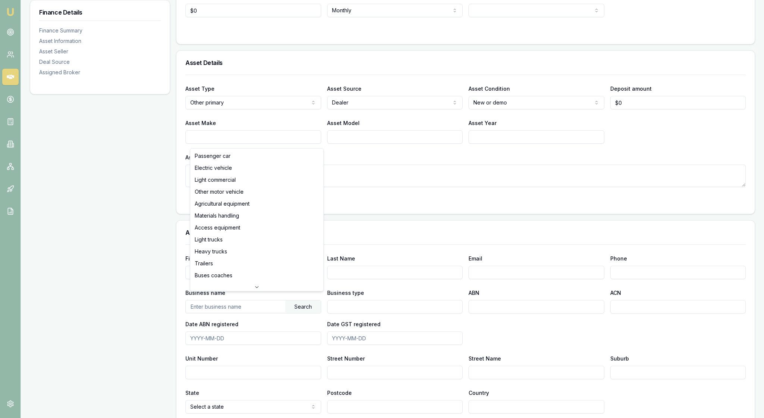
click at [313, 140] on html "Emu Broker Deals View D-UK7ZU98A88 [PERSON_NAME] Toggle Menu Customer [PERSON_N…" at bounding box center [382, 18] width 764 height 418
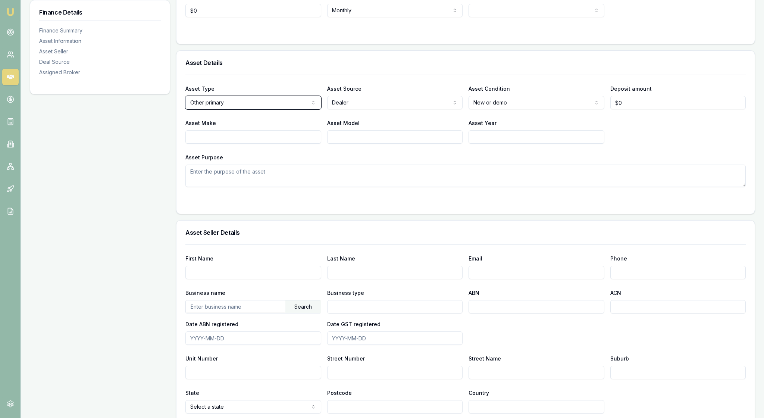
click at [313, 140] on html "Emu Broker Deals View D-UK7ZU98A88 [PERSON_NAME] Toggle Menu Customer [PERSON_N…" at bounding box center [382, 18] width 764 height 418
click at [236, 144] on input "Asset Make" at bounding box center [253, 136] width 136 height 13
type input "Seadoo"
click at [468, 187] on div "Asset Type Other primary Passenger car Electric vehicle Light commercial Other …" at bounding box center [465, 131] width 560 height 112
click at [483, 144] on input "Asset Year" at bounding box center [537, 136] width 136 height 13
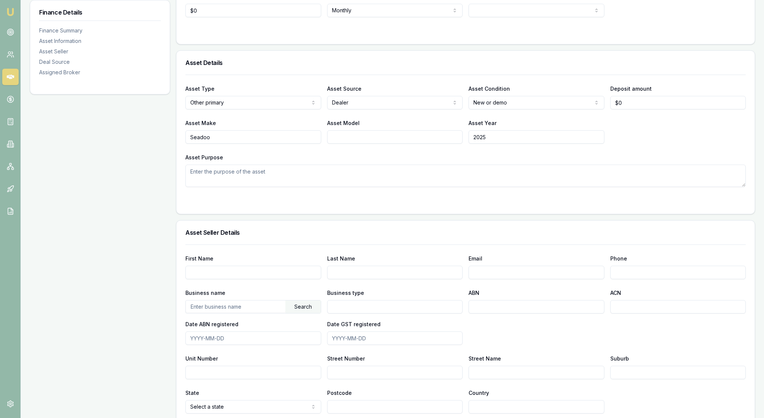
type input "2025"
click at [657, 144] on div "Asset Make Seadoo Asset Model Asset Year [DATE]" at bounding box center [465, 130] width 560 height 25
click at [219, 187] on textarea "Asset Purpose" at bounding box center [465, 175] width 560 height 22
type textarea "Purchase for business"
click at [195, 205] on div at bounding box center [465, 202] width 560 height 6
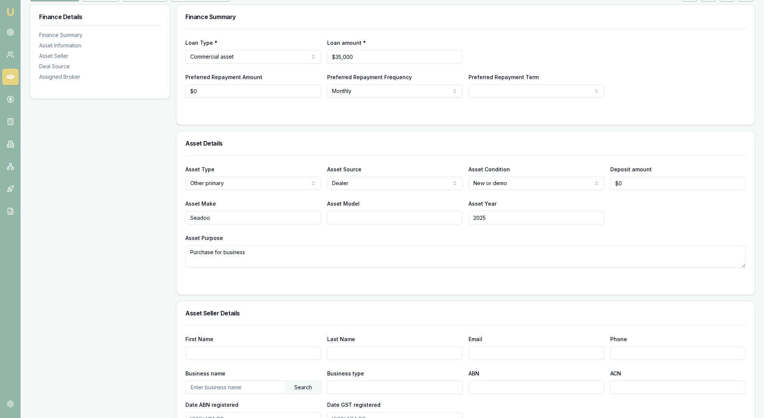
scroll to position [62, 0]
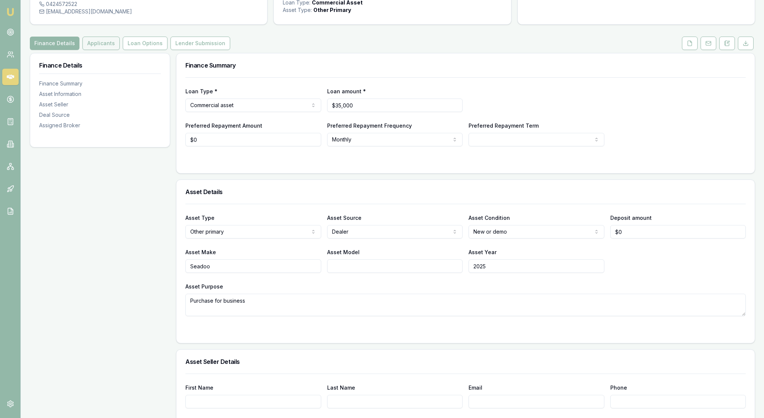
click at [120, 50] on button "Applicants" at bounding box center [100, 43] width 37 height 13
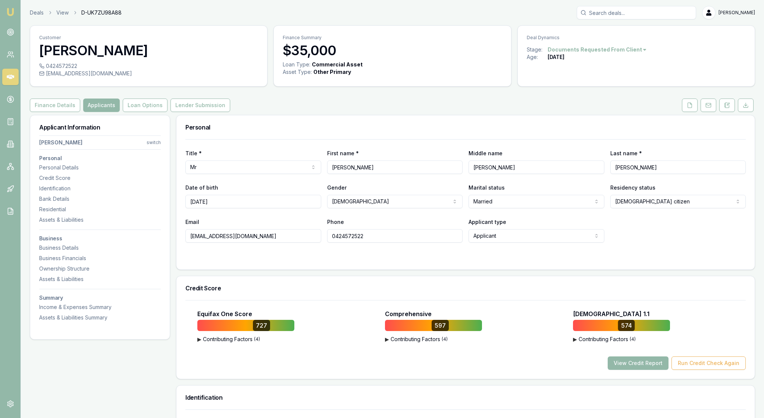
click at [301, 139] on div "Personal" at bounding box center [465, 127] width 578 height 24
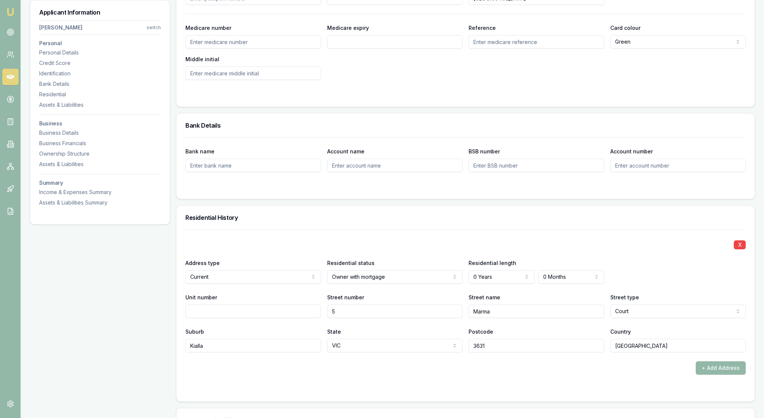
scroll to position [521, 0]
